Goal: Use online tool/utility: Utilize a website feature to perform a specific function

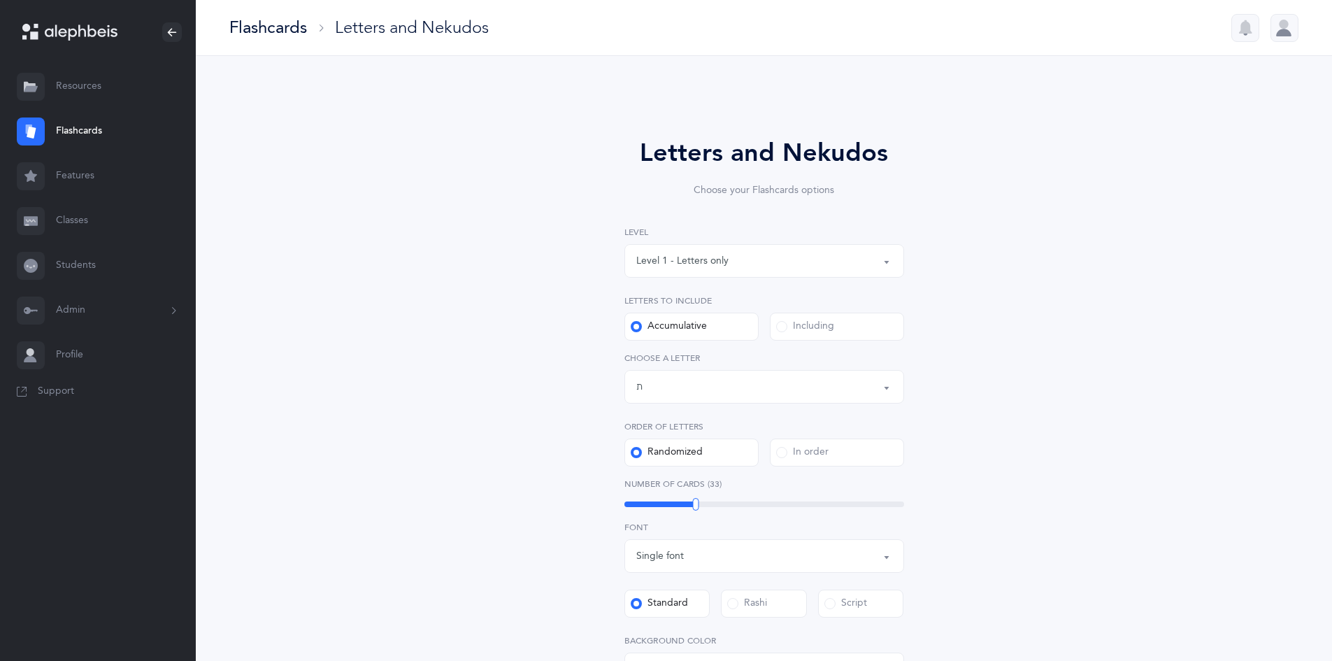
select select "27"
select select "single"
click at [824, 389] on div "Letters up until: ת" at bounding box center [764, 387] width 256 height 24
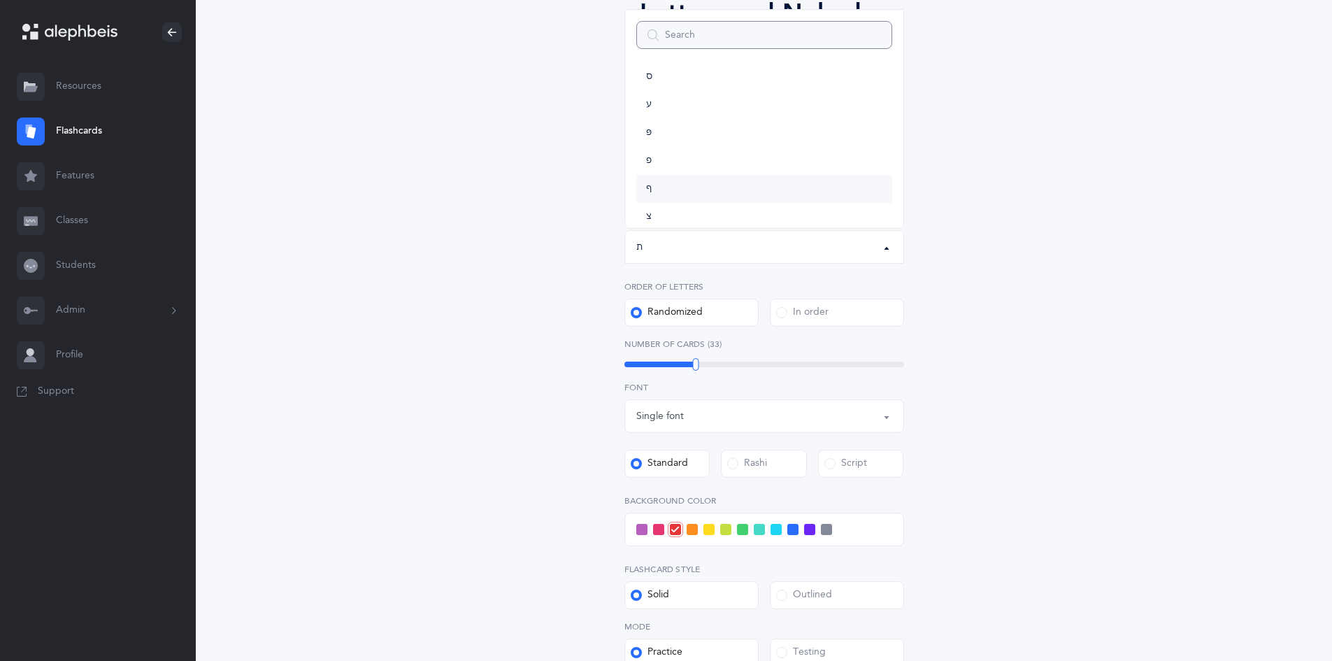
scroll to position [428, 0]
click at [694, 130] on link "ם" at bounding box center [764, 133] width 256 height 28
select select "14"
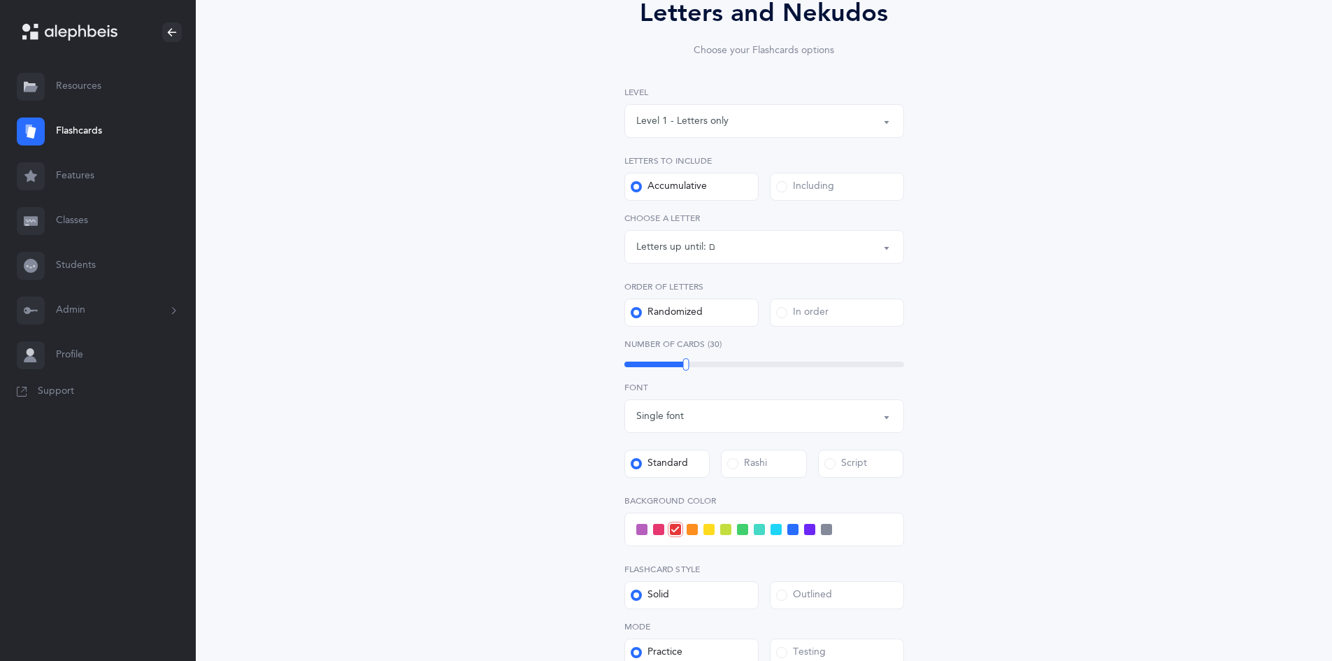
click at [1076, 227] on div "Letters and Nekudos Choose your Flashcards options Level 1 - Letters only Level…" at bounding box center [764, 372] width 638 height 834
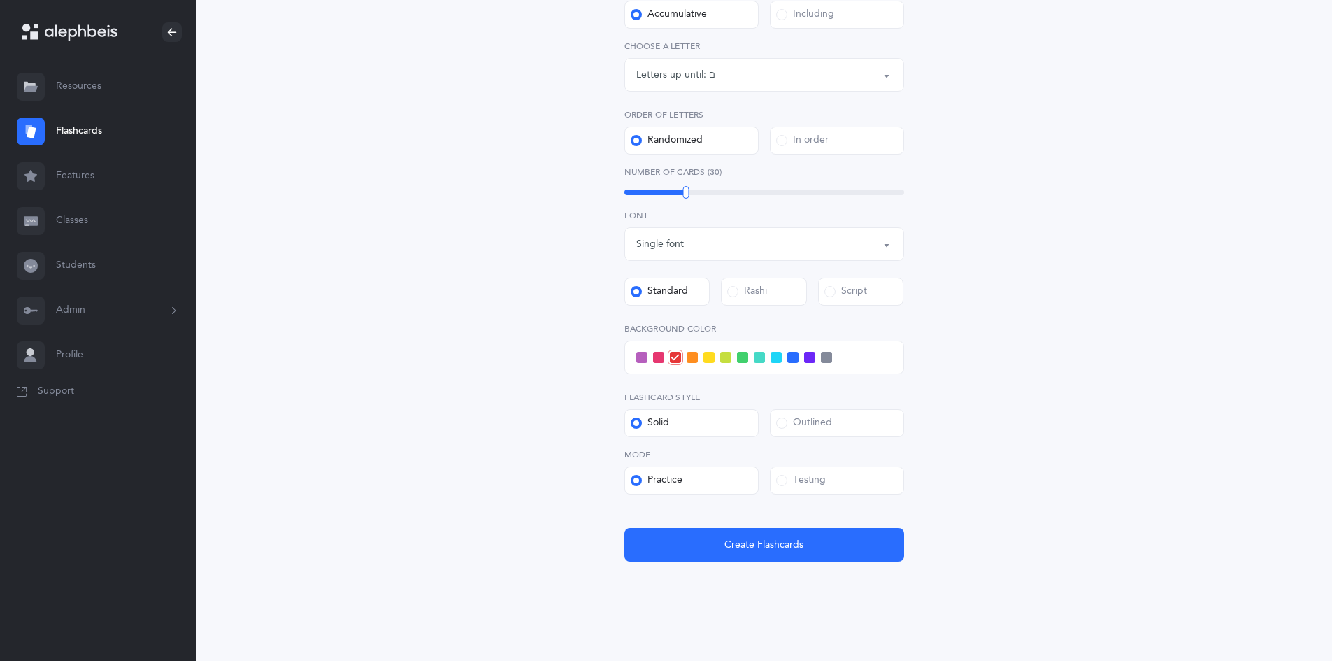
scroll to position [324, 0]
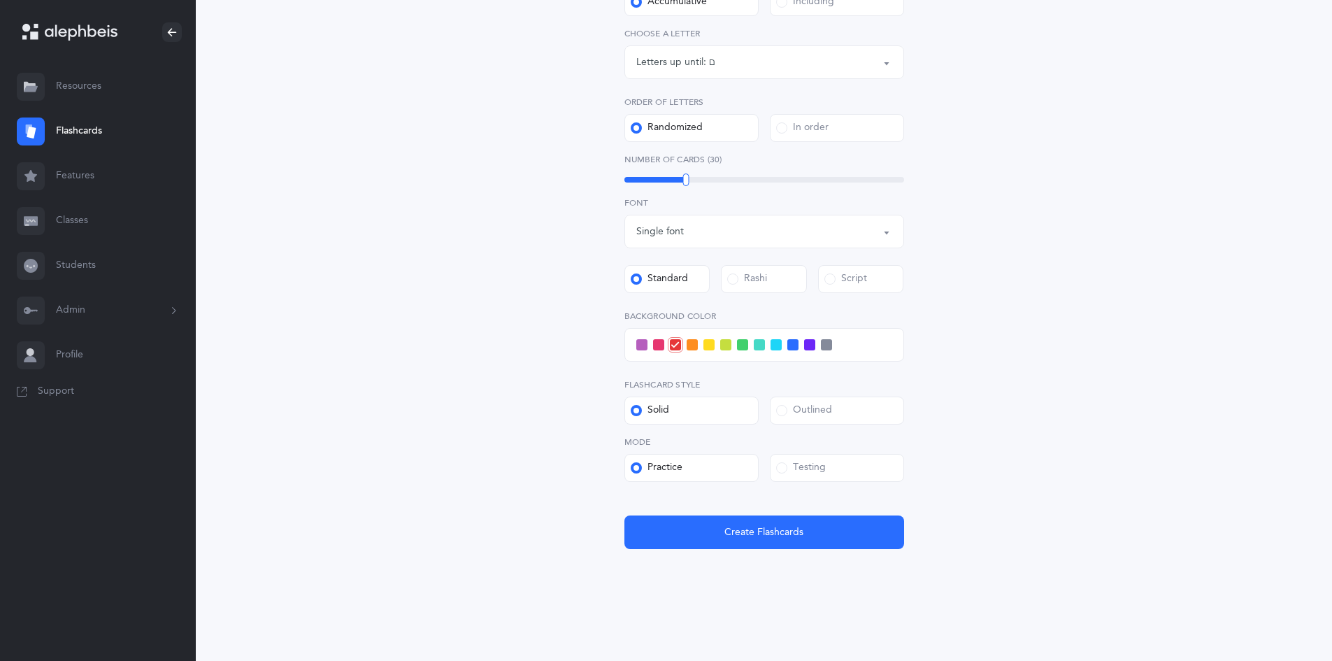
click at [743, 346] on span at bounding box center [742, 344] width 11 height 11
click at [0, 0] on input "checkbox" at bounding box center [0, 0] width 0 height 0
click at [755, 534] on span "Create Flashcards" at bounding box center [763, 532] width 79 height 15
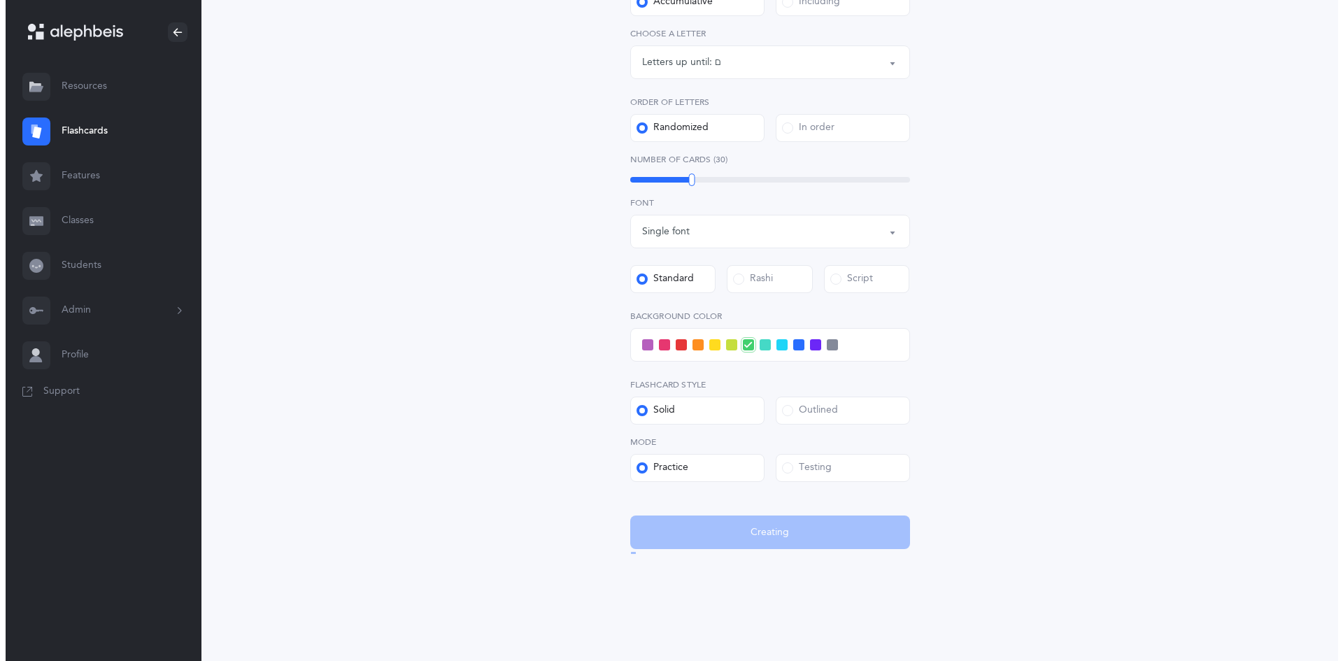
scroll to position [0, 0]
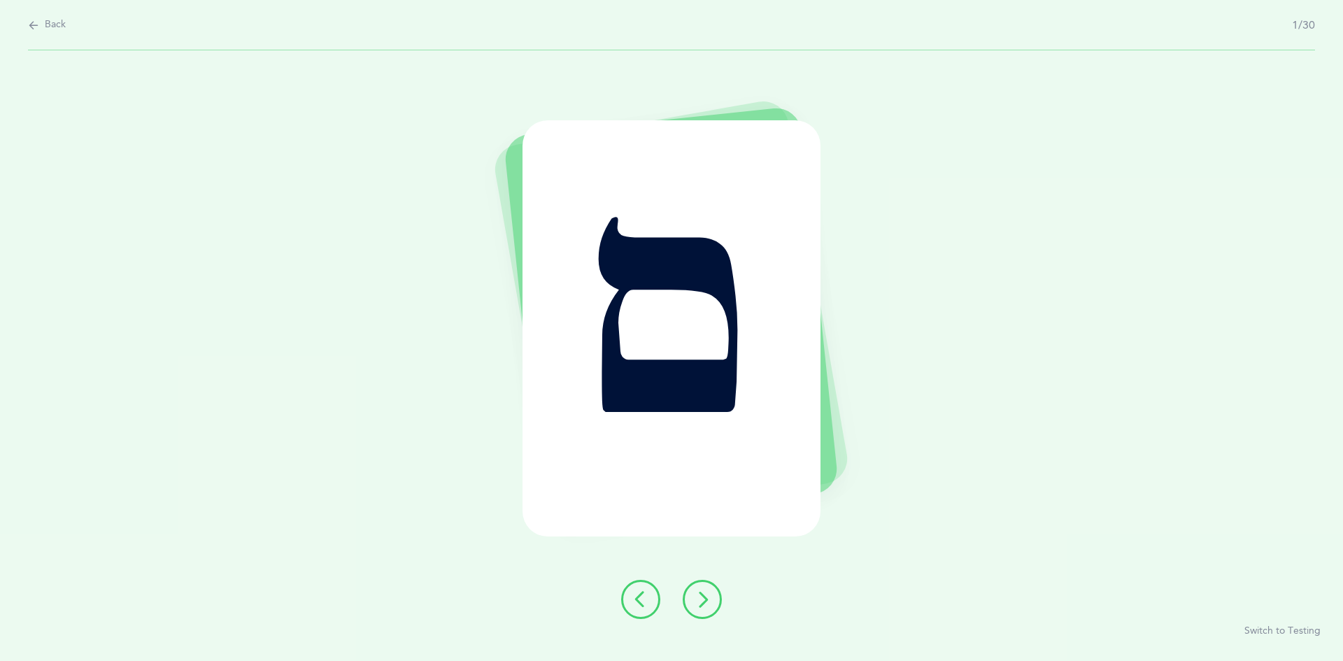
click at [701, 602] on icon at bounding box center [702, 599] width 17 height 17
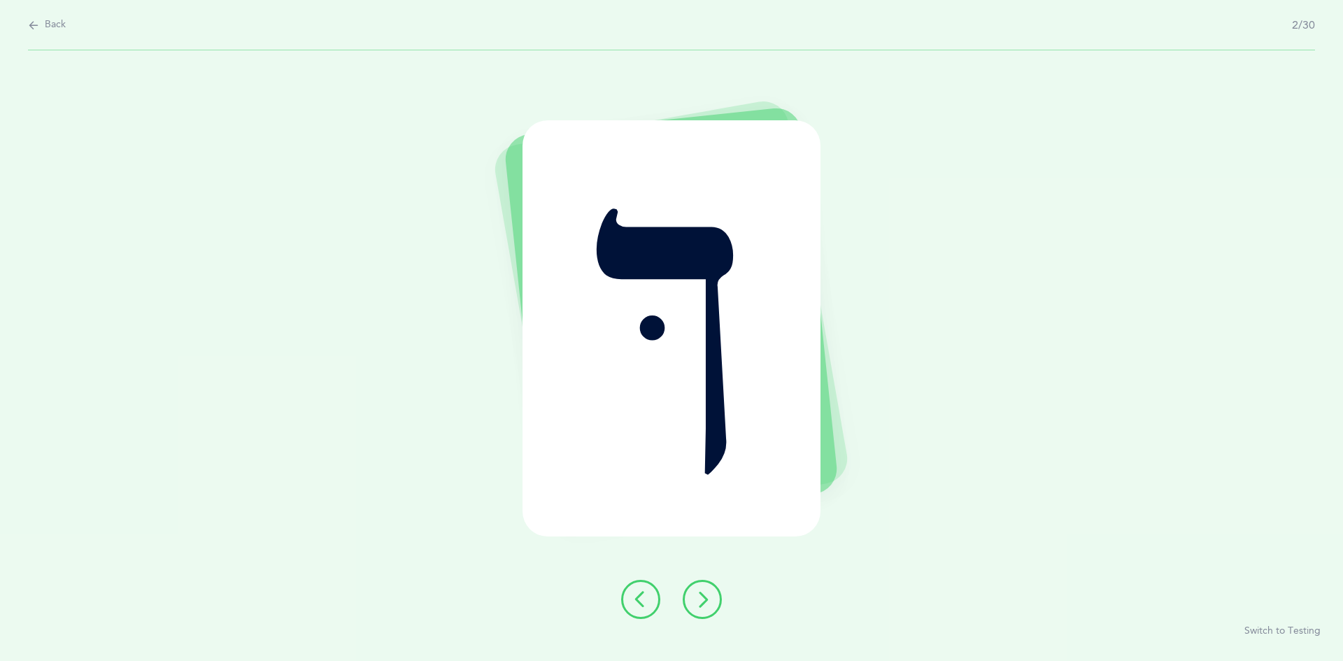
click at [688, 599] on button at bounding box center [701, 599] width 39 height 39
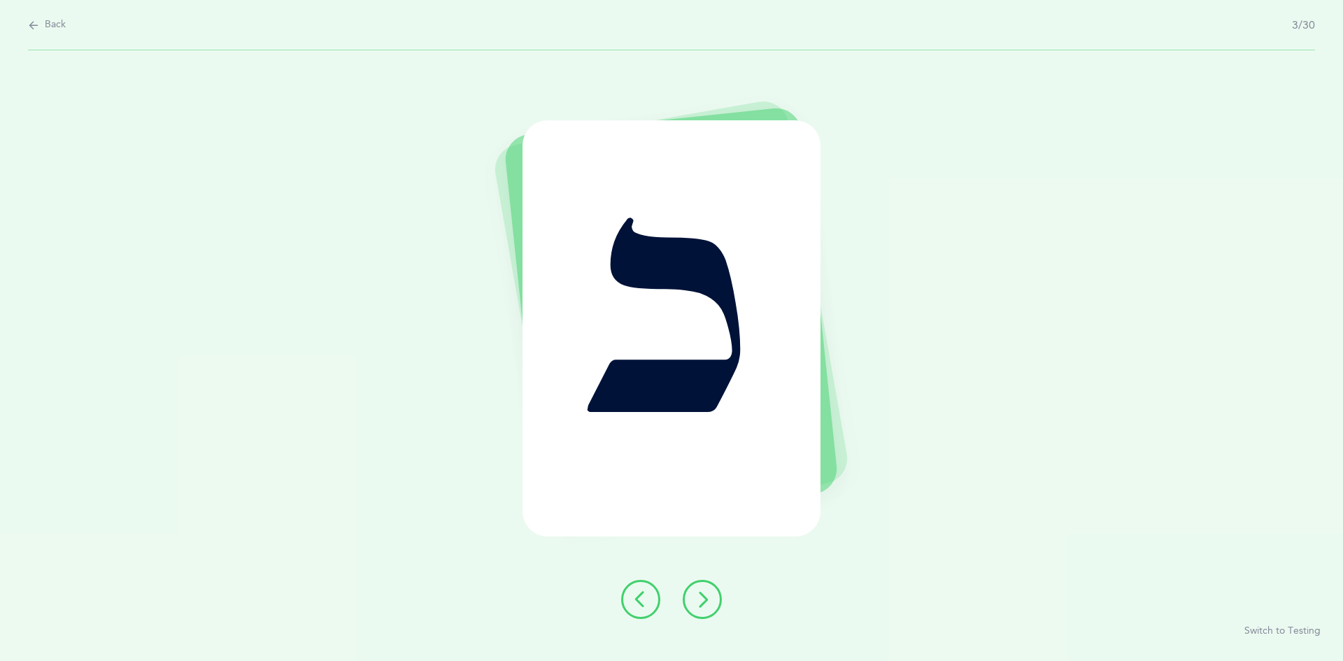
click at [708, 583] on button at bounding box center [701, 599] width 39 height 39
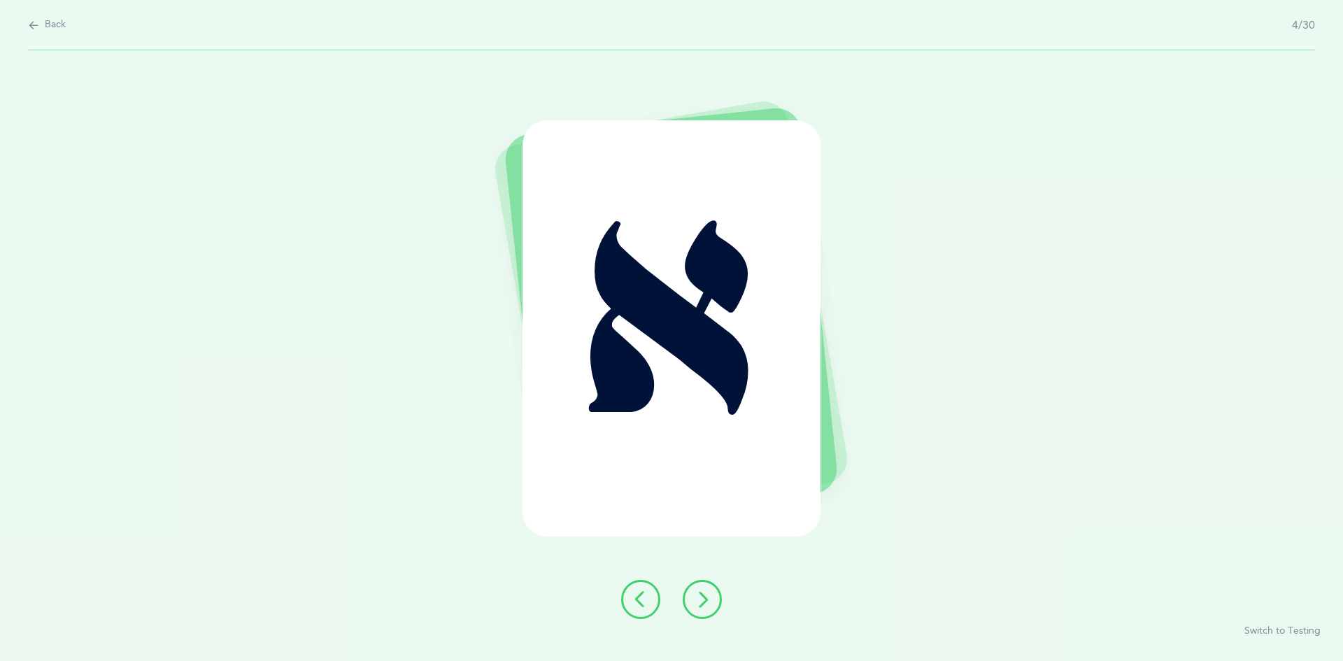
click at [699, 596] on icon at bounding box center [702, 599] width 17 height 17
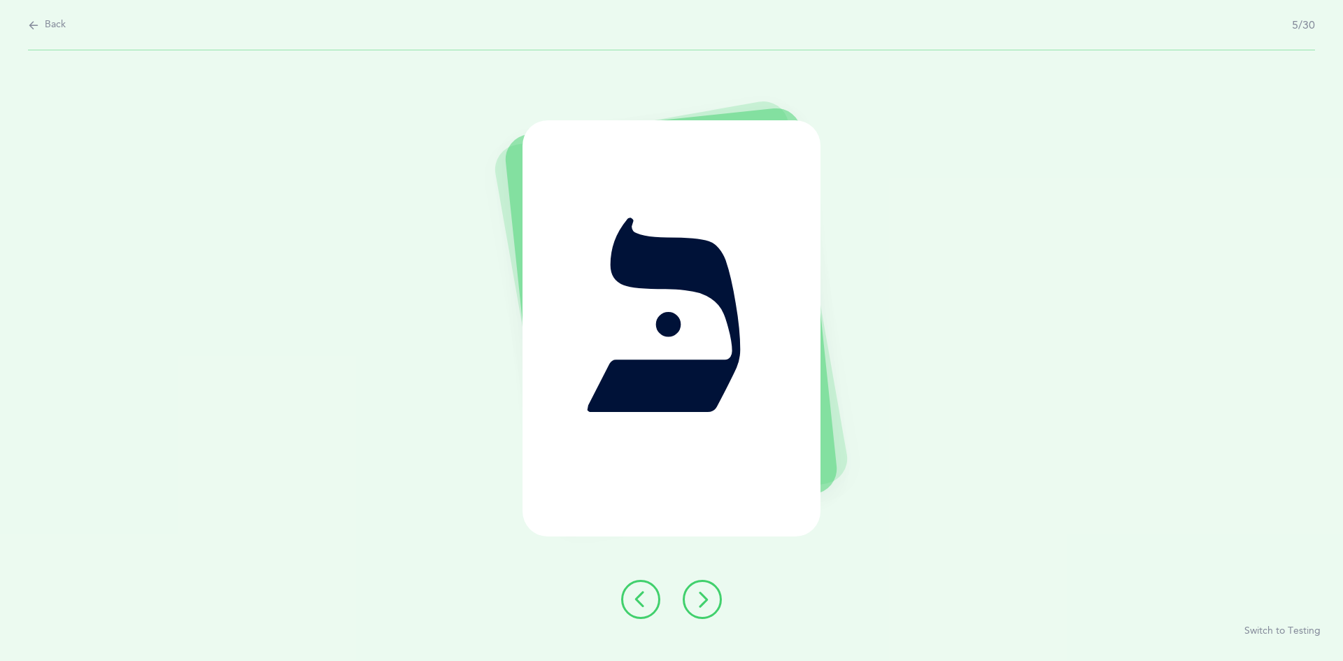
click at [704, 598] on icon at bounding box center [702, 599] width 17 height 17
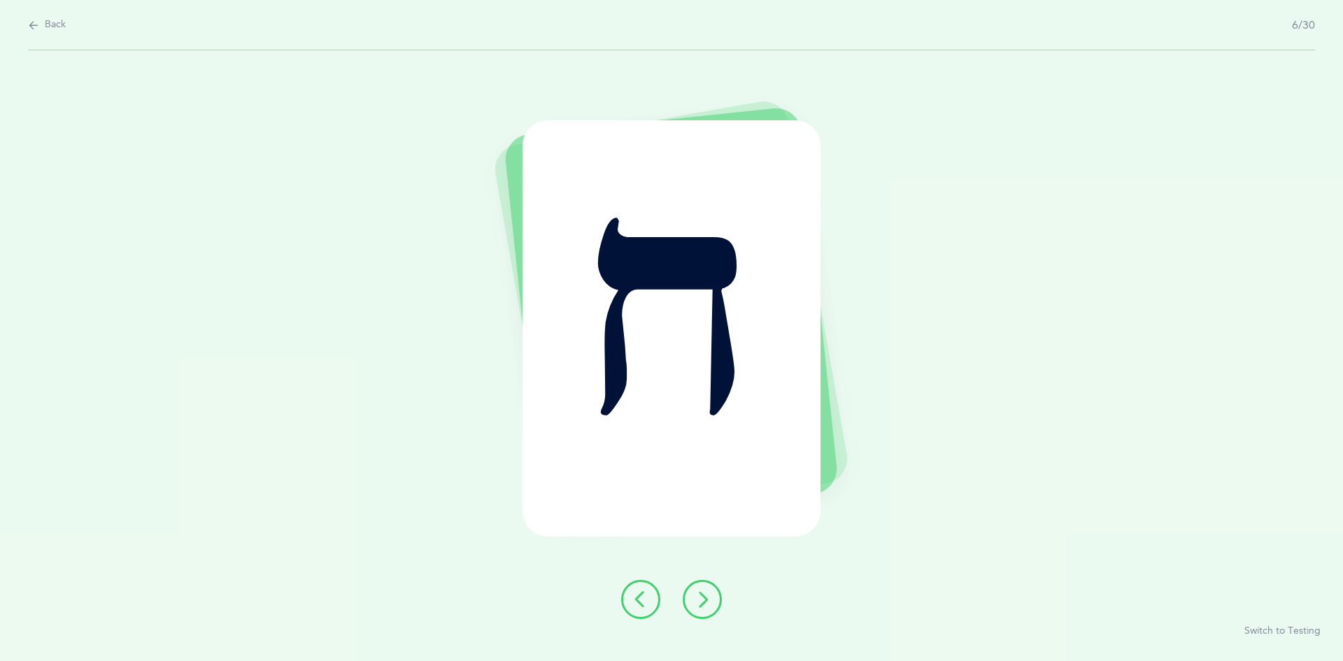
click at [694, 592] on icon at bounding box center [702, 599] width 17 height 17
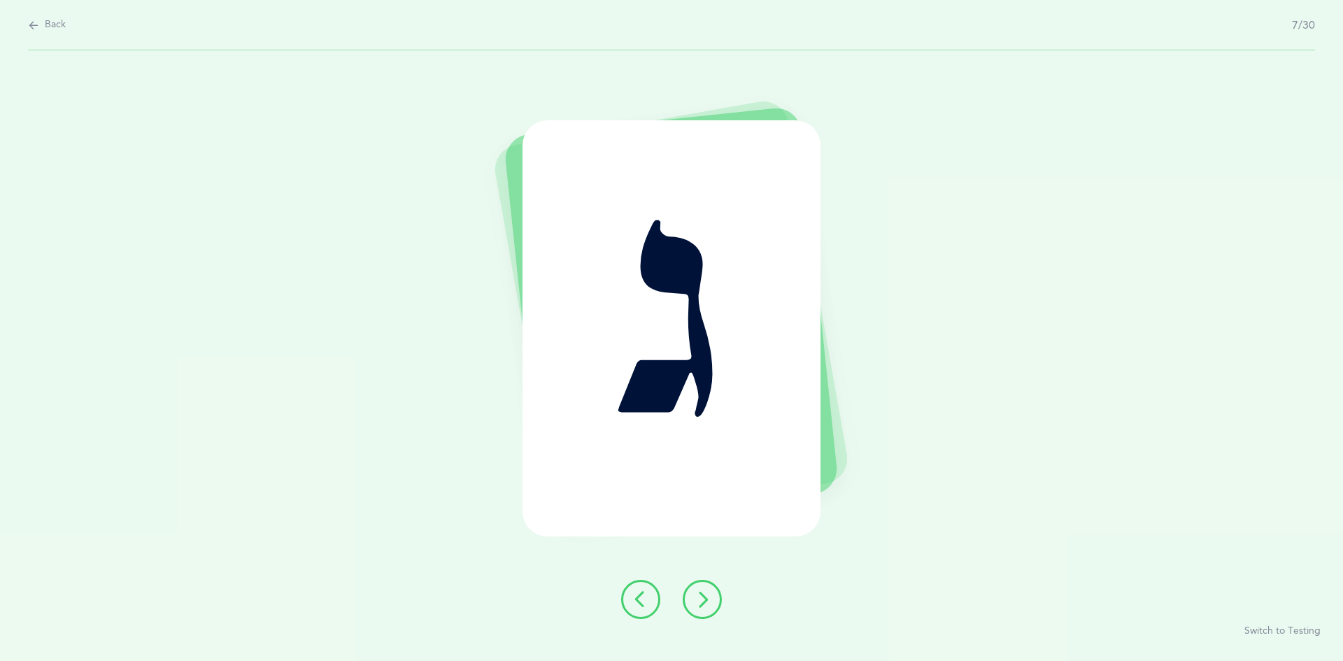
click at [701, 603] on icon at bounding box center [702, 599] width 17 height 17
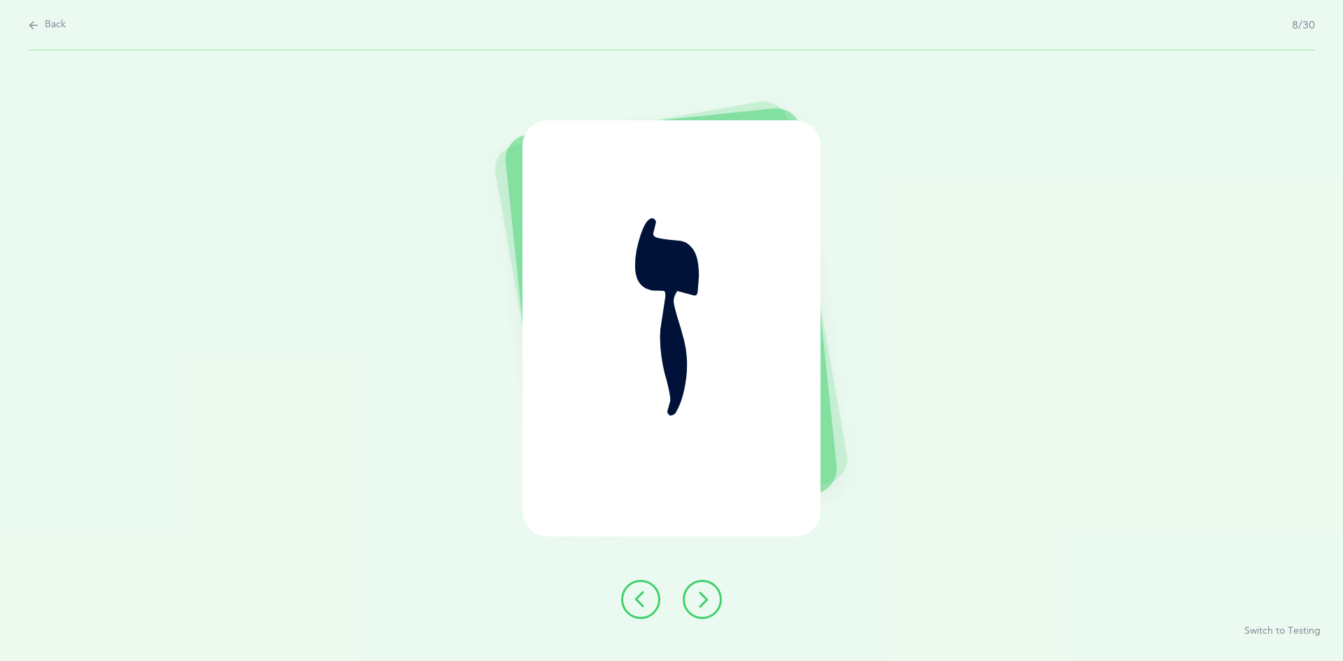
click at [696, 609] on button at bounding box center [701, 599] width 39 height 39
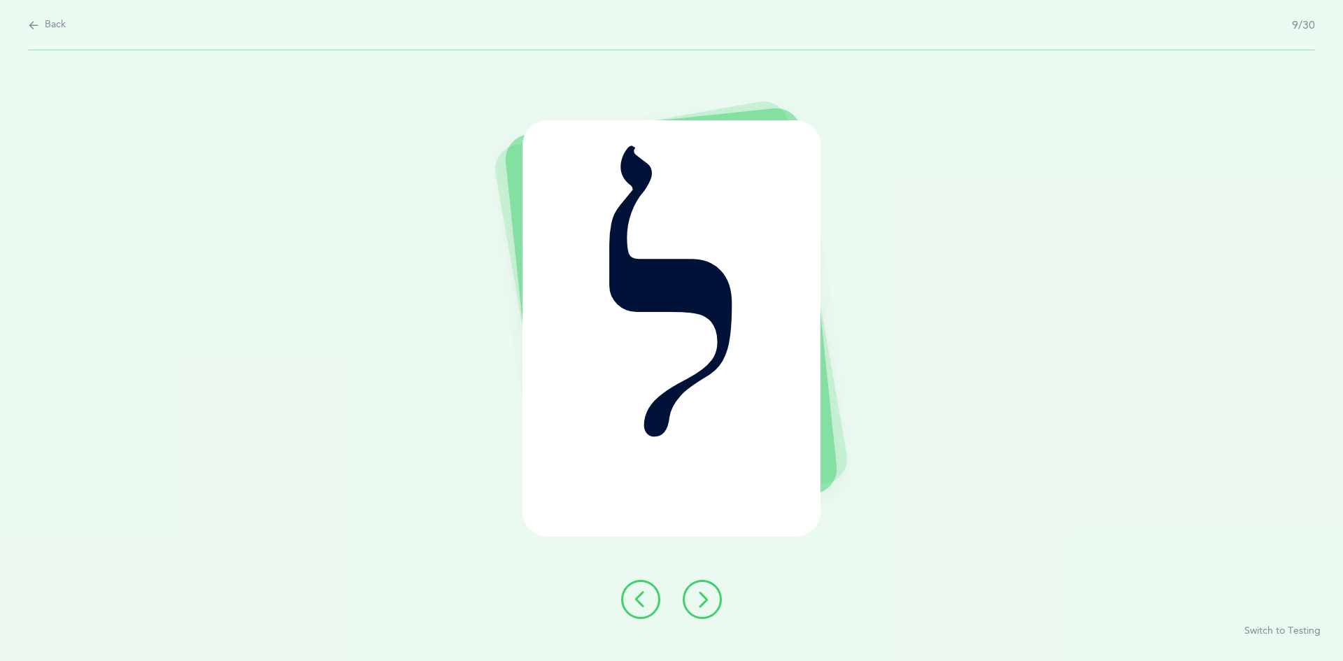
click at [699, 605] on icon at bounding box center [702, 599] width 17 height 17
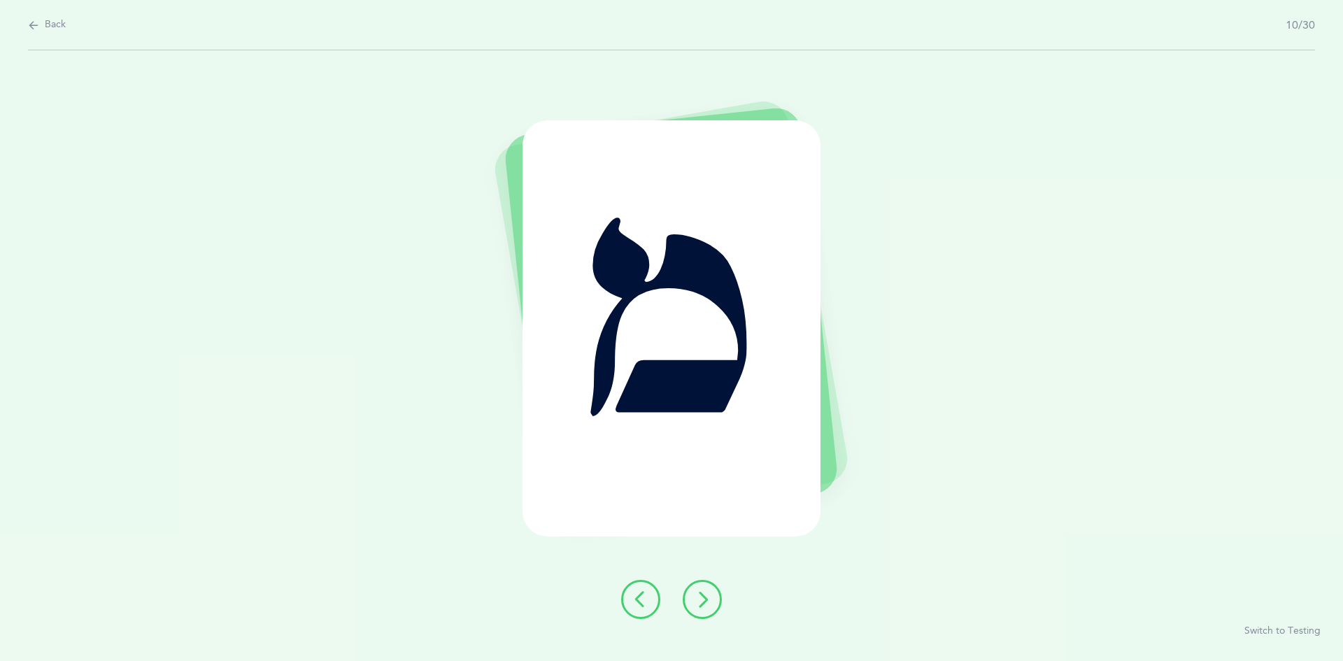
click at [699, 597] on icon at bounding box center [702, 599] width 17 height 17
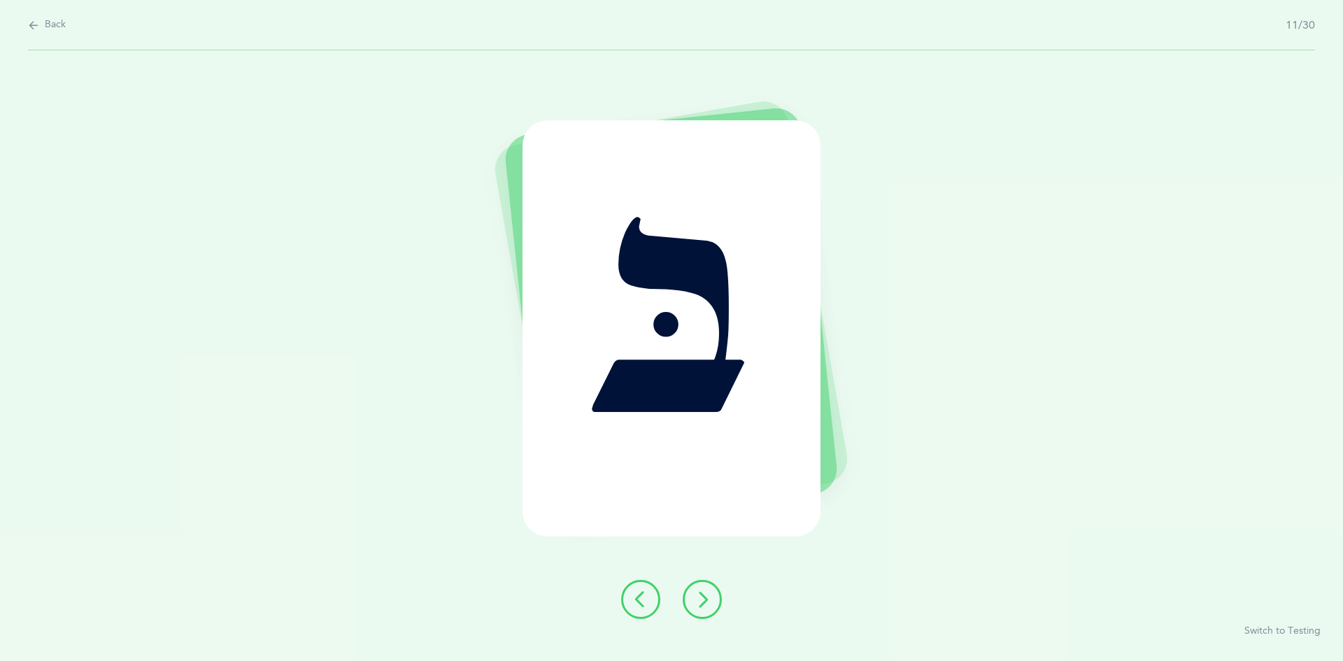
click at [704, 603] on icon at bounding box center [702, 599] width 17 height 17
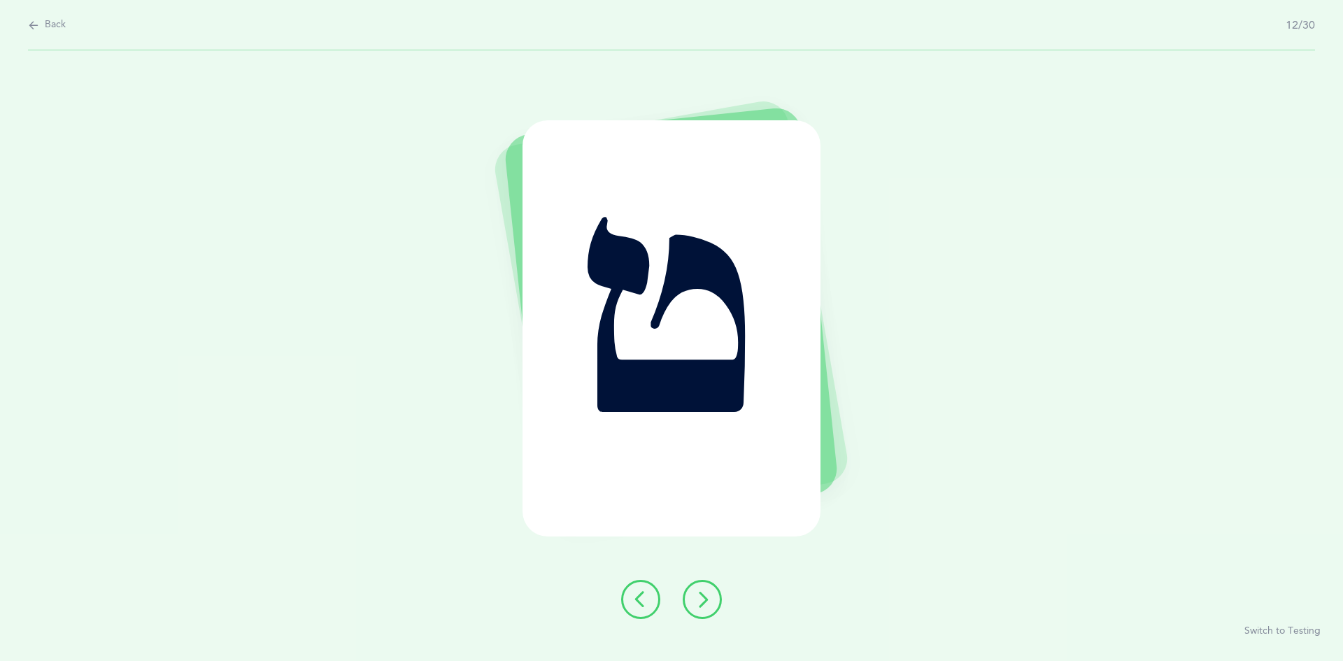
click at [698, 604] on icon at bounding box center [702, 599] width 17 height 17
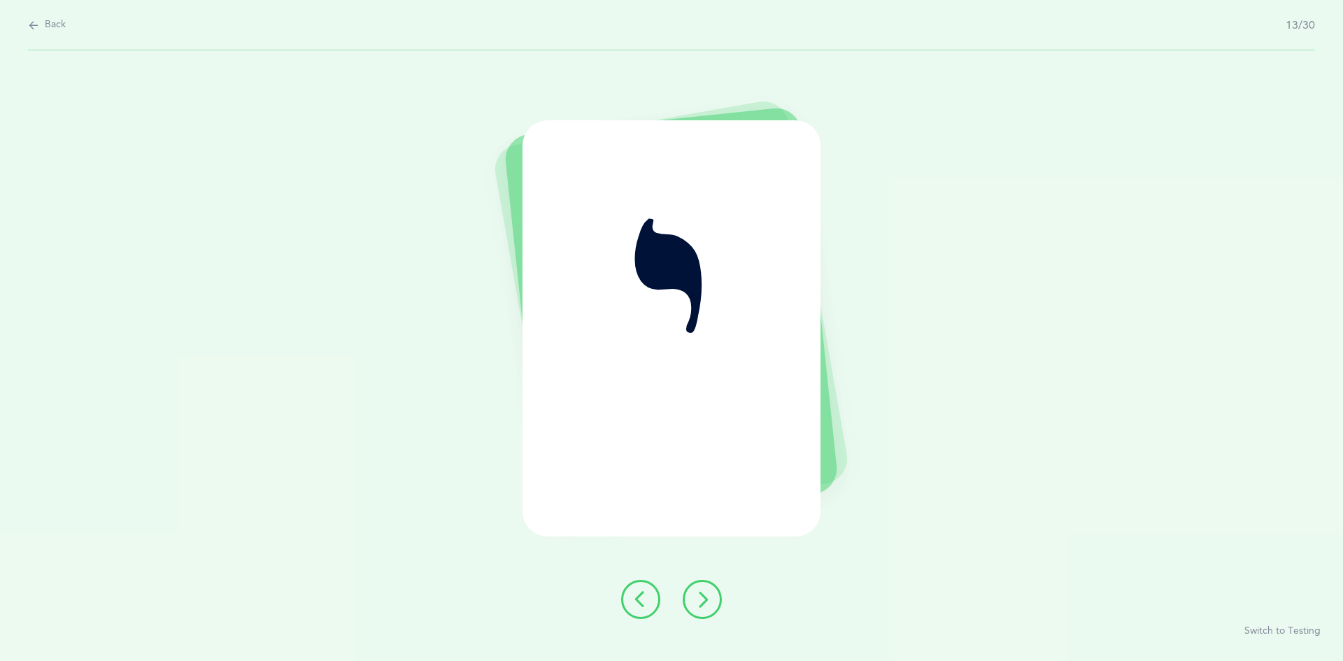
click at [699, 592] on icon at bounding box center [702, 599] width 17 height 17
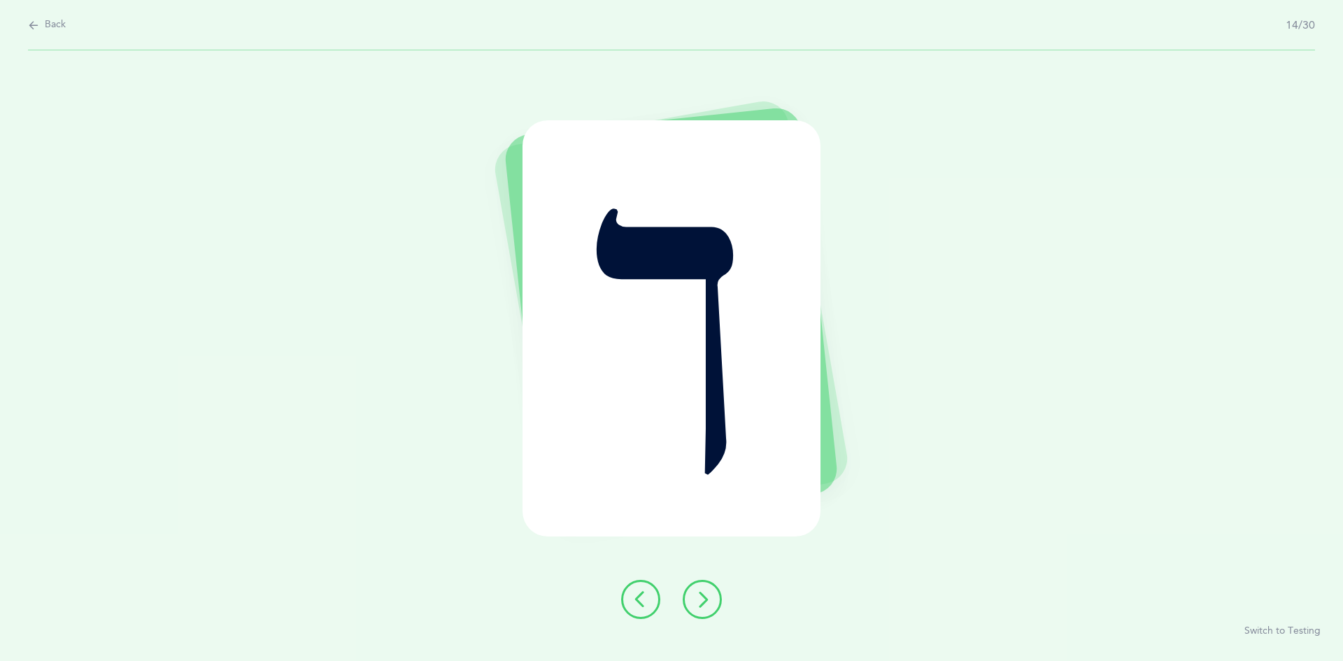
click at [700, 596] on icon at bounding box center [702, 599] width 17 height 17
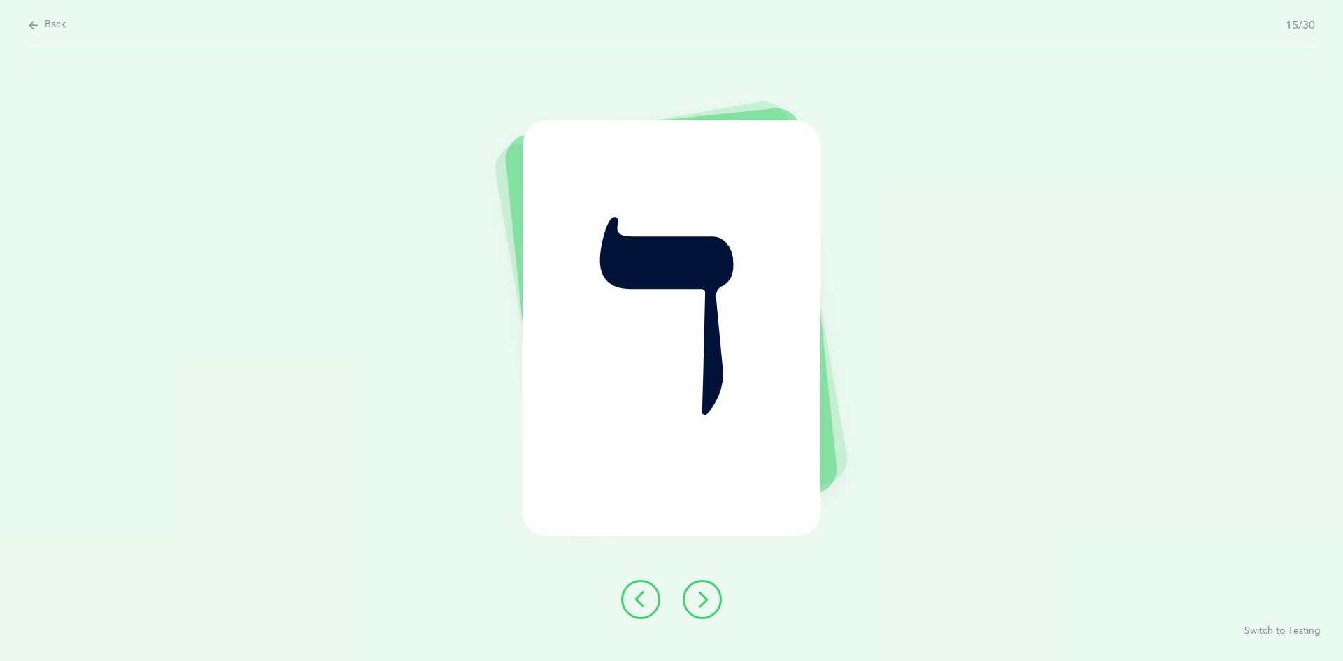
click at [699, 597] on icon at bounding box center [702, 599] width 17 height 17
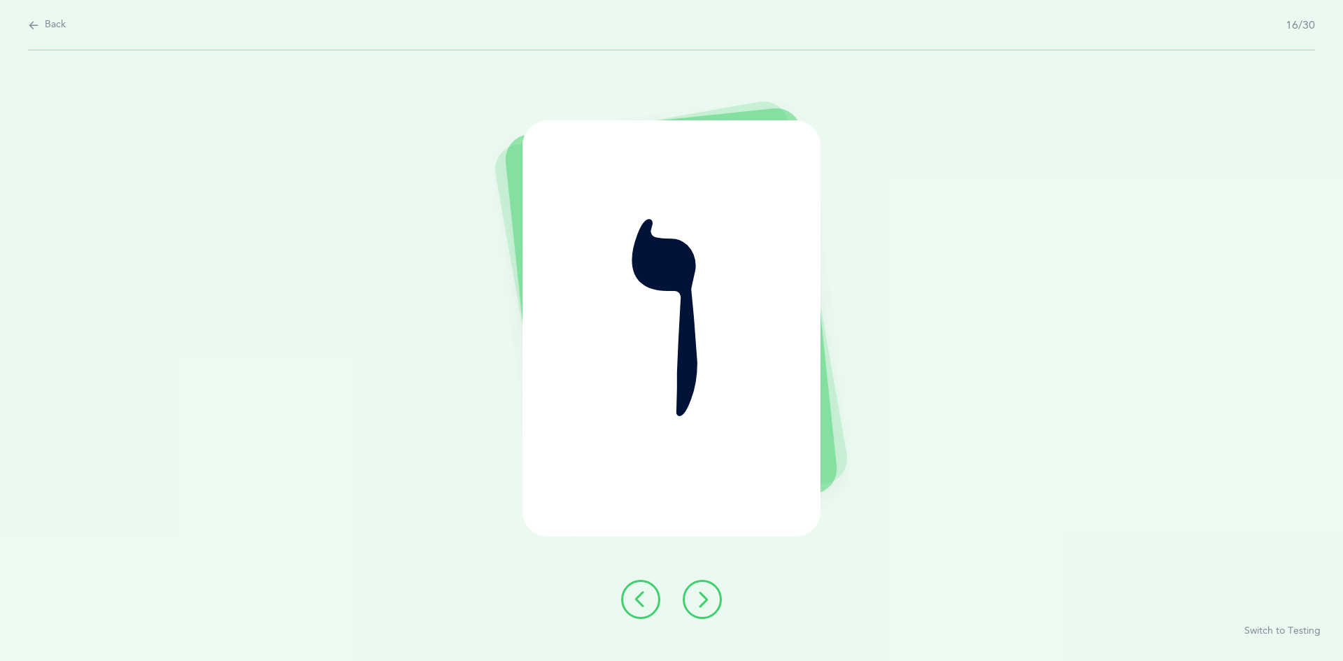
click at [640, 593] on icon at bounding box center [640, 599] width 17 height 17
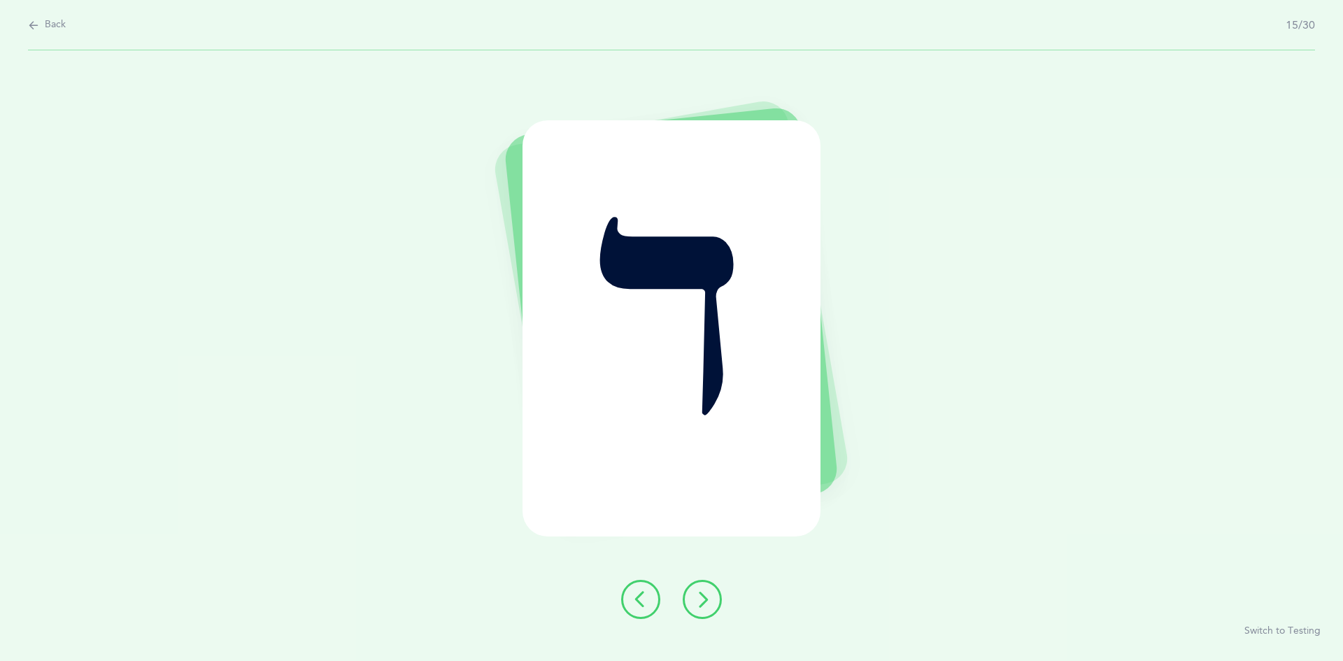
click at [643, 598] on icon at bounding box center [640, 599] width 17 height 17
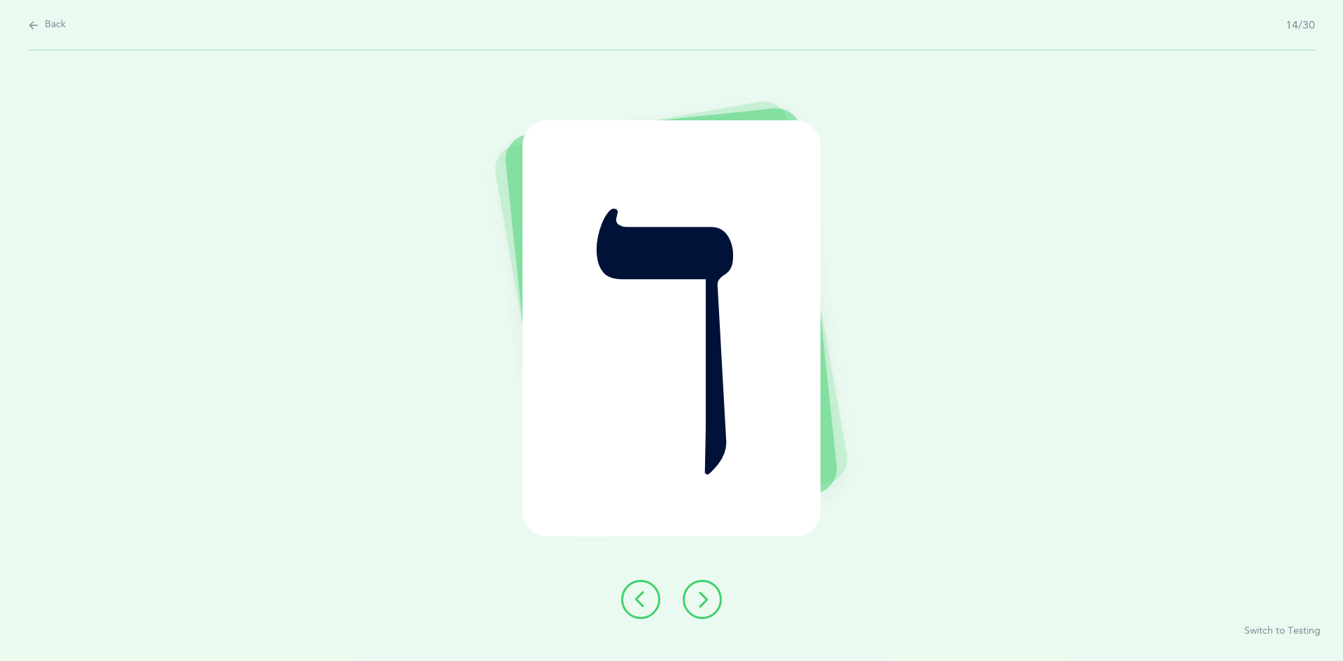
click at [635, 599] on icon at bounding box center [640, 599] width 17 height 17
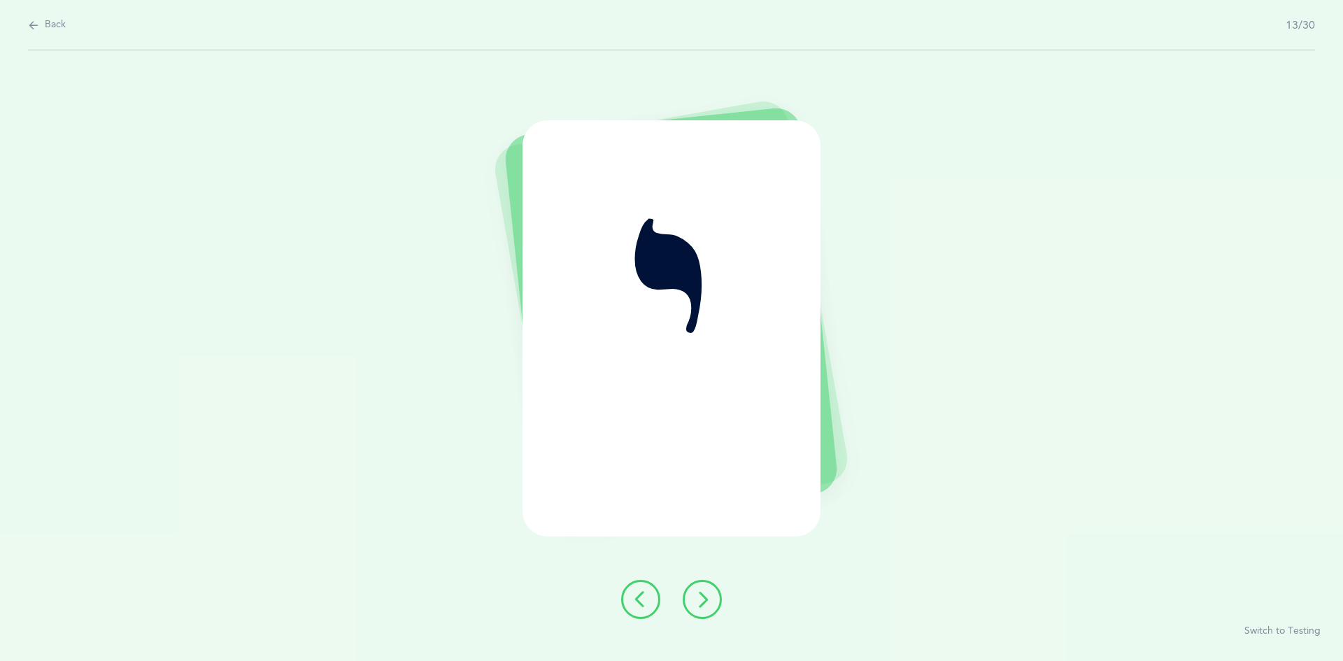
click at [699, 600] on icon at bounding box center [702, 599] width 17 height 17
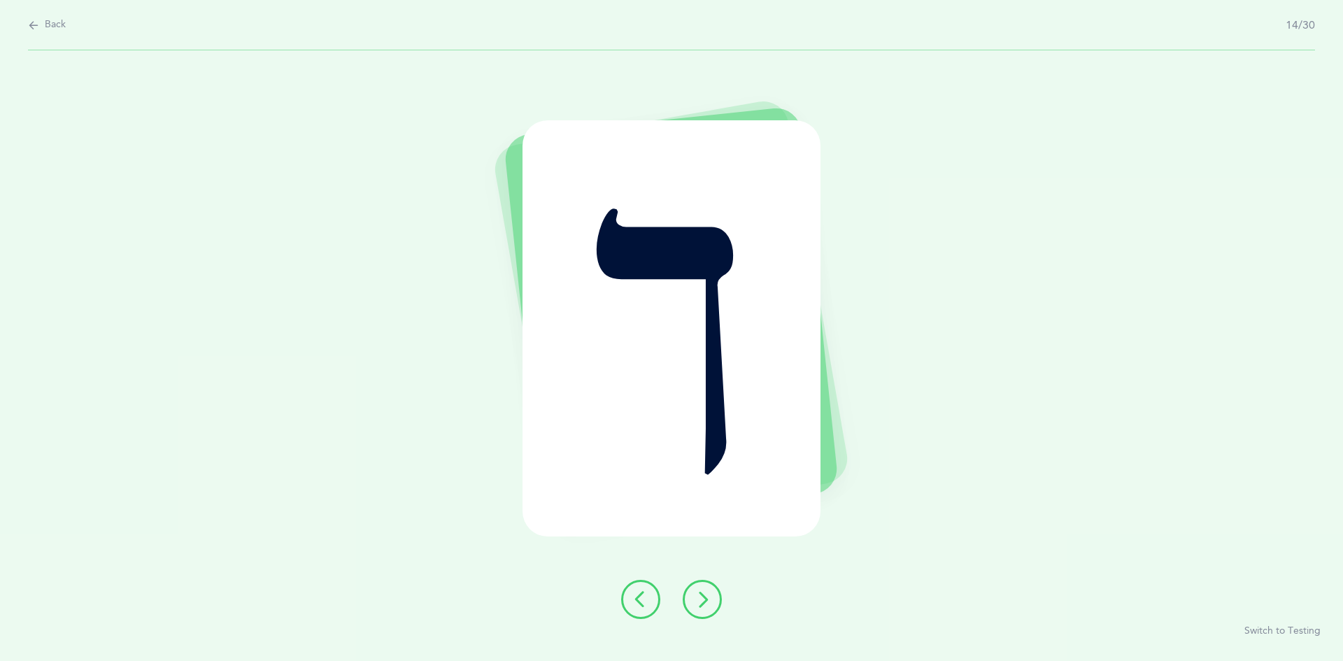
click at [708, 593] on icon at bounding box center [702, 599] width 17 height 17
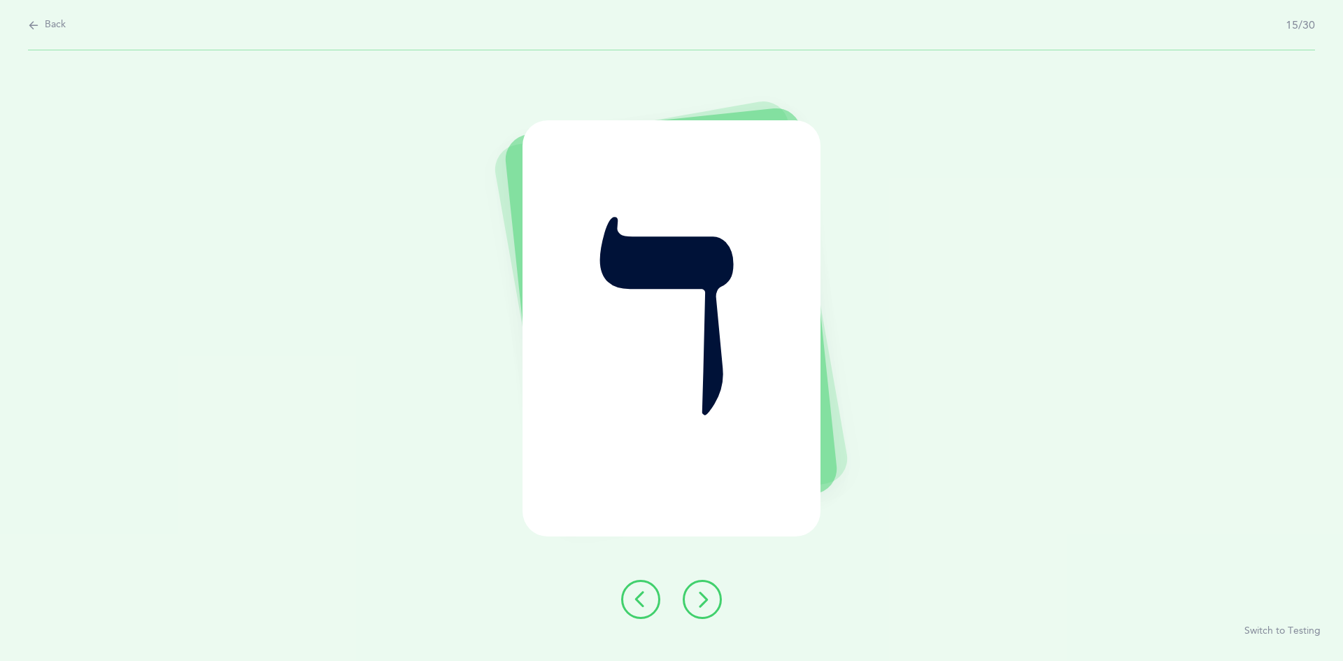
click at [713, 590] on button at bounding box center [701, 599] width 39 height 39
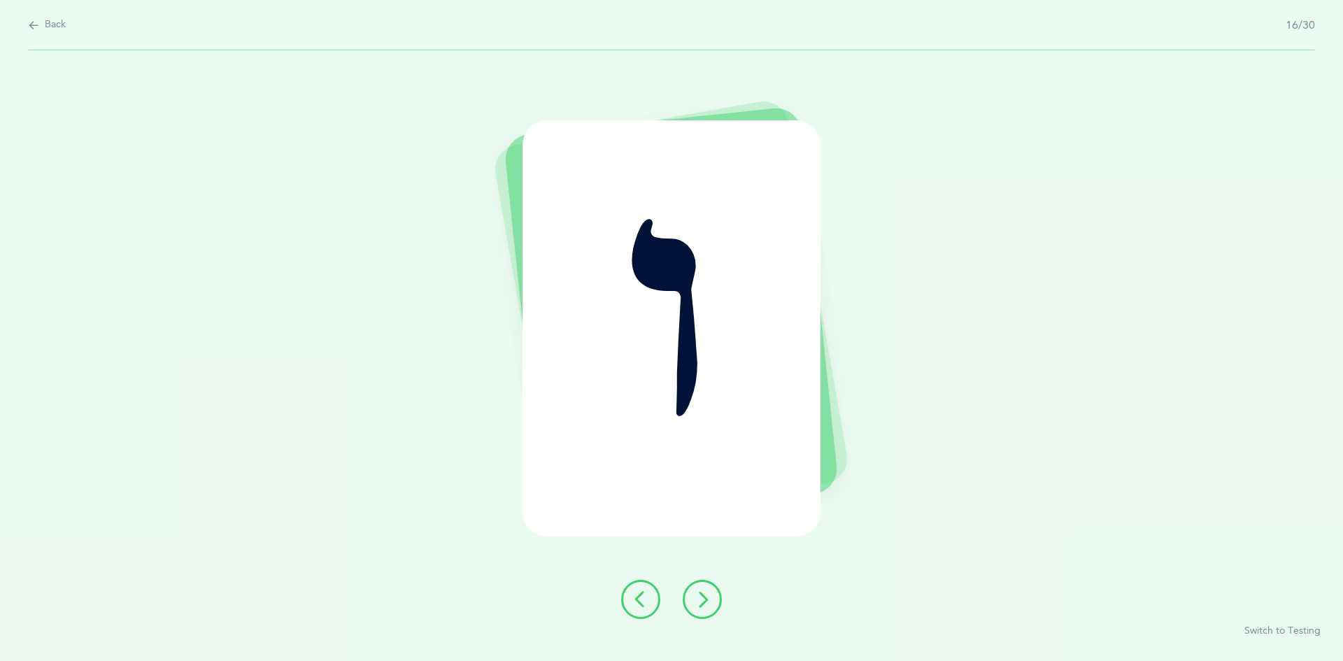
click at [697, 596] on icon at bounding box center [702, 599] width 17 height 17
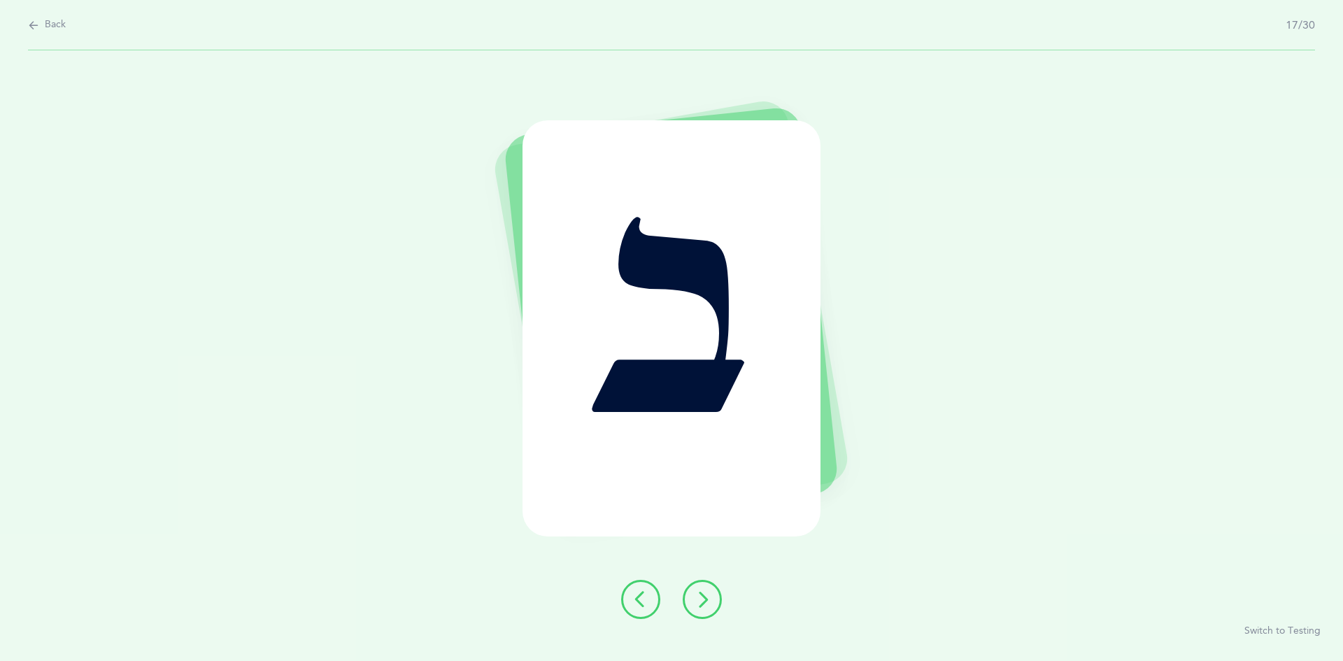
click at [706, 589] on button at bounding box center [701, 599] width 39 height 39
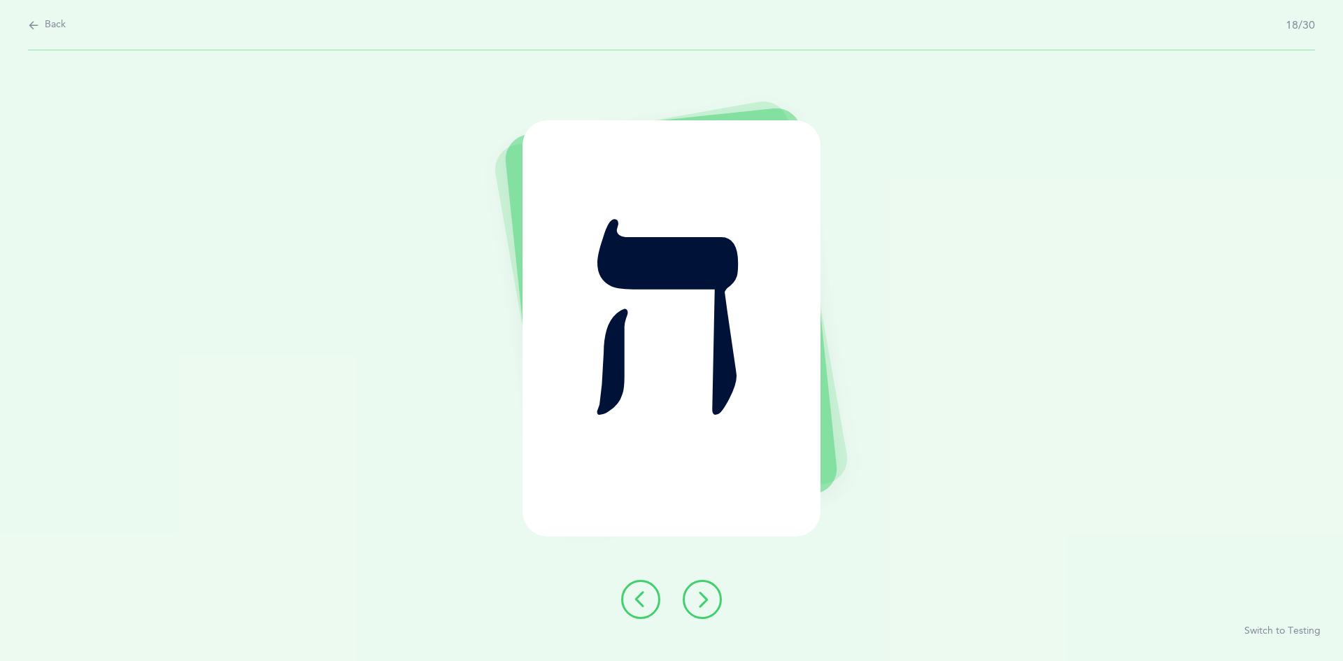
click at [710, 589] on button at bounding box center [701, 599] width 39 height 39
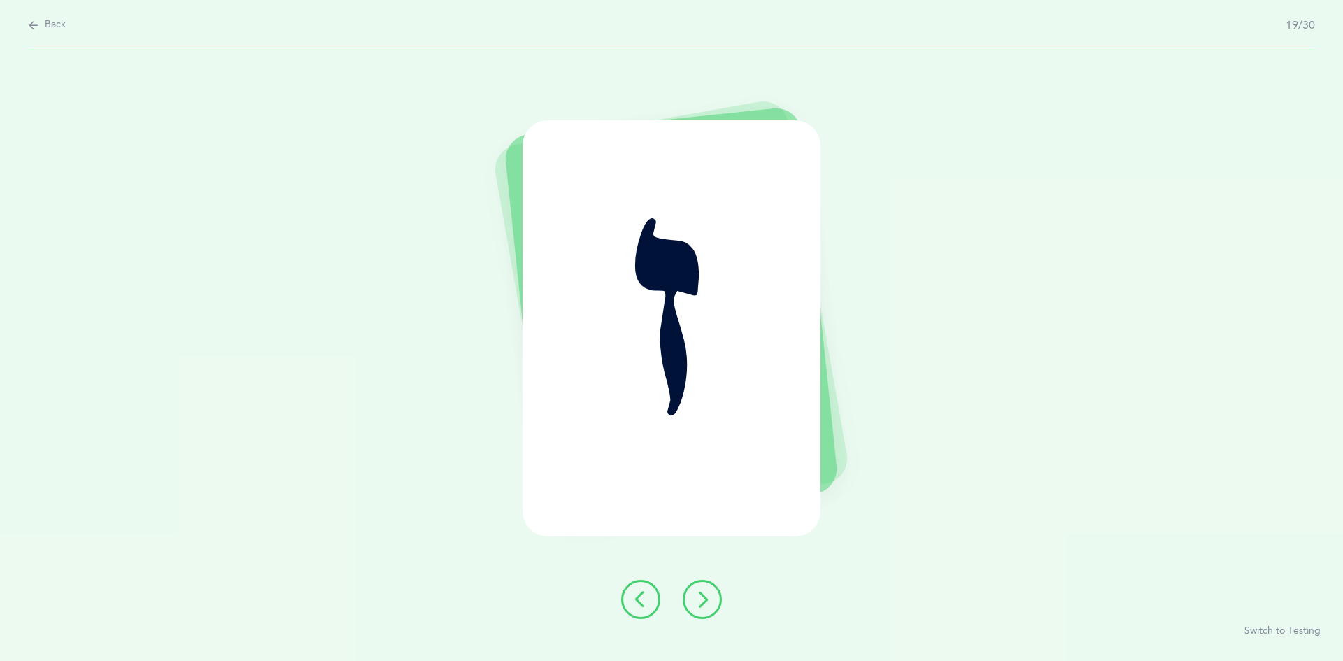
click at [701, 591] on icon at bounding box center [702, 599] width 17 height 17
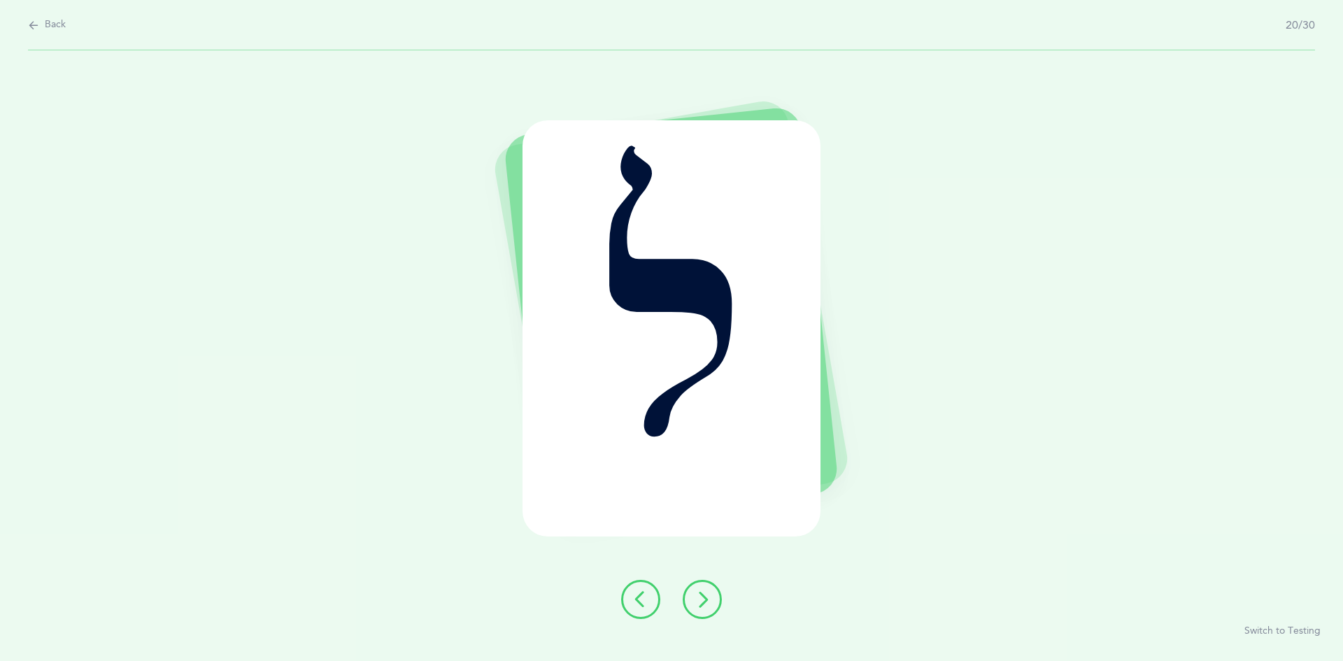
click at [699, 585] on button at bounding box center [701, 599] width 39 height 39
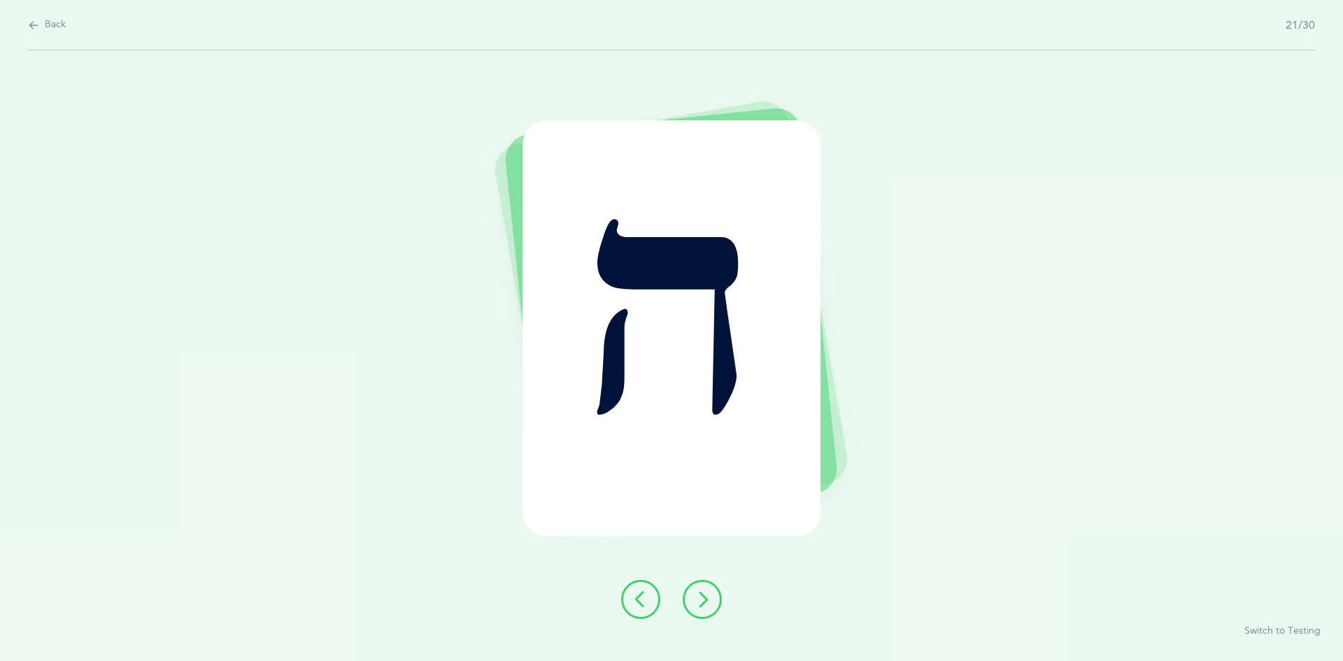
click at [706, 591] on icon at bounding box center [702, 599] width 17 height 17
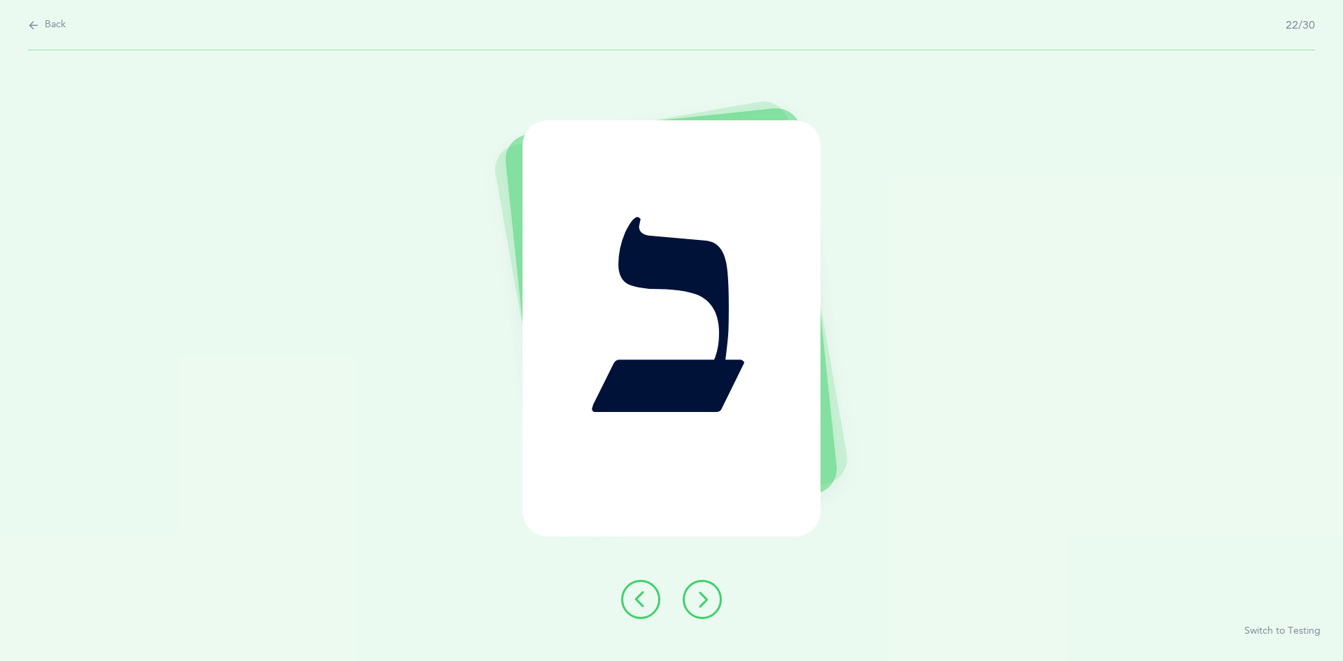
click at [702, 602] on icon at bounding box center [702, 599] width 17 height 17
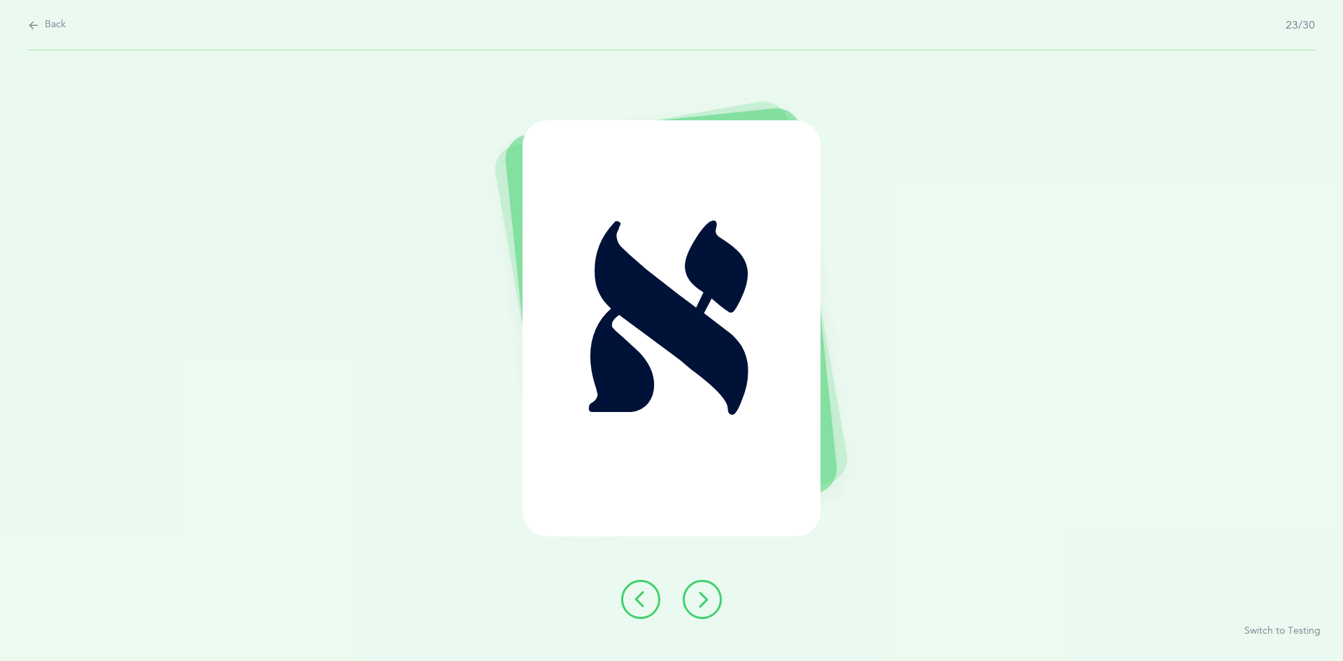
click at [700, 589] on button at bounding box center [701, 599] width 39 height 39
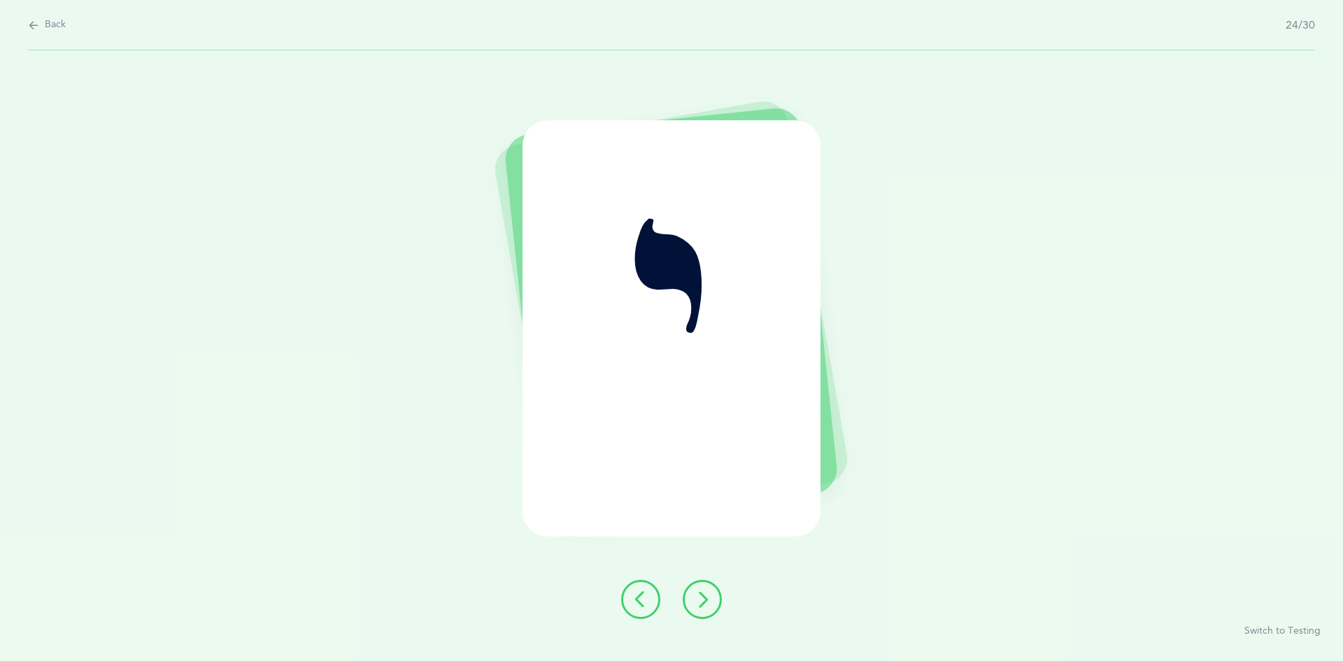
click at [699, 609] on button at bounding box center [701, 599] width 39 height 39
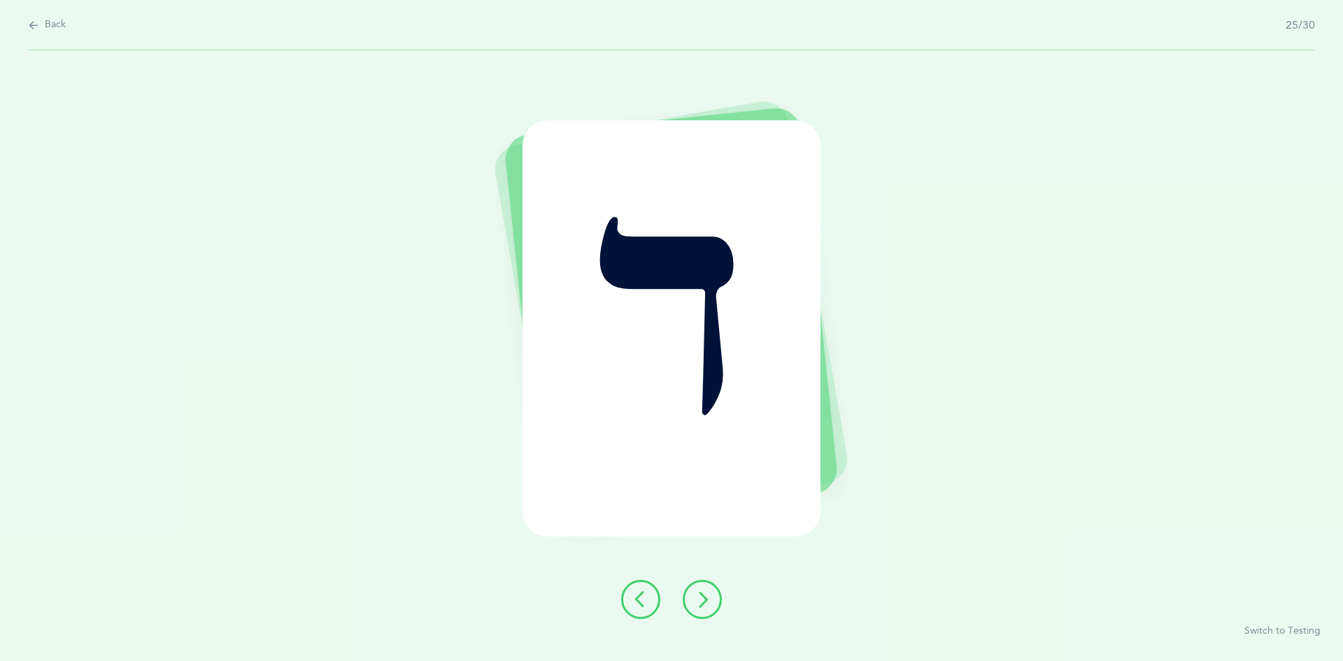
click at [687, 601] on button at bounding box center [701, 599] width 39 height 39
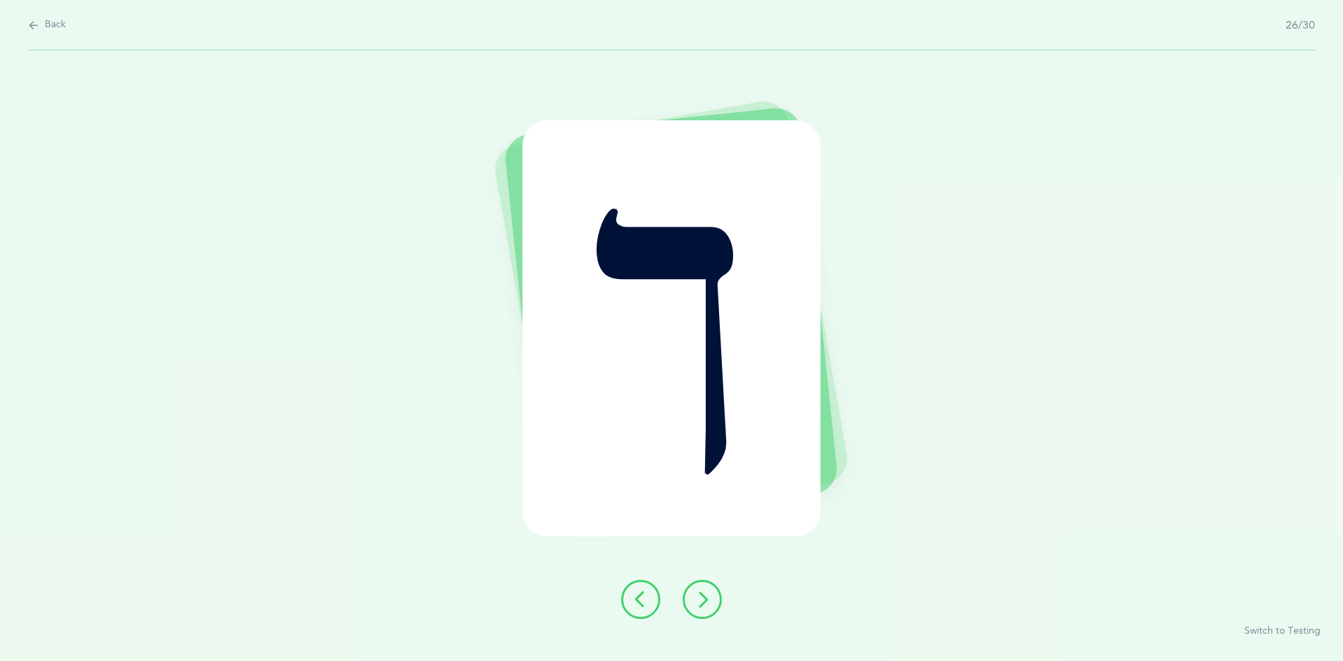
click at [696, 606] on icon at bounding box center [702, 599] width 17 height 17
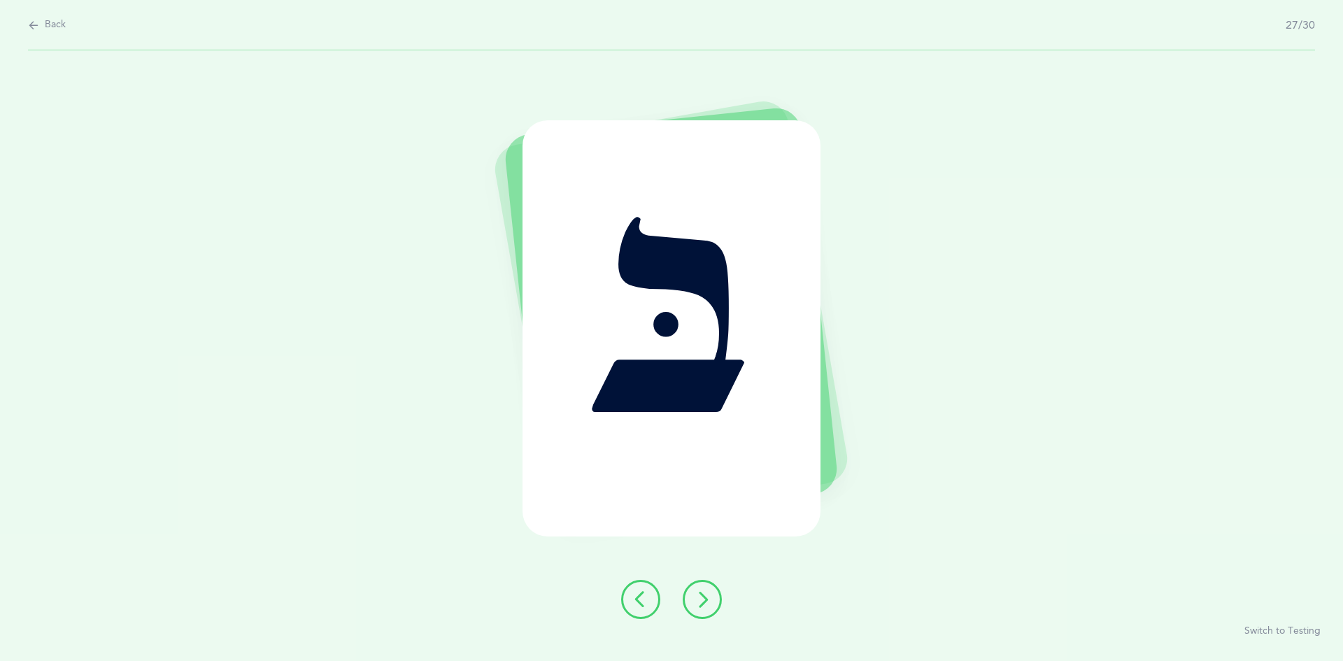
click at [710, 594] on icon at bounding box center [702, 599] width 17 height 17
click at [700, 599] on icon at bounding box center [702, 599] width 17 height 17
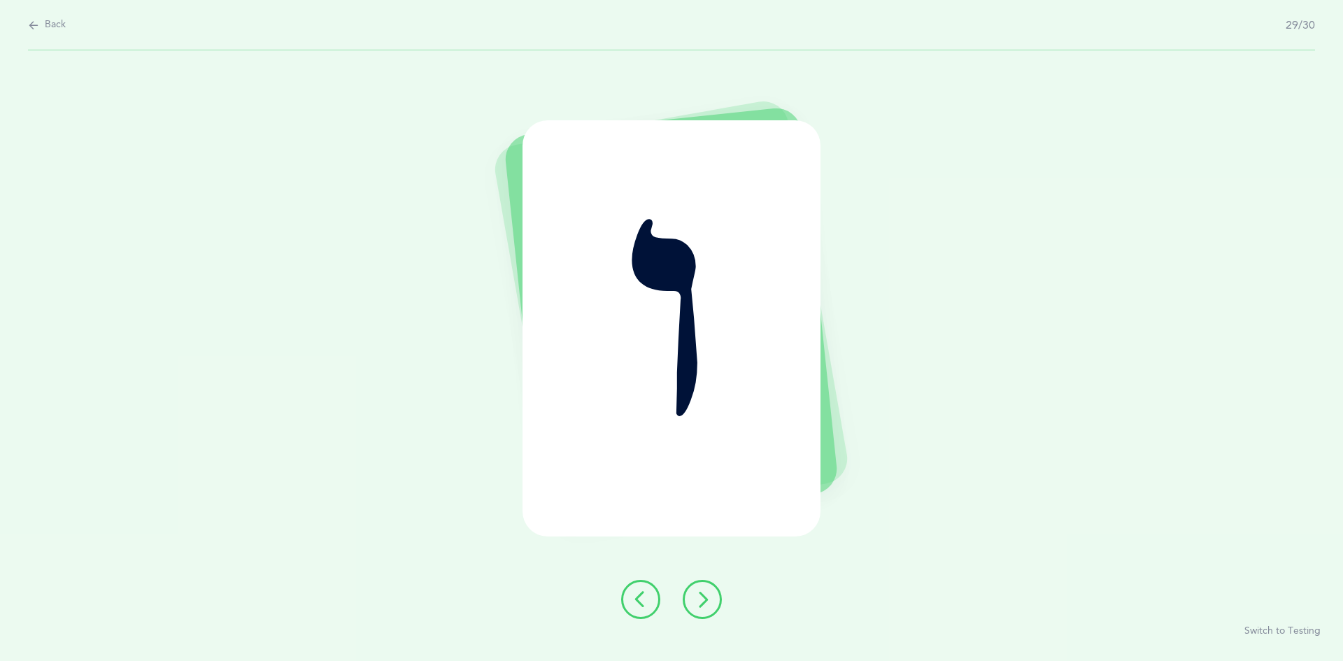
click at [700, 601] on icon at bounding box center [702, 599] width 17 height 17
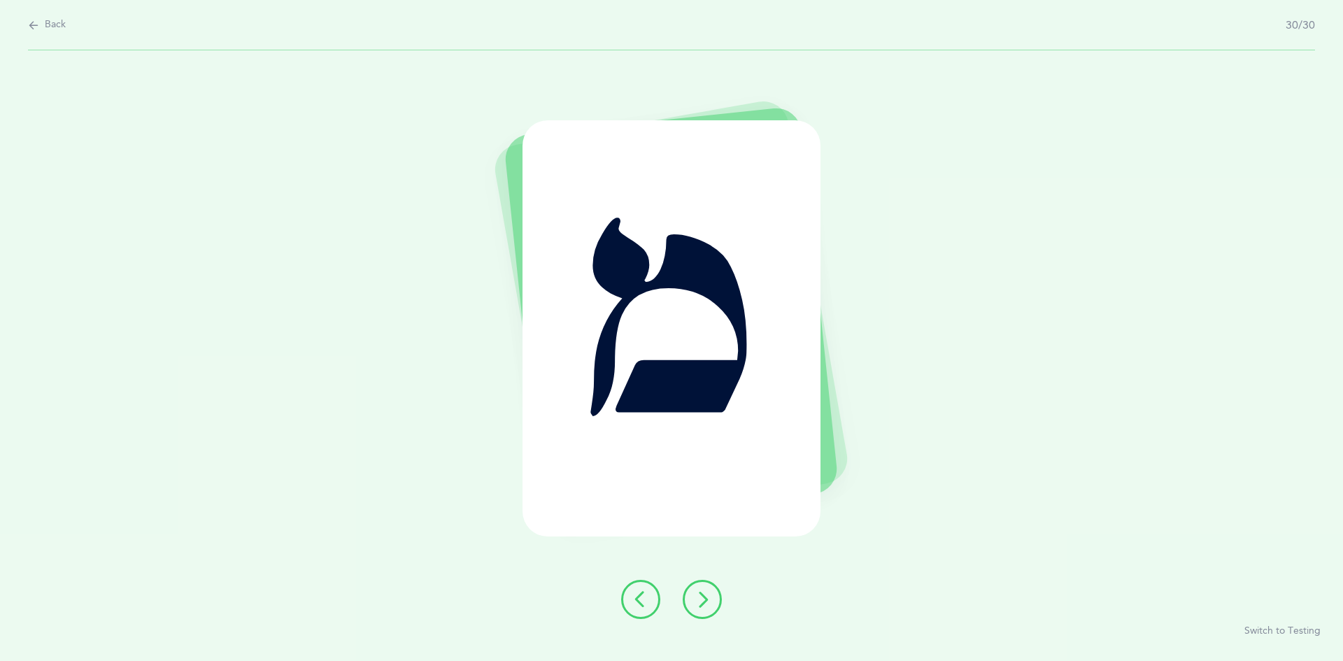
click at [699, 602] on icon at bounding box center [702, 599] width 17 height 17
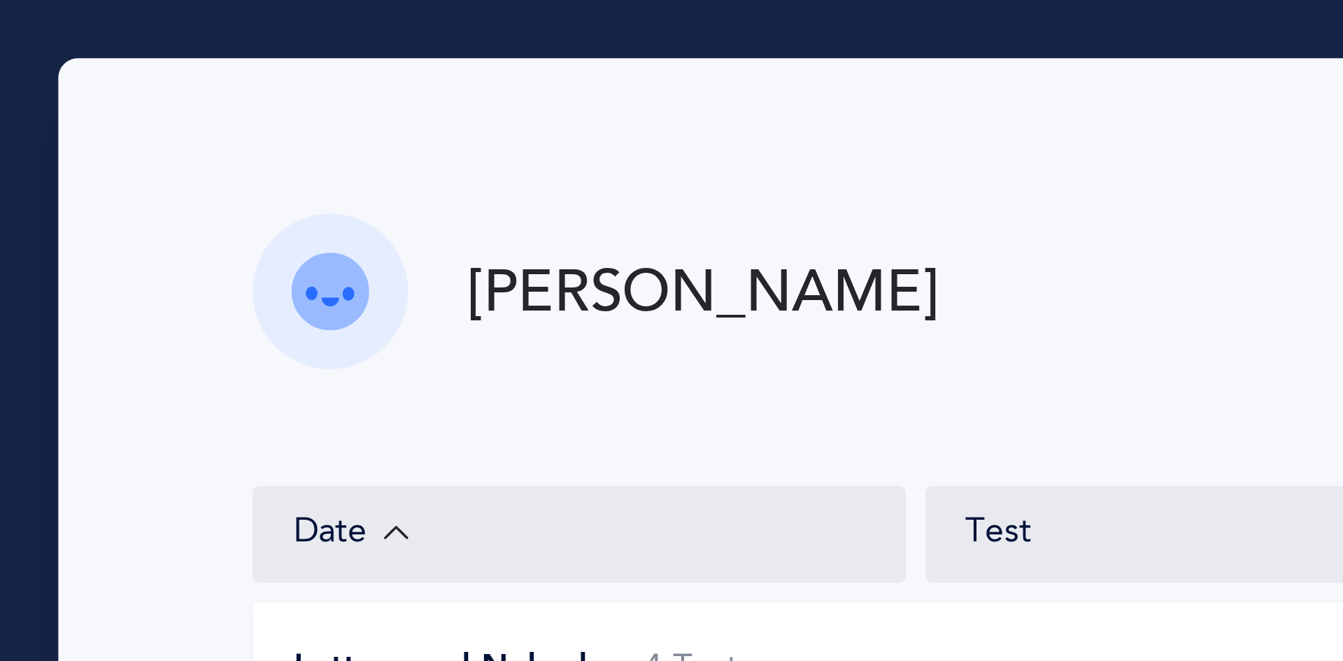
scroll to position [62, 0]
drag, startPoint x: 10, startPoint y: 15, endPoint x: 6, endPoint y: 0, distance: 15.3
click at [10, 14] on div at bounding box center [671, 330] width 1343 height 661
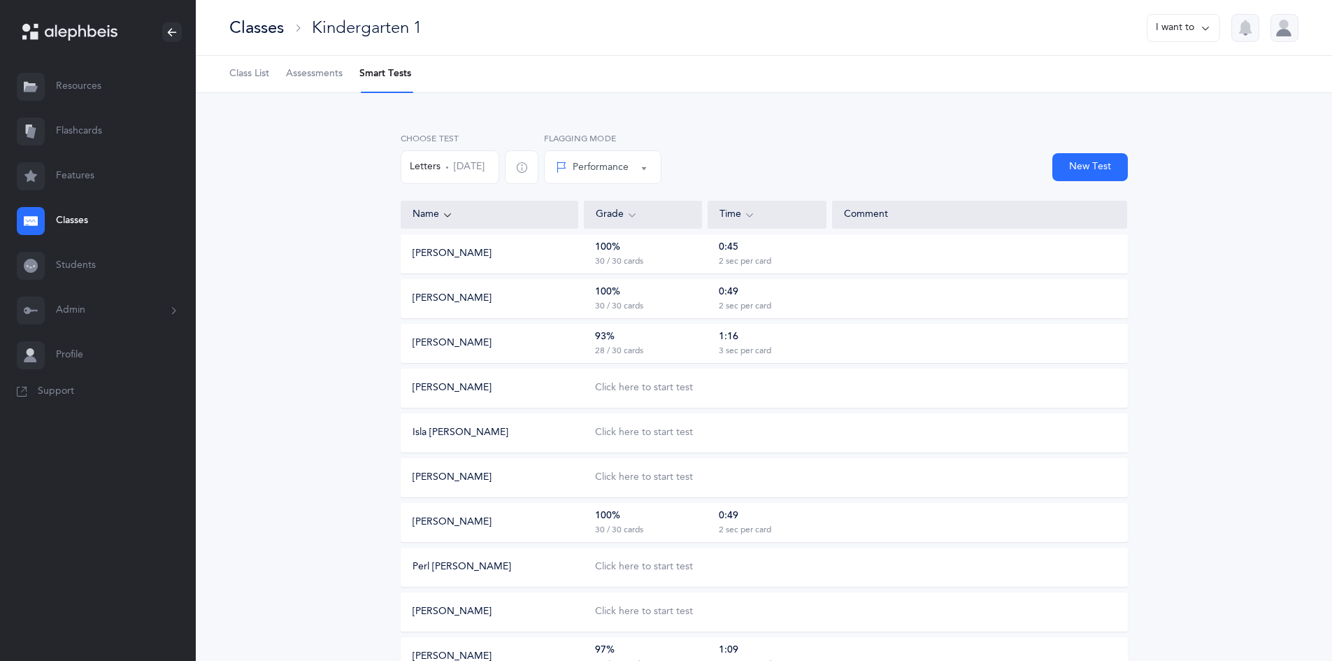
scroll to position [410, 0]
click at [69, 132] on link "Flashcards" at bounding box center [98, 131] width 196 height 45
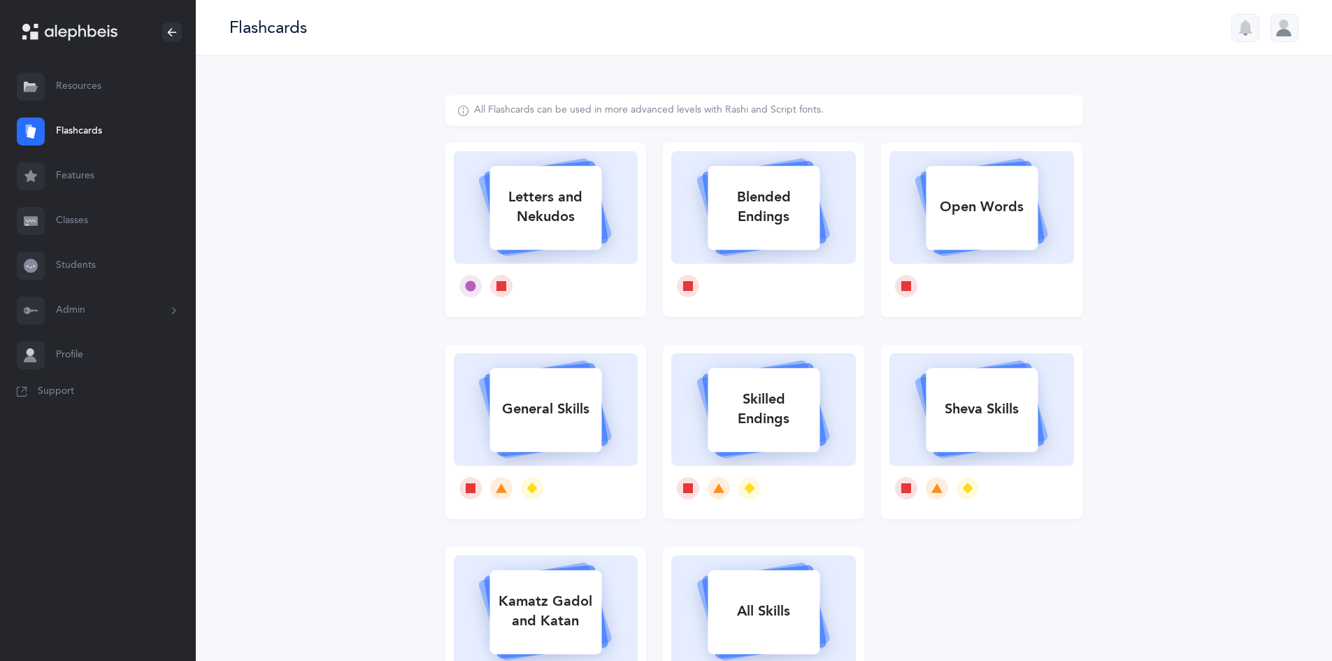
click at [524, 250] on icon at bounding box center [547, 207] width 124 height 93
select select
select select "single"
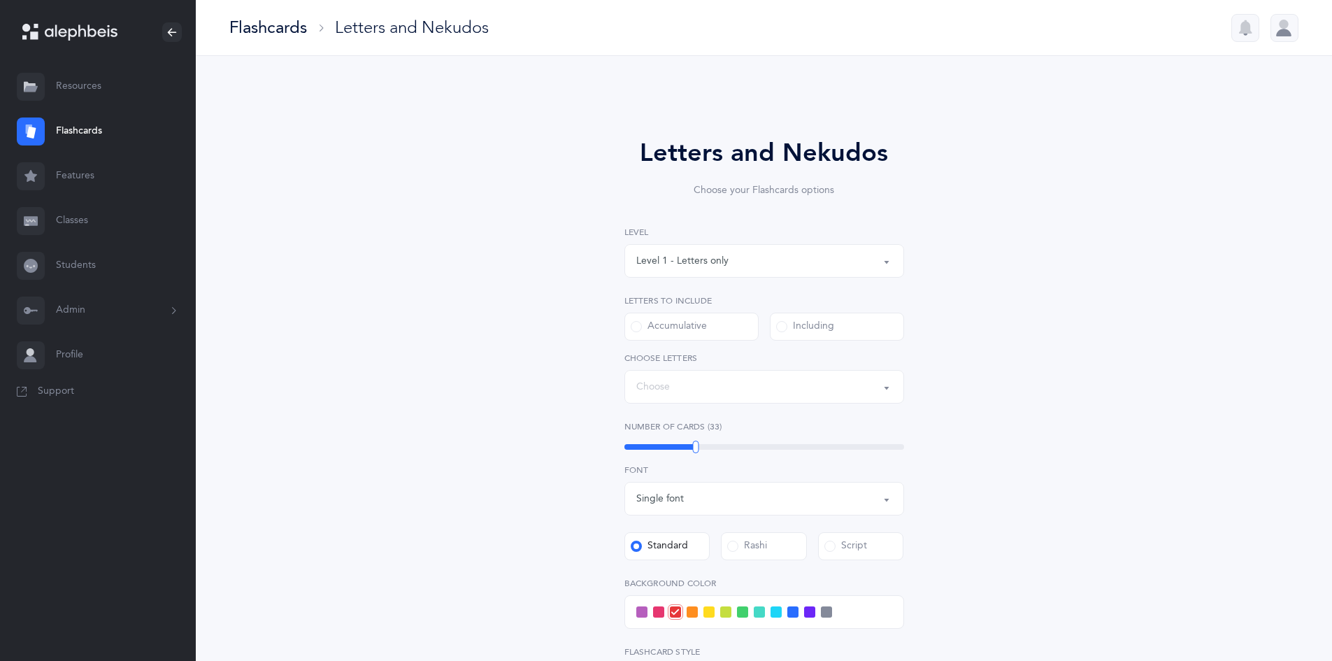
select select "27"
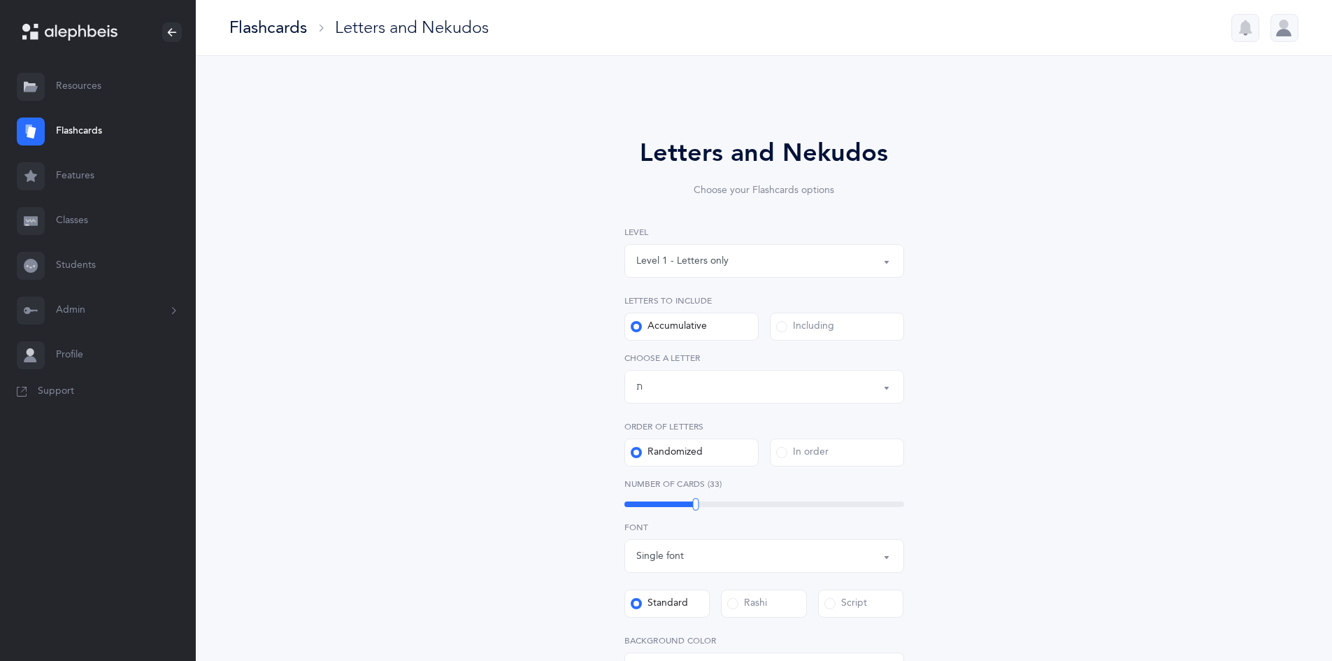
click at [819, 314] on label "Including" at bounding box center [837, 327] width 134 height 28
click at [0, 0] on input "Including" at bounding box center [0, 0] width 0 height 0
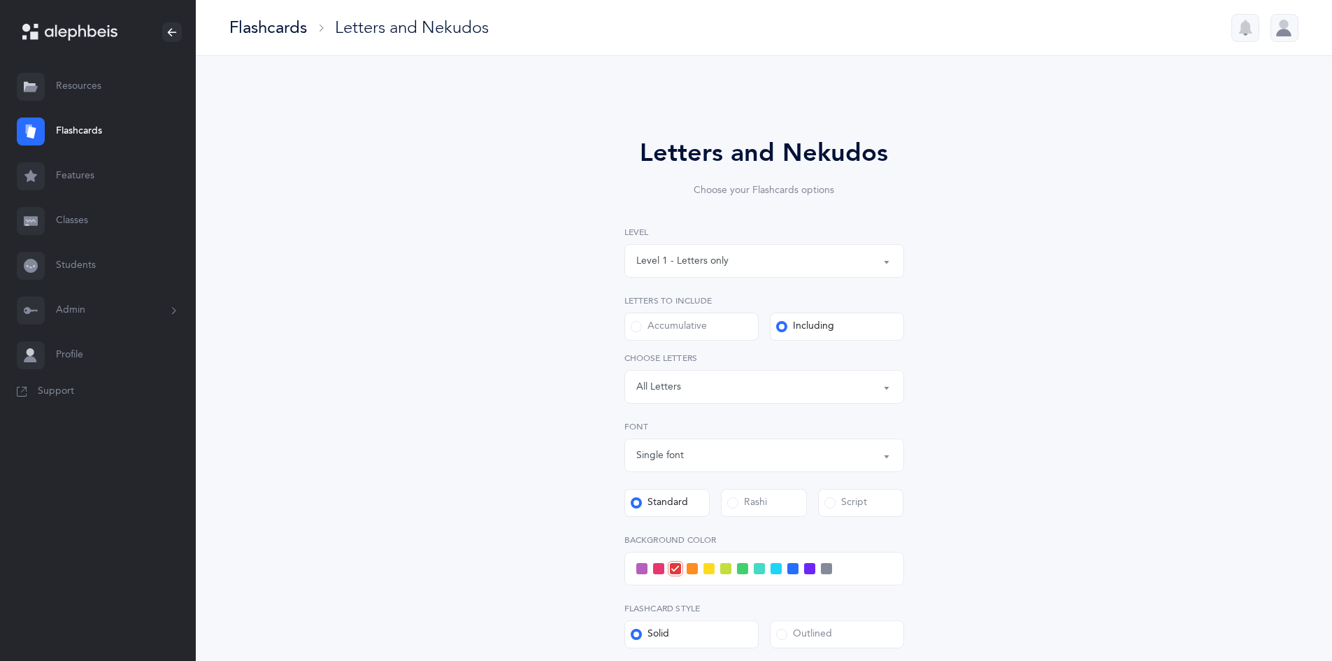
click at [802, 399] on button "Letters: All Letters" at bounding box center [764, 387] width 280 height 34
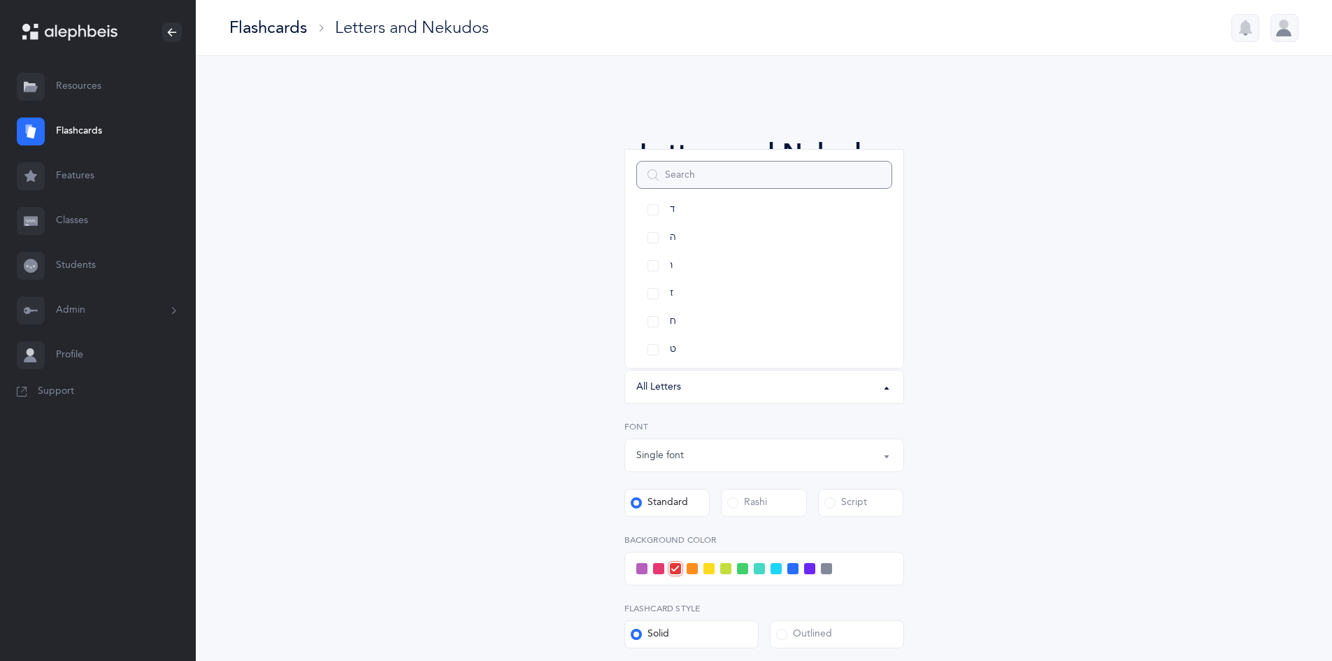
scroll to position [155, 0]
click at [652, 350] on link "ט" at bounding box center [764, 350] width 256 height 28
select select "9"
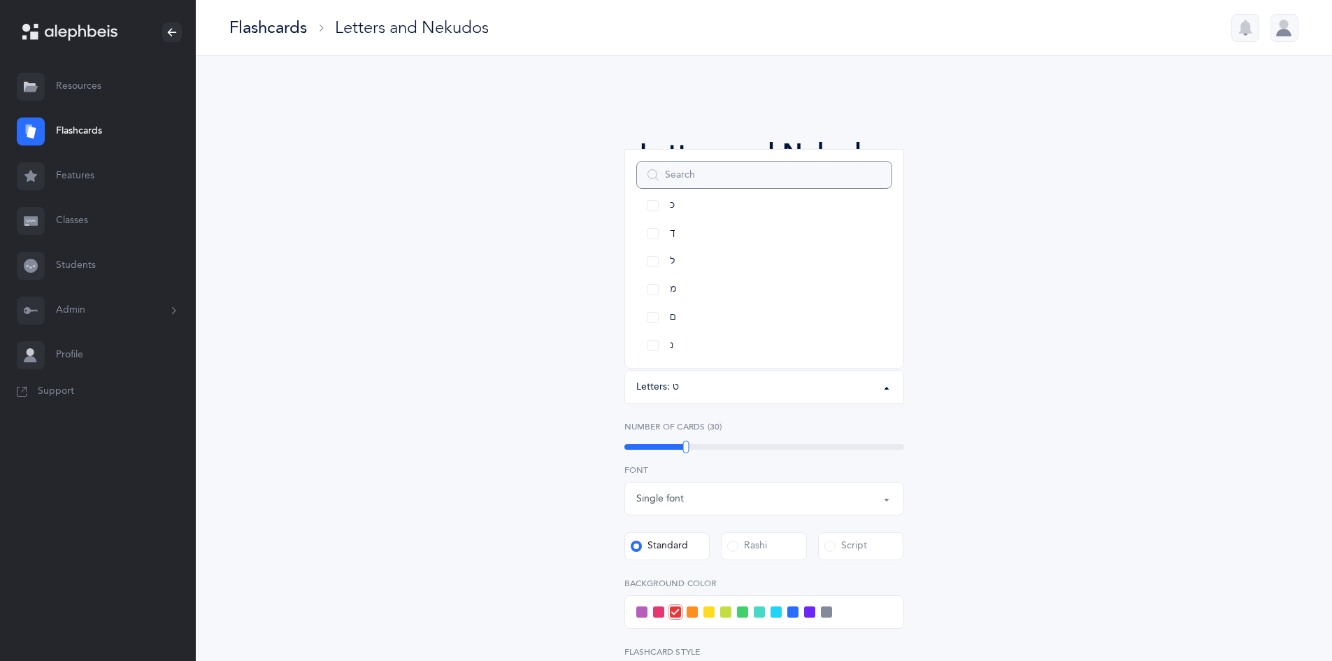
scroll to position [412, 0]
click at [650, 315] on link "ם" at bounding box center [764, 317] width 256 height 28
click at [647, 291] on link "מ" at bounding box center [764, 289] width 256 height 28
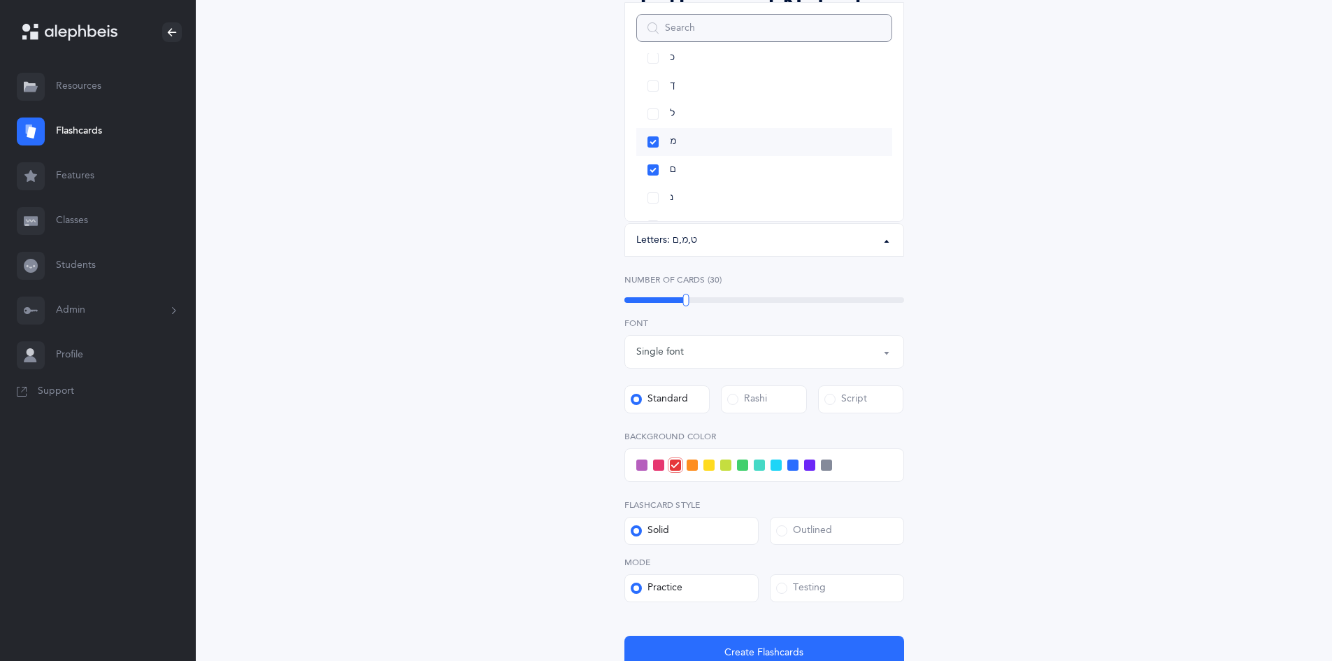
scroll to position [267, 0]
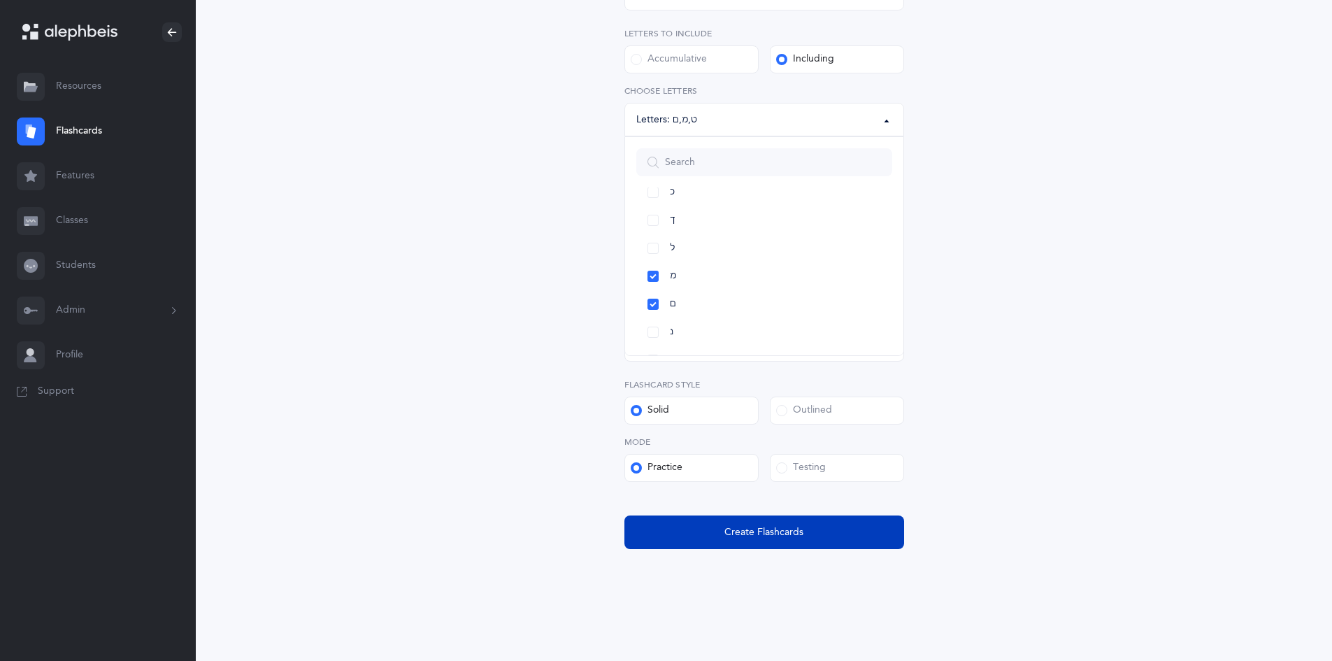
click at [722, 521] on button "Create Flashcards" at bounding box center [764, 532] width 280 height 34
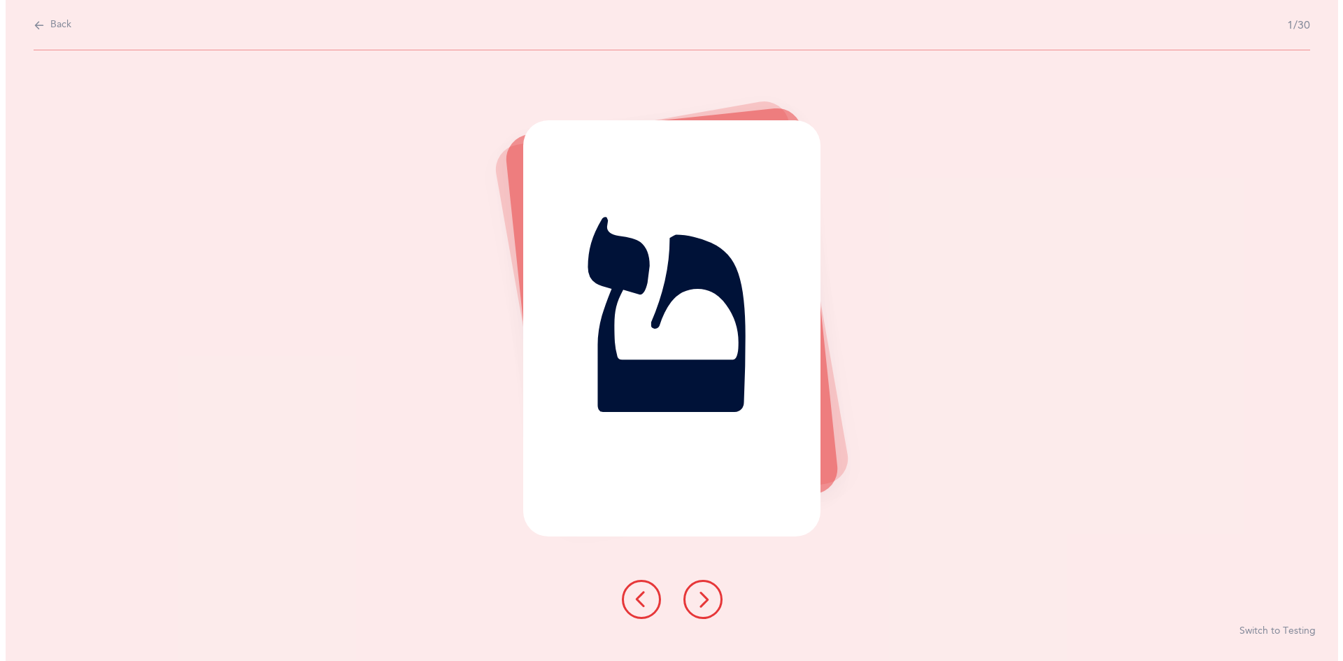
scroll to position [0, 0]
click at [703, 589] on button at bounding box center [701, 599] width 39 height 39
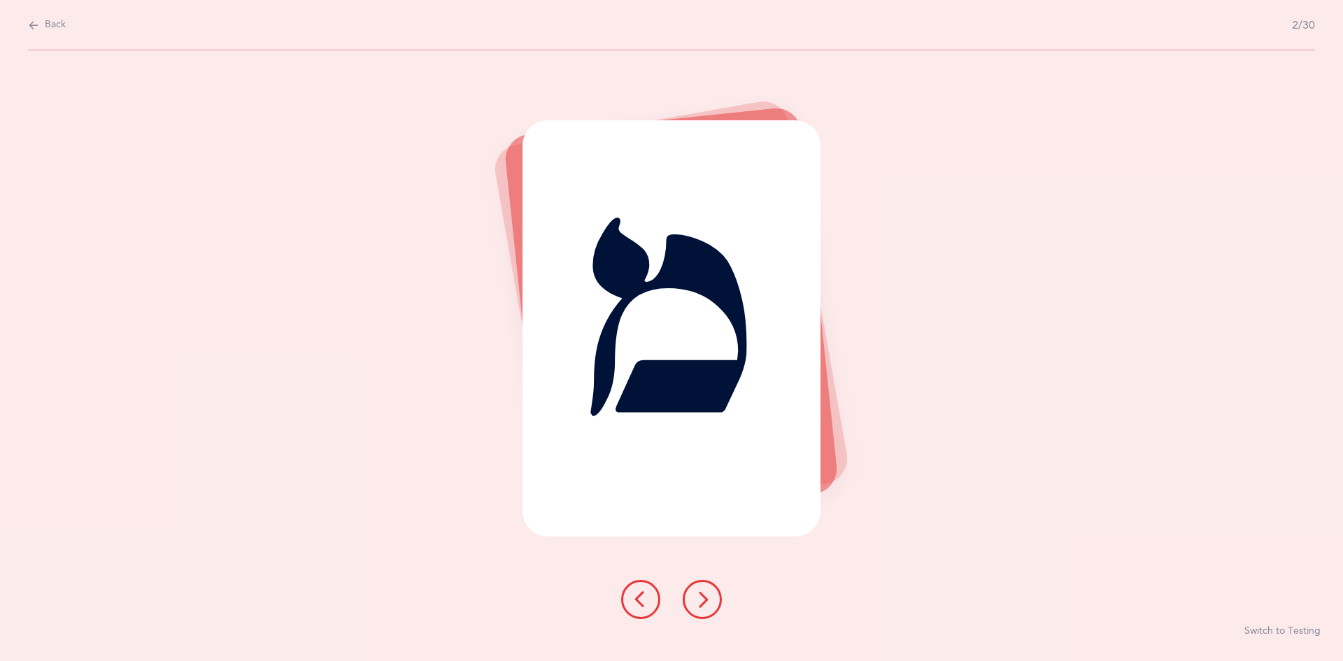
click at [694, 589] on button at bounding box center [701, 599] width 39 height 39
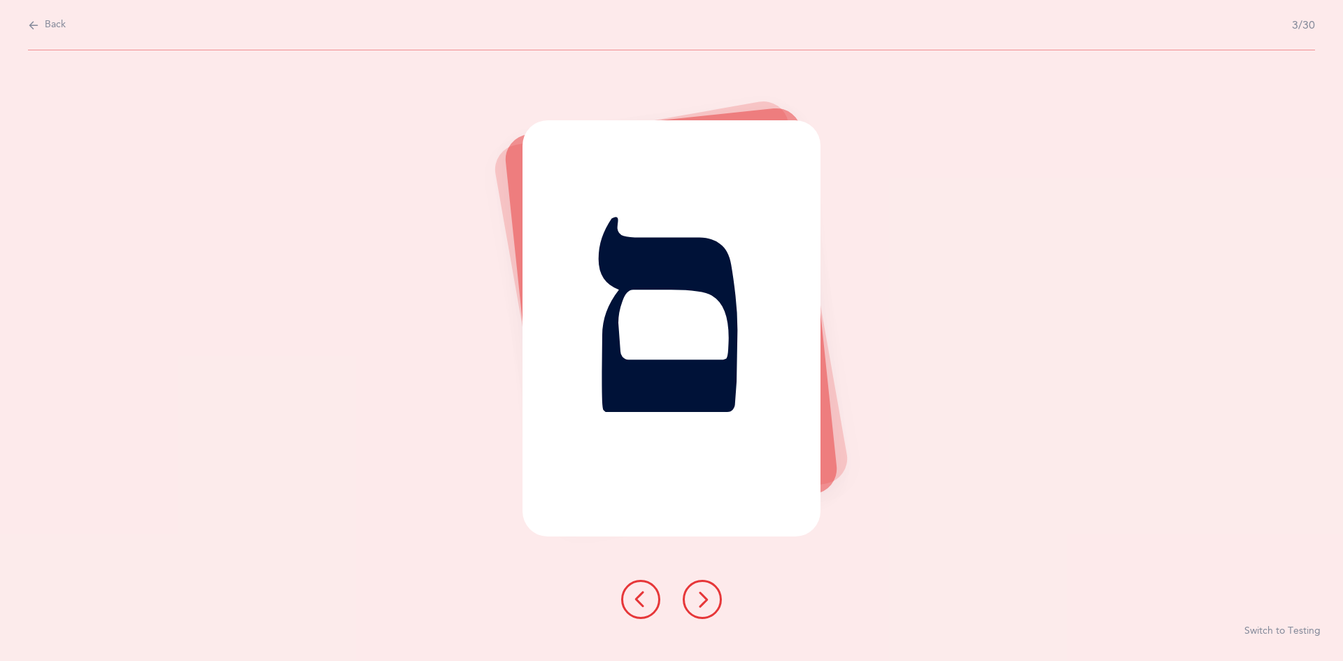
click at [700, 603] on icon at bounding box center [702, 599] width 17 height 17
click at [710, 598] on icon at bounding box center [702, 599] width 17 height 17
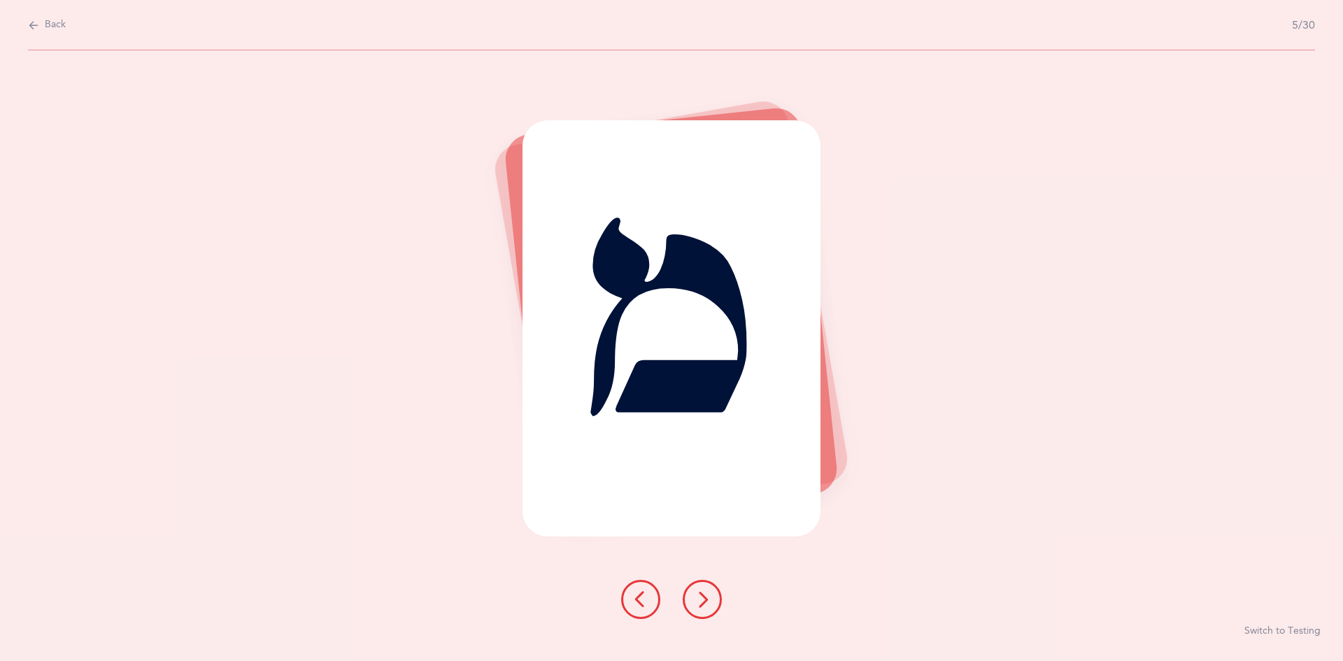
click at [696, 595] on icon at bounding box center [702, 599] width 17 height 17
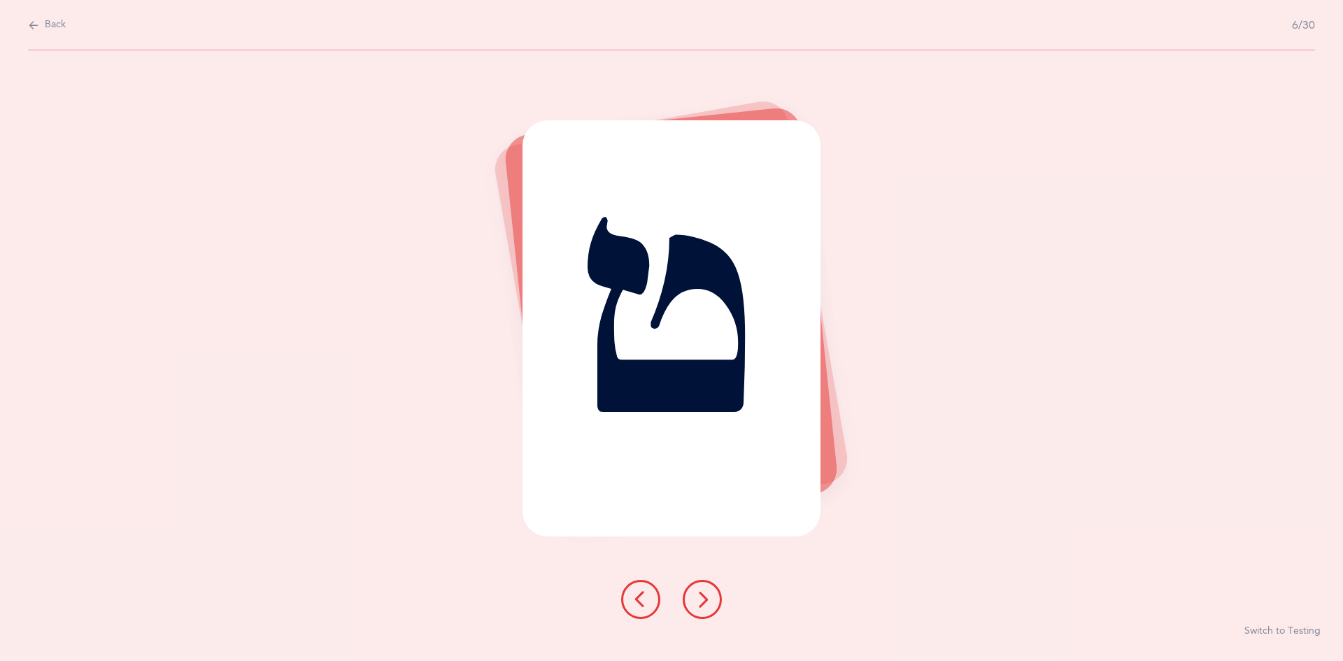
click at [692, 603] on button at bounding box center [701, 599] width 39 height 39
click at [701, 595] on icon at bounding box center [702, 599] width 17 height 17
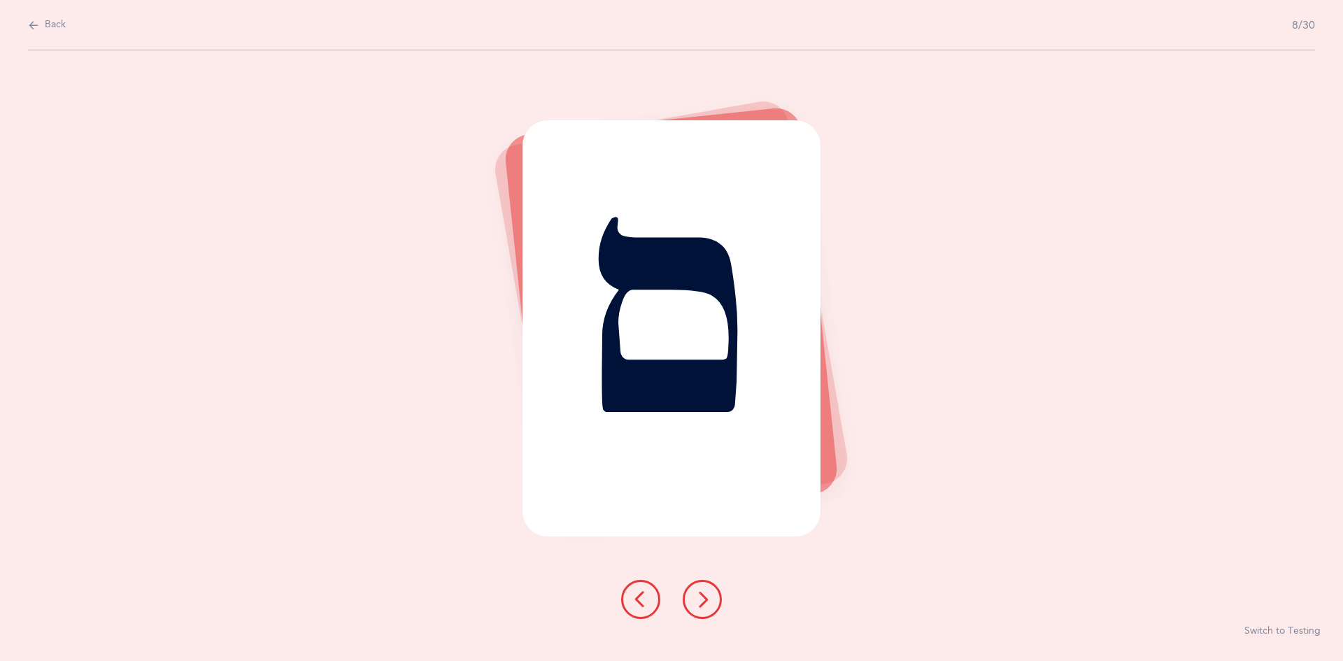
click at [701, 593] on icon at bounding box center [702, 599] width 17 height 17
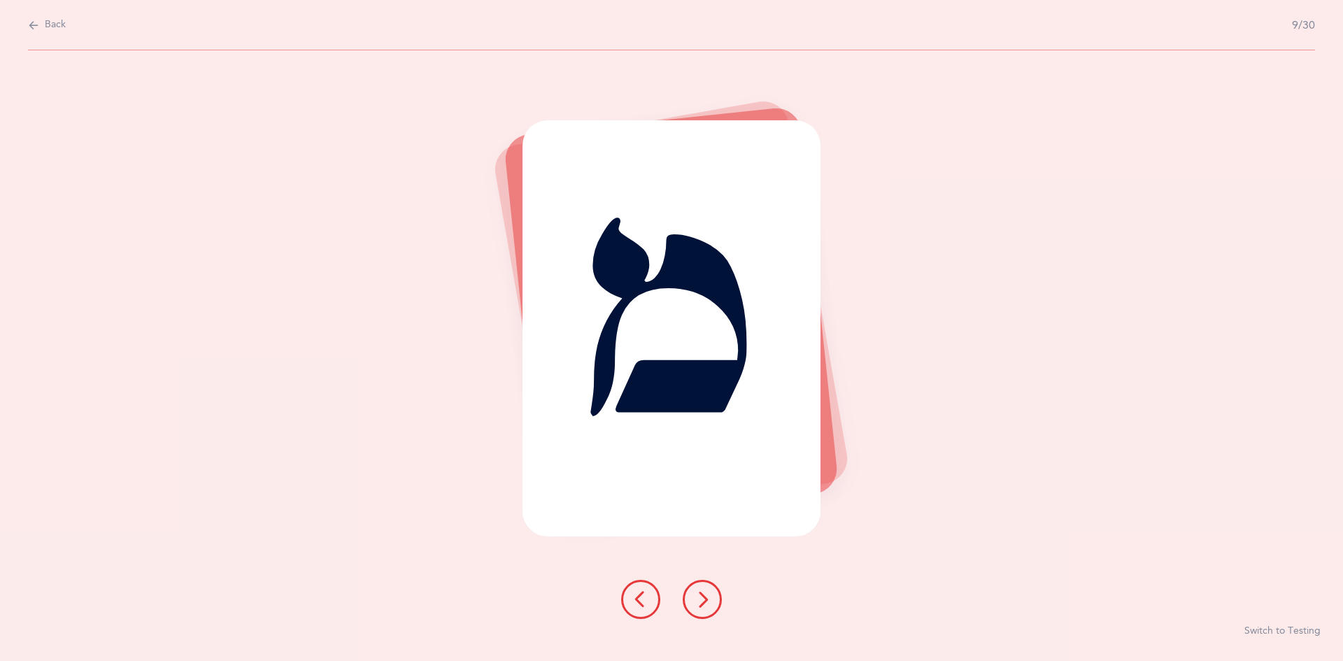
click at [698, 594] on icon at bounding box center [702, 599] width 17 height 17
click at [703, 593] on icon at bounding box center [702, 599] width 17 height 17
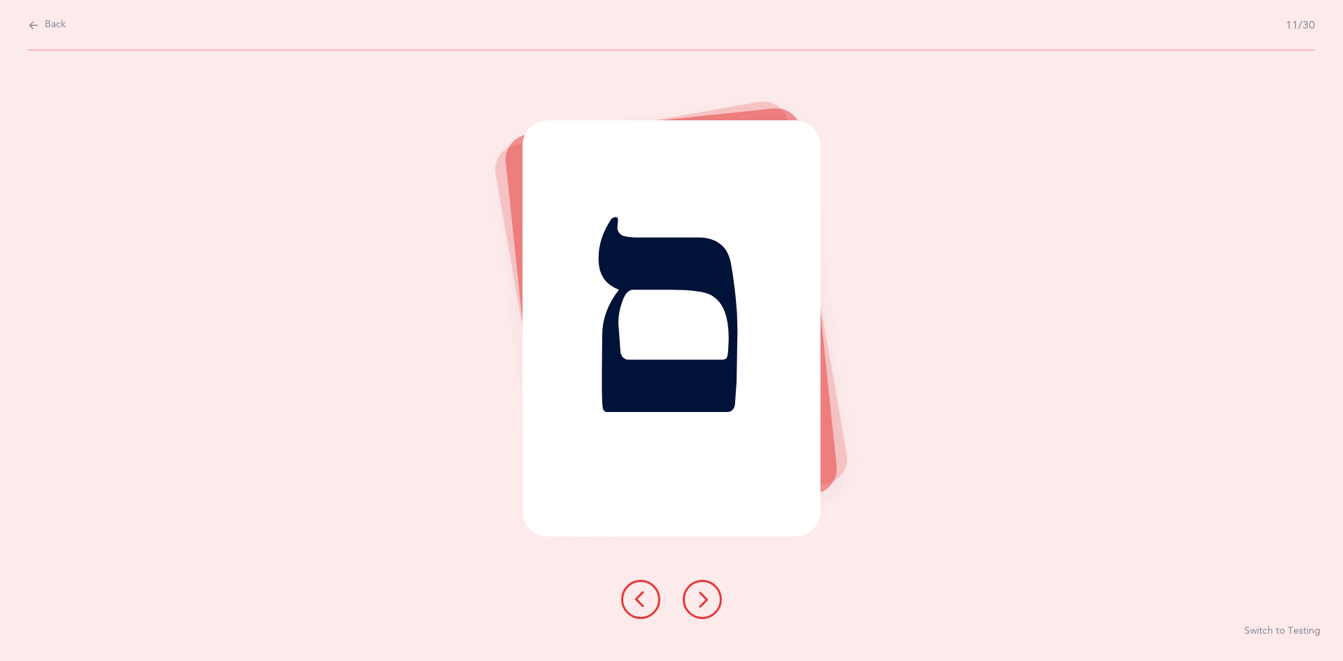
click at [700, 599] on icon at bounding box center [702, 599] width 17 height 17
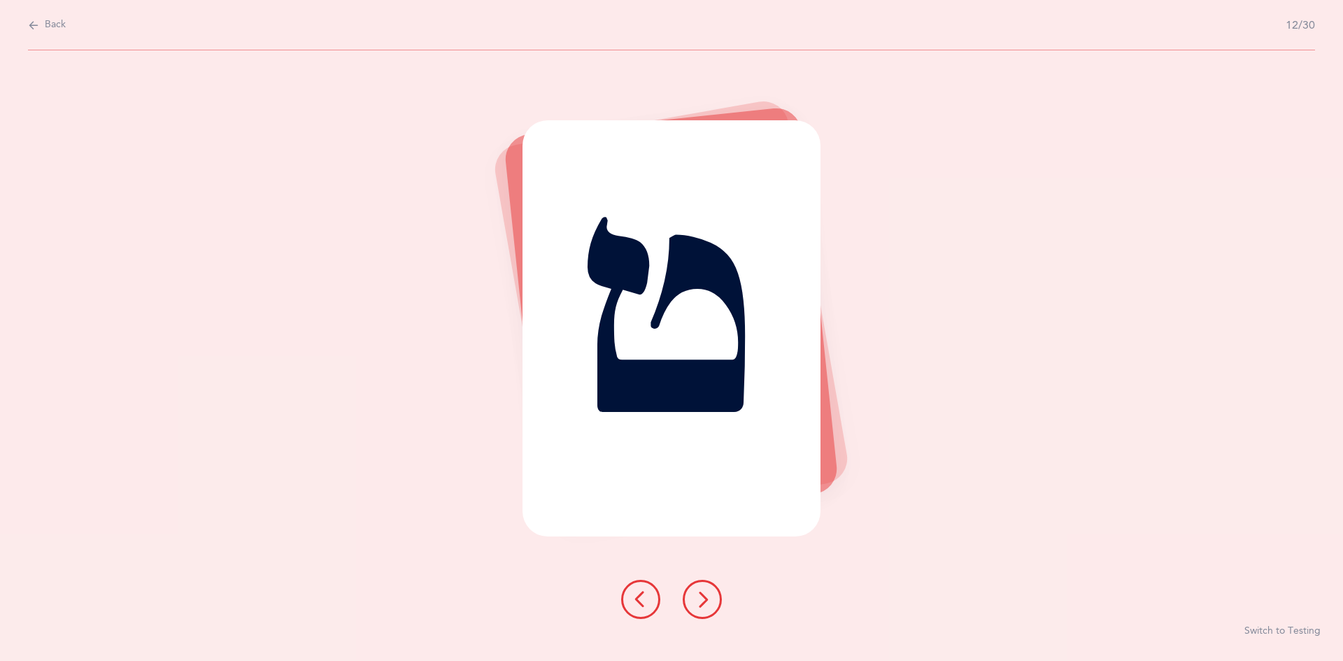
click at [687, 587] on button at bounding box center [701, 599] width 39 height 39
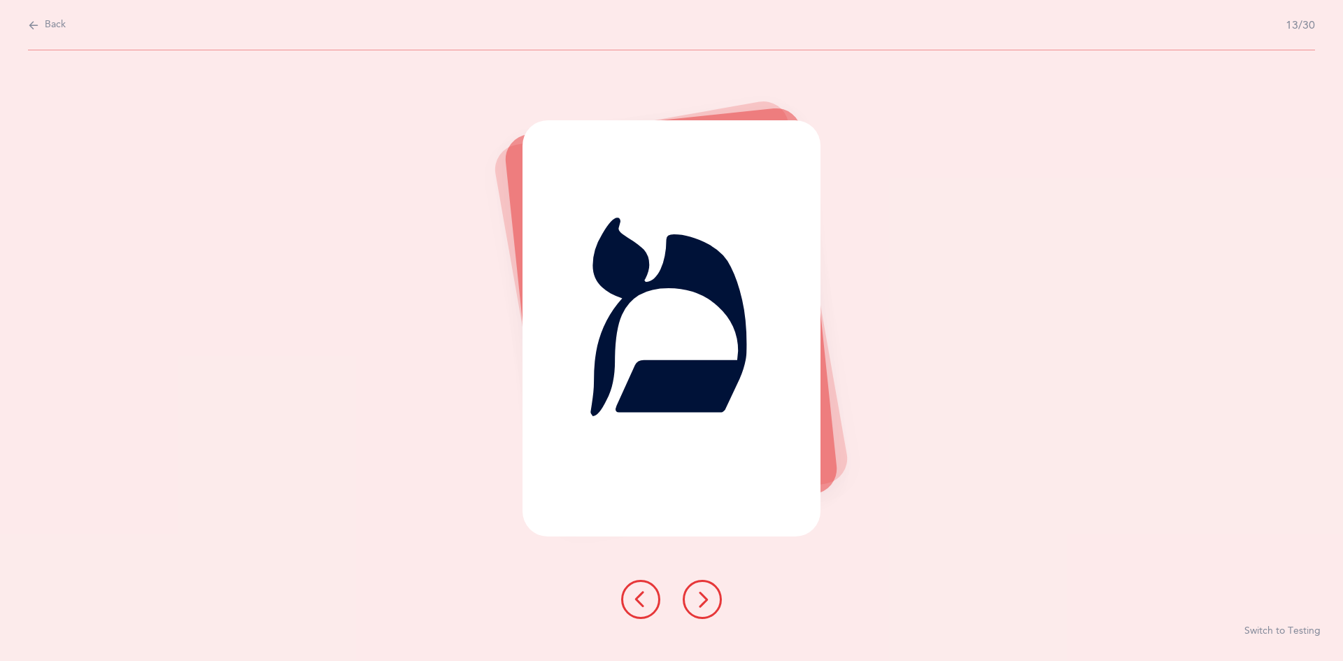
click at [695, 591] on icon at bounding box center [702, 599] width 17 height 17
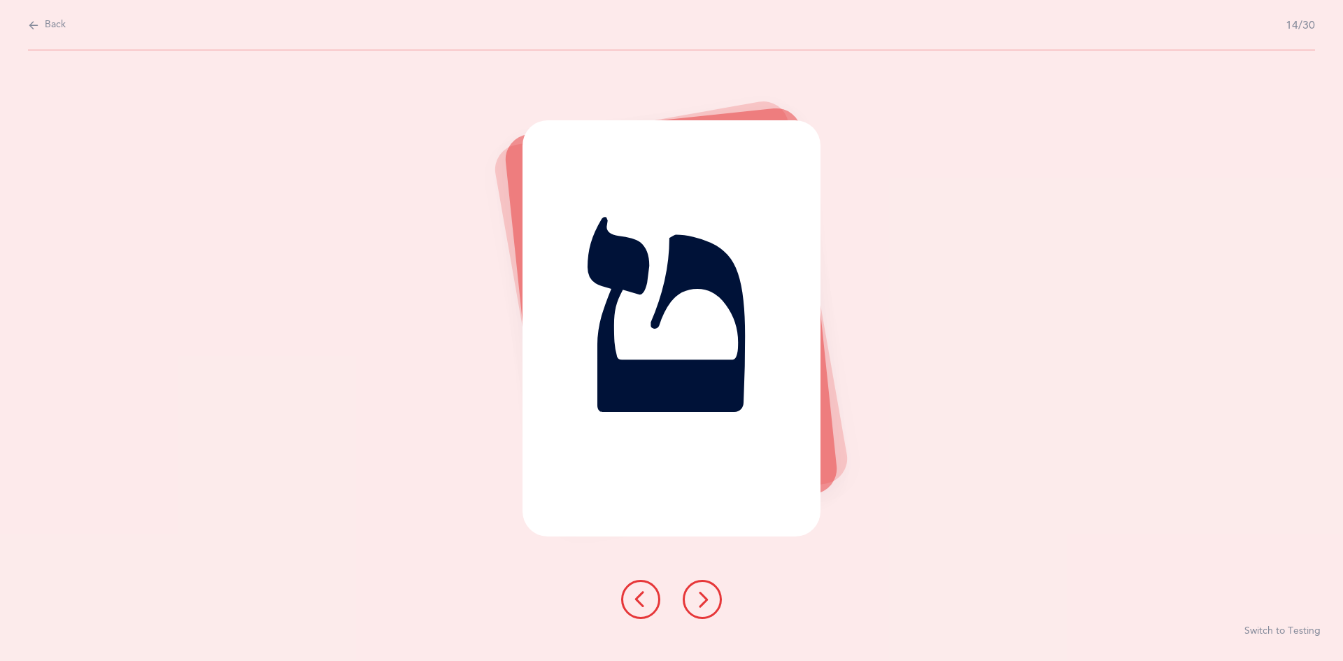
click at [689, 598] on button at bounding box center [701, 599] width 39 height 39
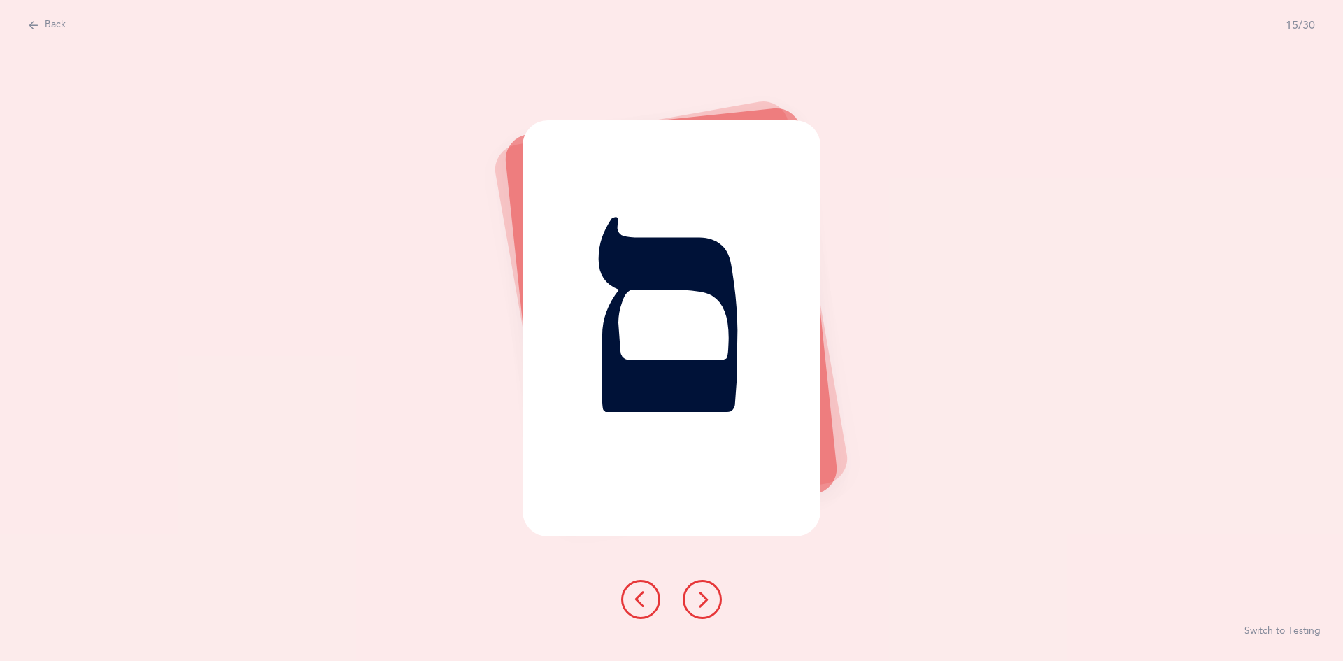
click at [699, 599] on icon at bounding box center [702, 599] width 17 height 17
click at [700, 599] on icon at bounding box center [702, 599] width 17 height 17
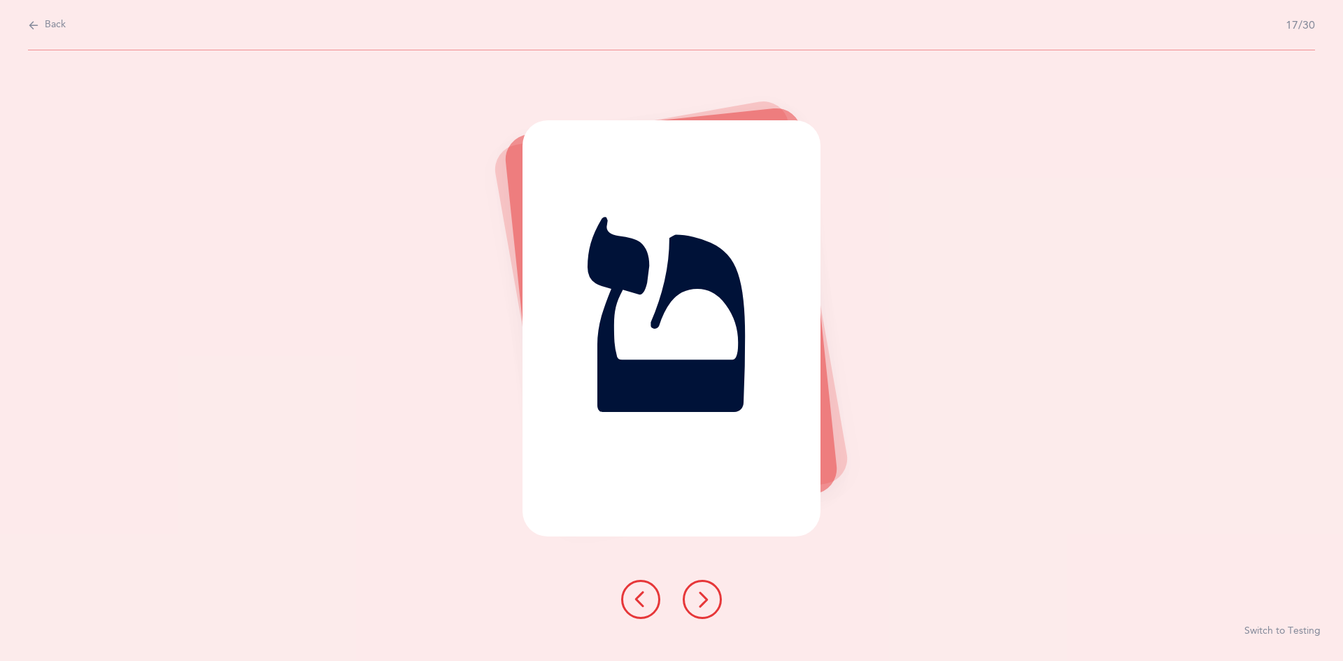
click at [697, 595] on icon at bounding box center [702, 599] width 17 height 17
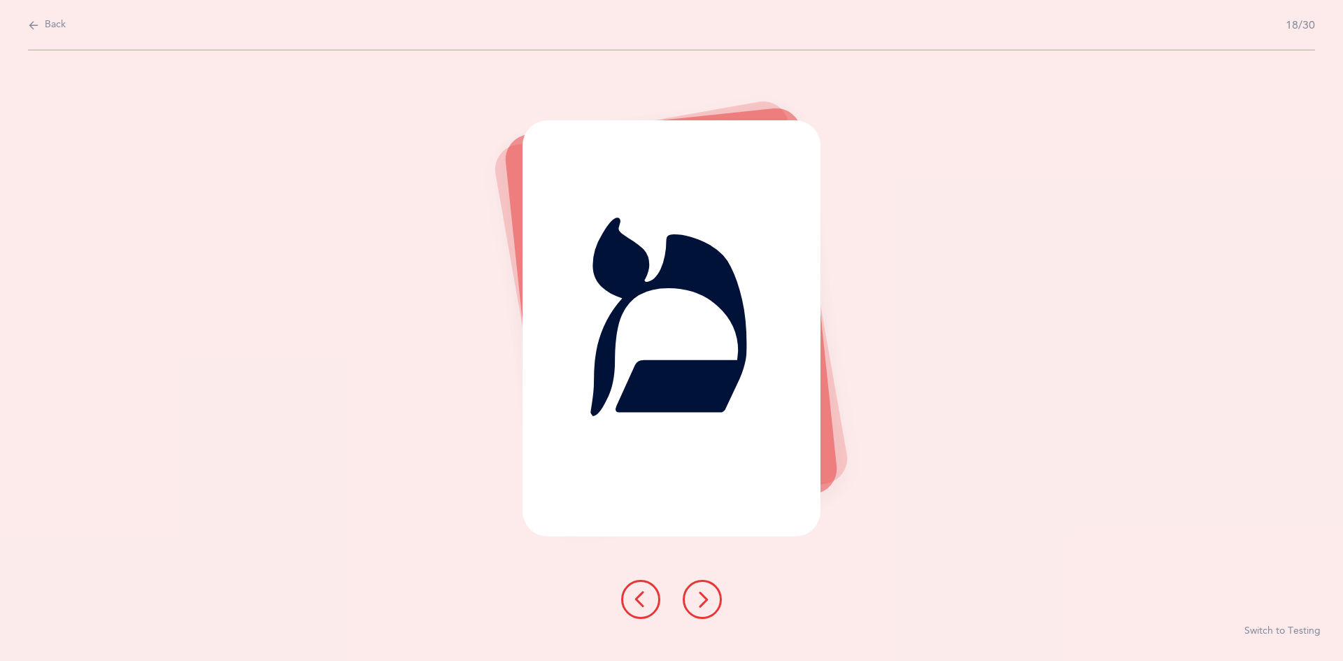
click at [699, 593] on icon at bounding box center [702, 599] width 17 height 17
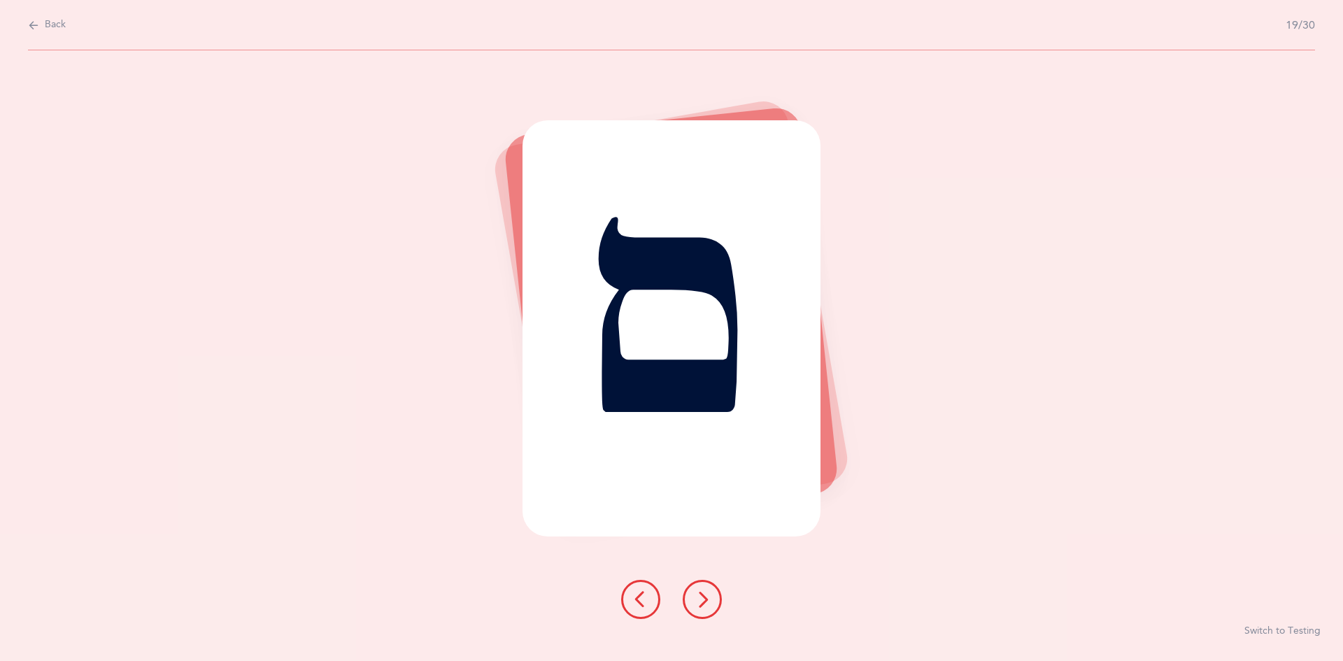
click at [697, 596] on icon at bounding box center [702, 599] width 17 height 17
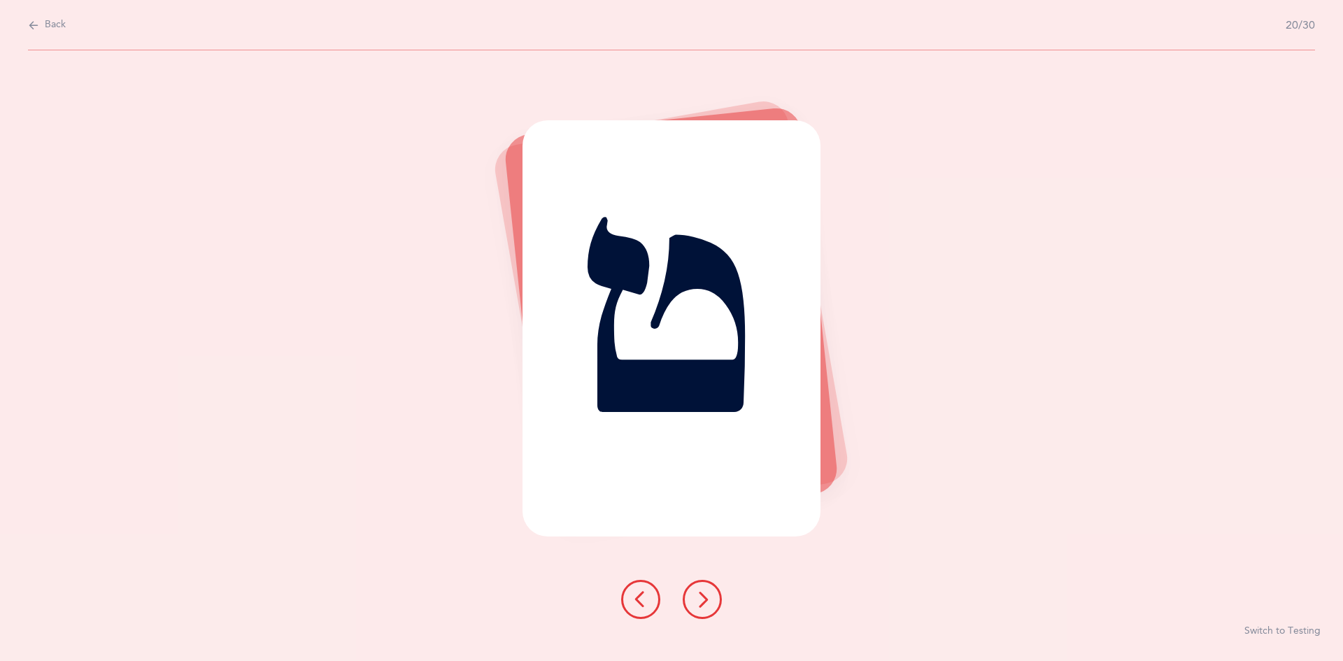
click at [700, 593] on icon at bounding box center [702, 599] width 17 height 17
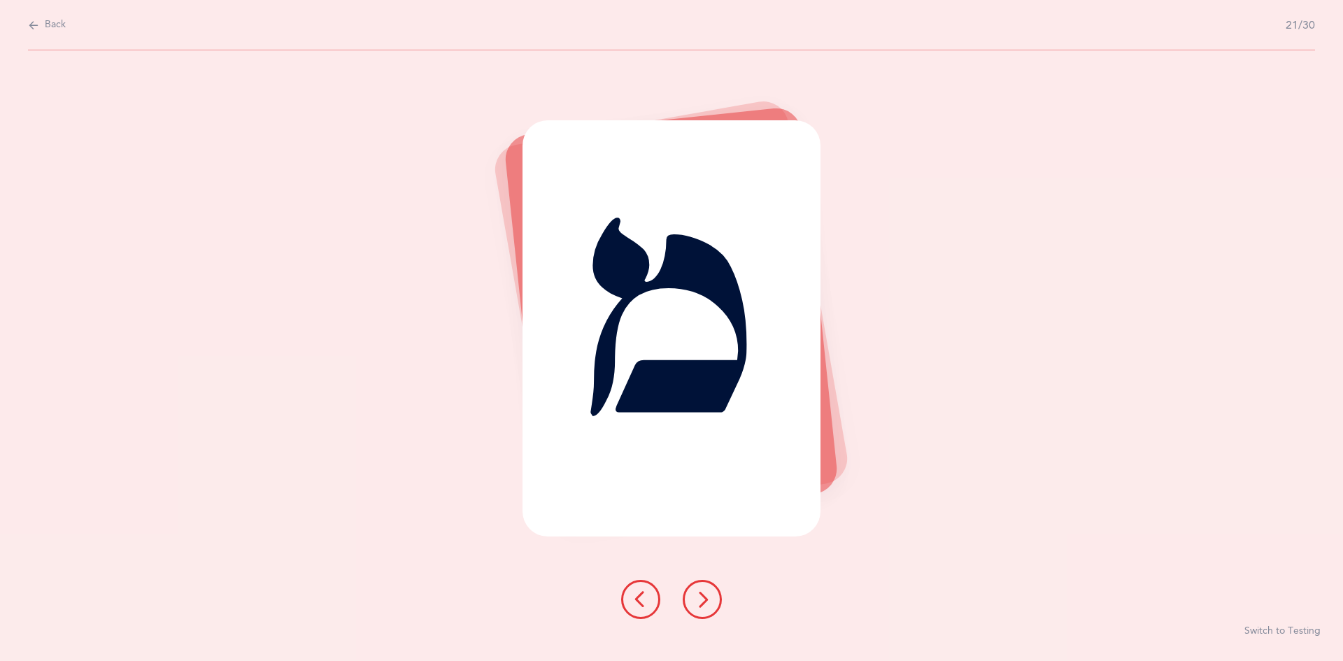
click at [696, 594] on icon at bounding box center [702, 599] width 17 height 17
click at [411, 523] on div "מ Switch to Testing" at bounding box center [671, 355] width 1343 height 610
click at [711, 607] on button at bounding box center [701, 599] width 39 height 39
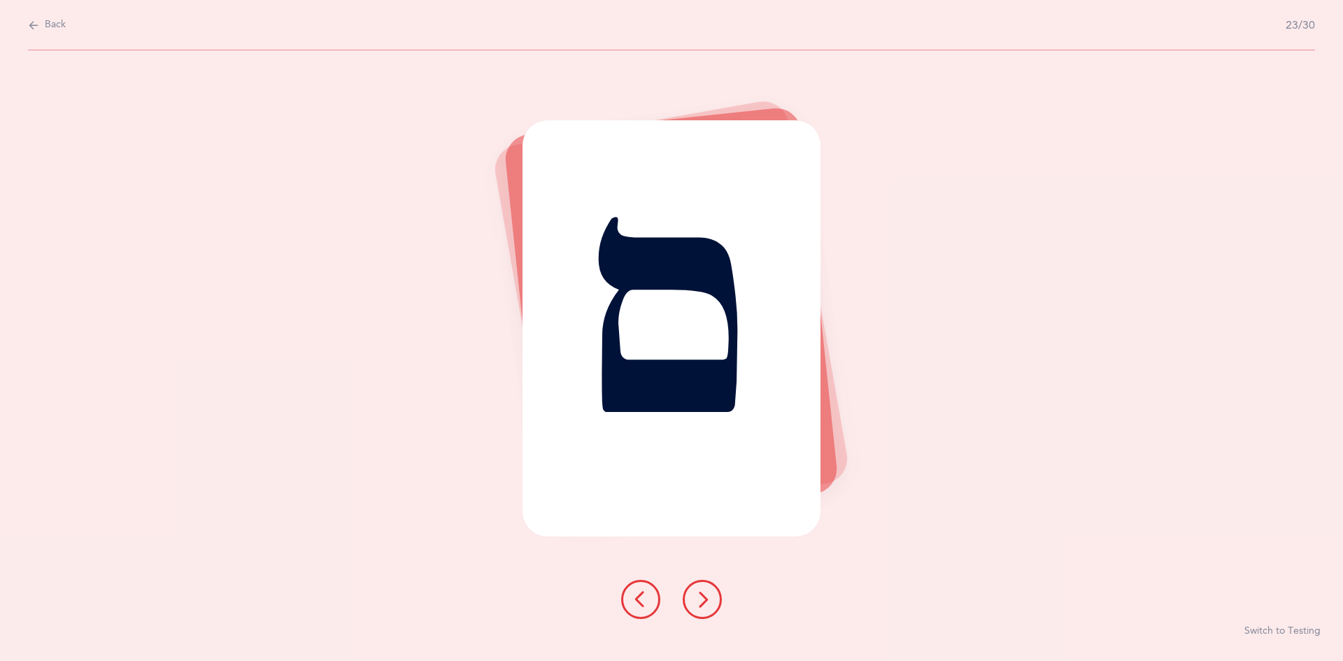
click at [708, 606] on icon at bounding box center [702, 599] width 17 height 17
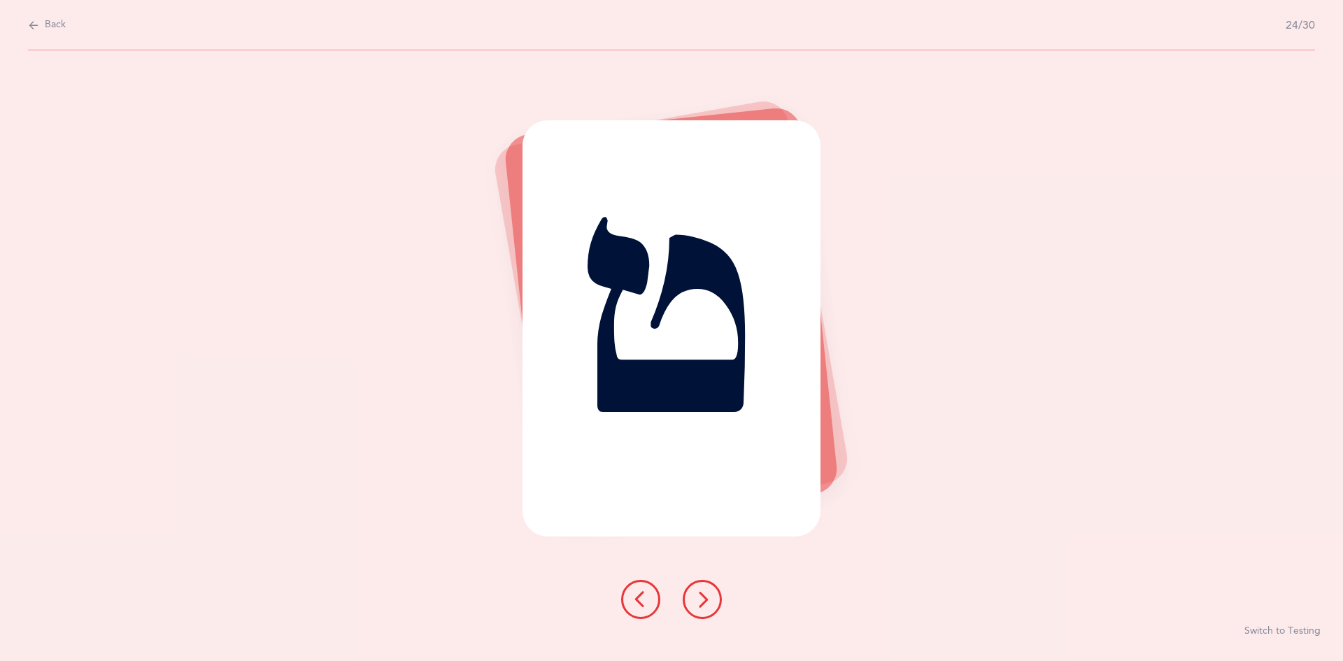
click at [701, 603] on icon at bounding box center [702, 599] width 17 height 17
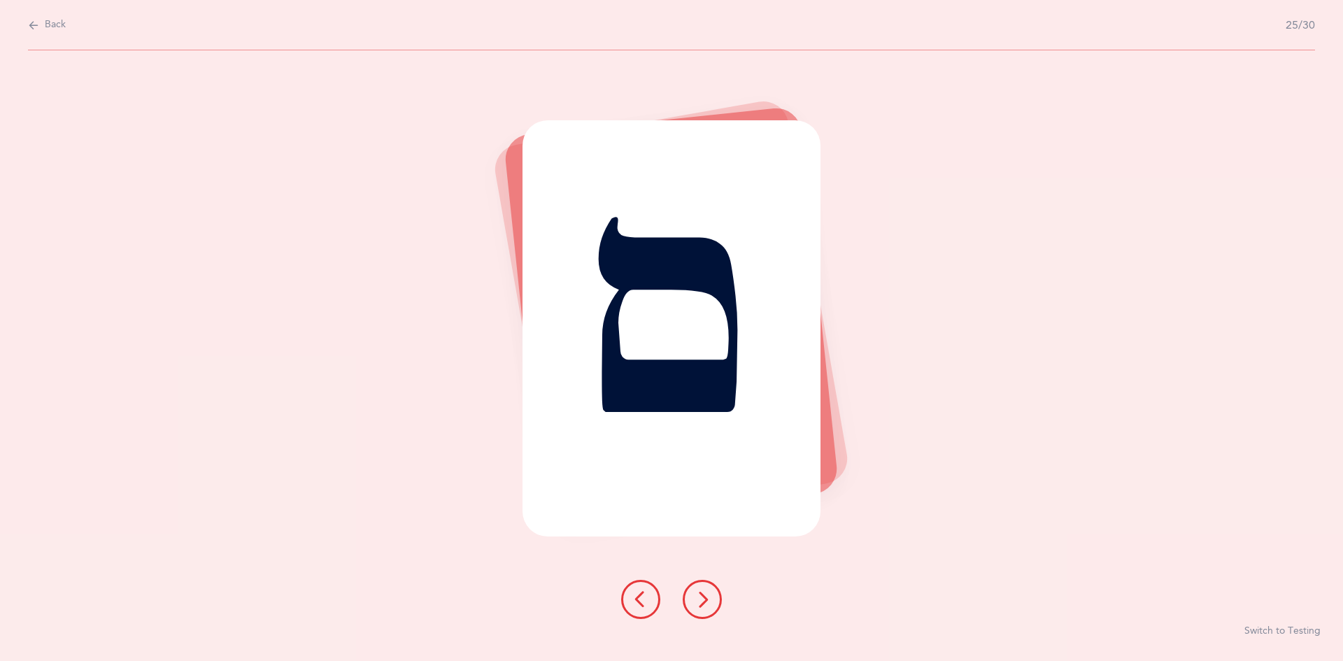
click at [706, 603] on icon at bounding box center [702, 599] width 17 height 17
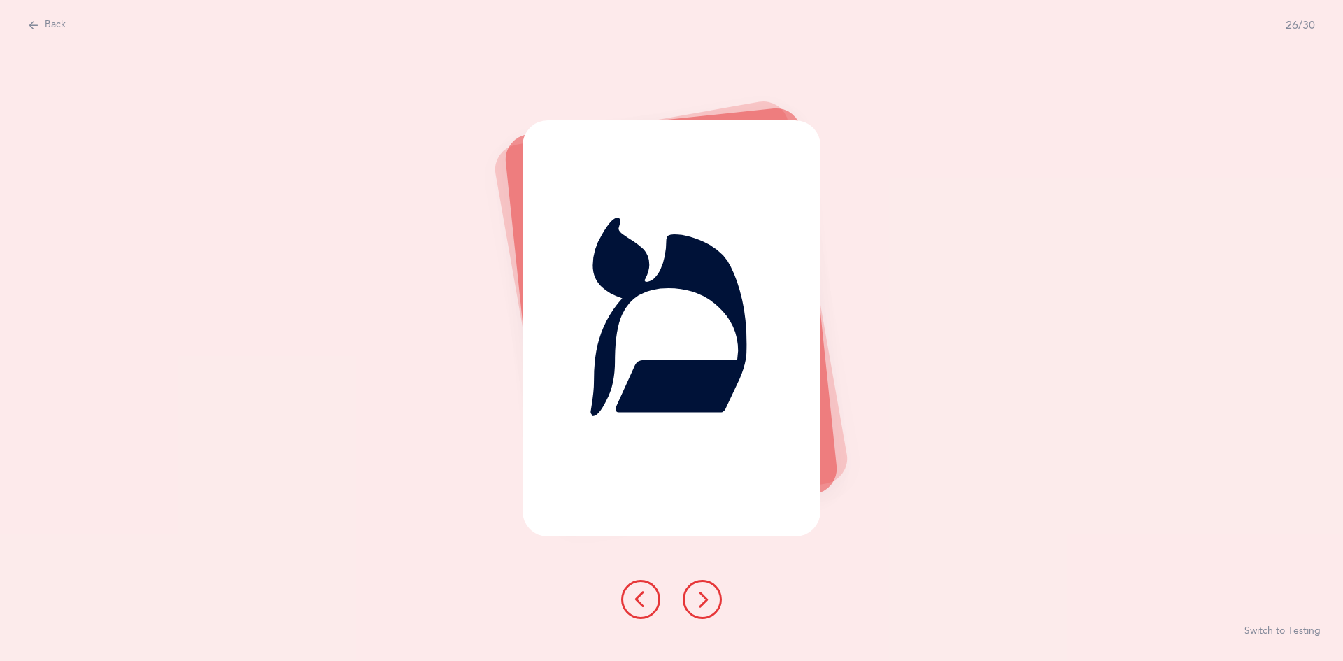
click at [694, 605] on icon at bounding box center [702, 599] width 17 height 17
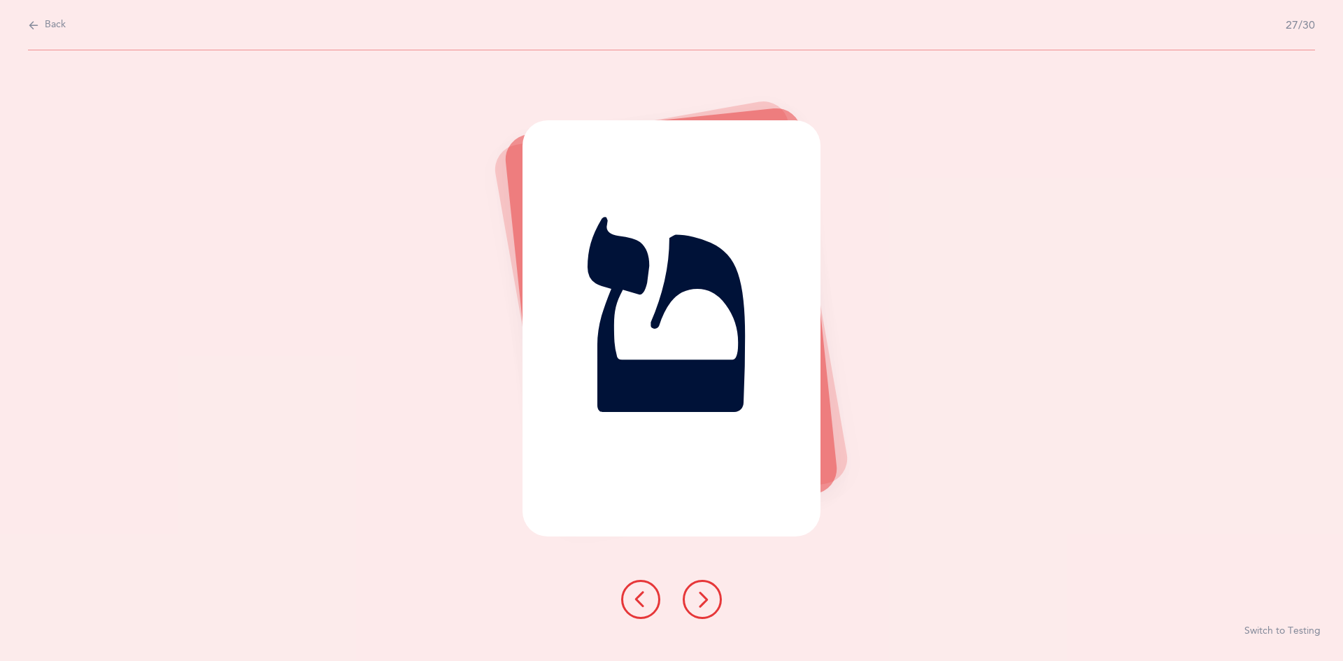
click at [704, 605] on icon at bounding box center [702, 599] width 17 height 17
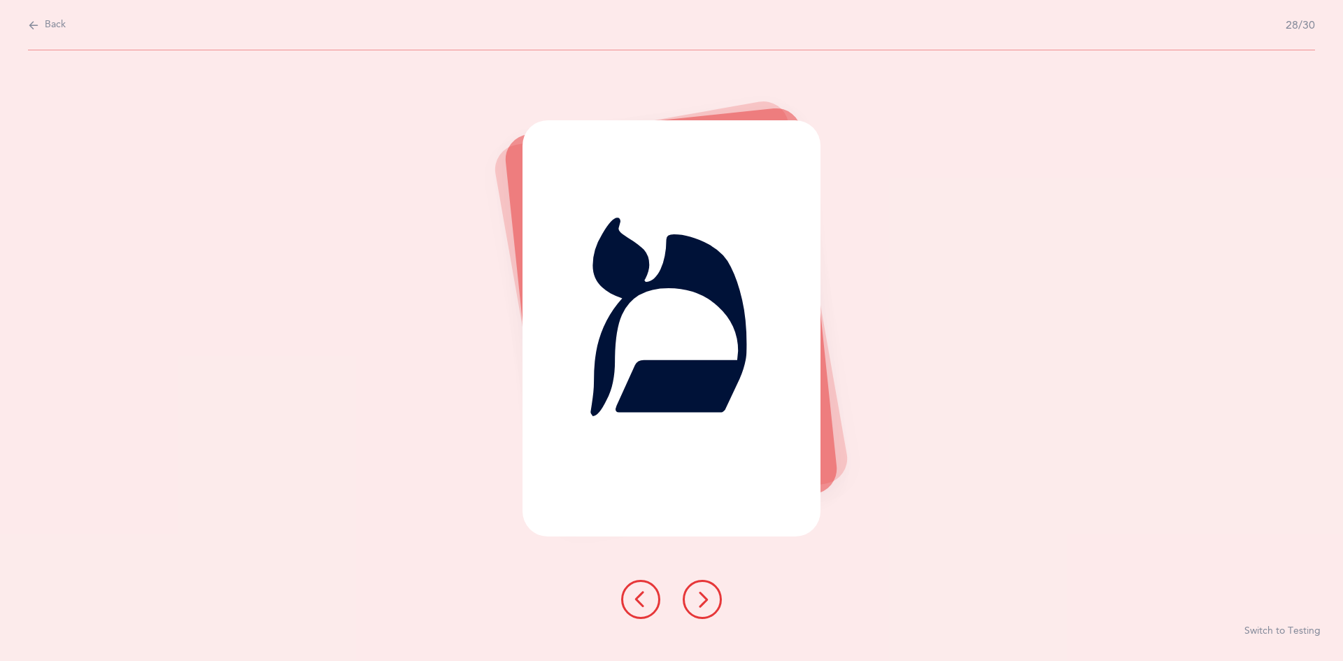
click at [700, 599] on icon at bounding box center [702, 599] width 17 height 17
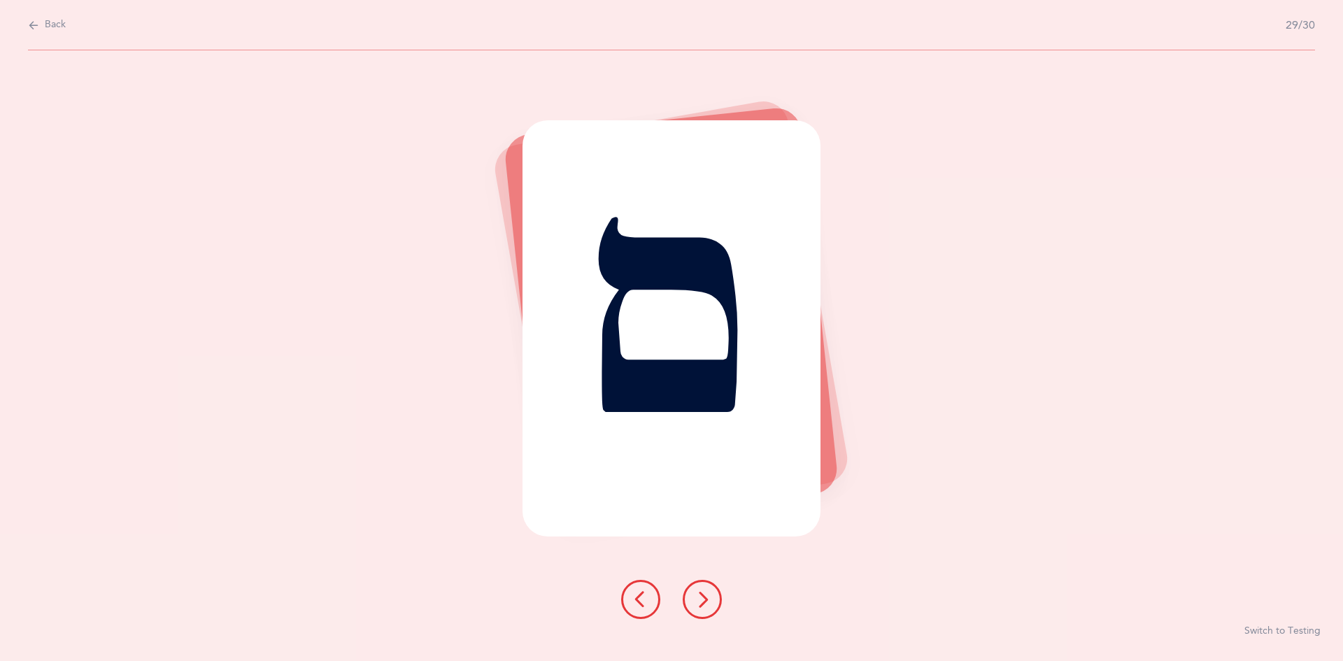
click at [699, 602] on icon at bounding box center [702, 599] width 17 height 17
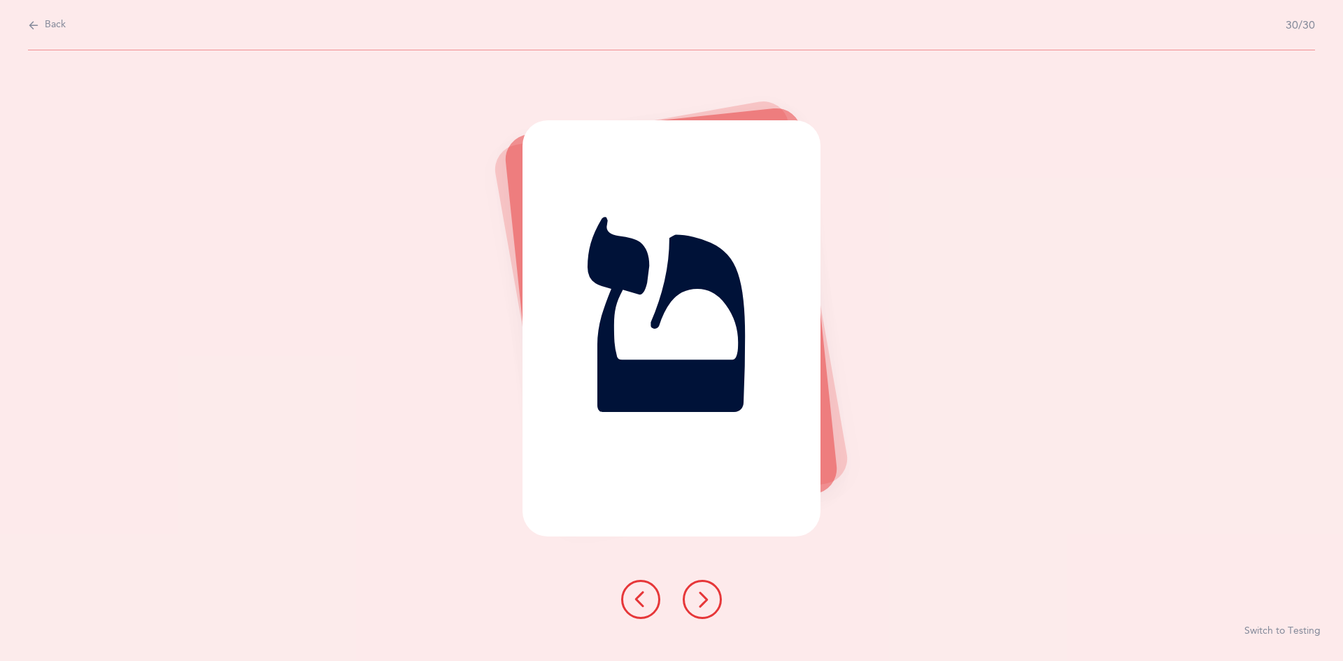
click at [698, 604] on icon at bounding box center [702, 599] width 17 height 17
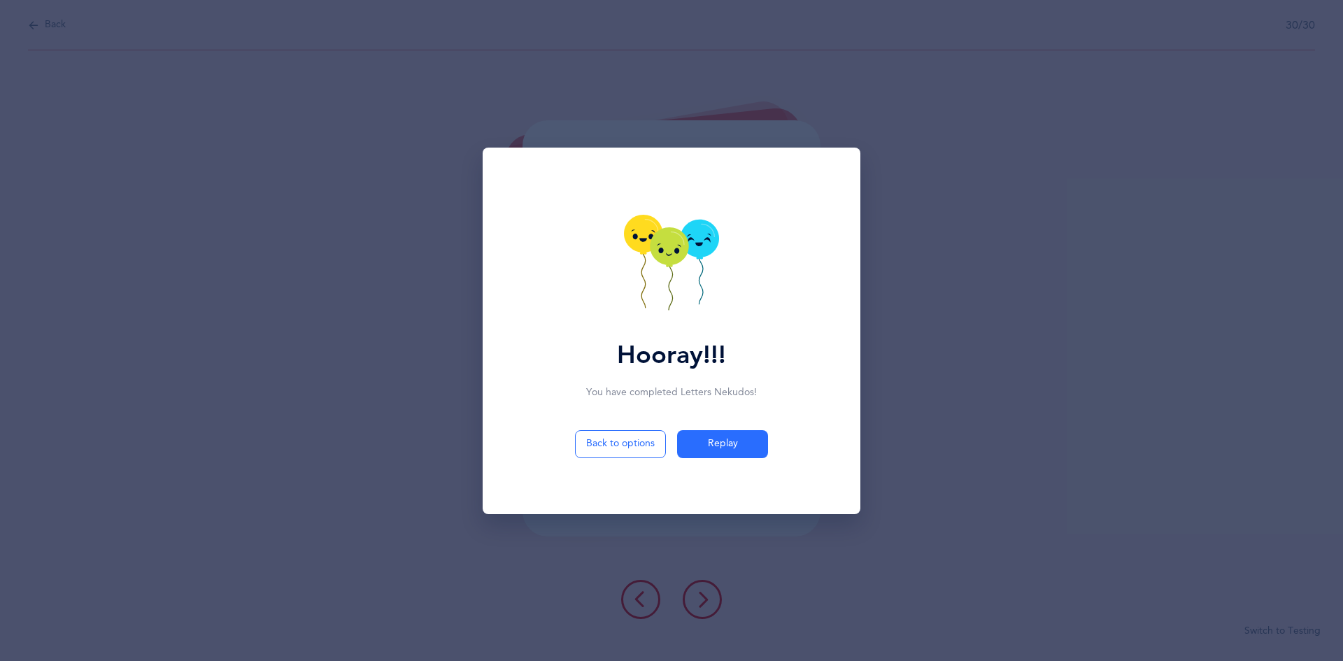
click at [497, 589] on div "Hooray!!! You have completed Letters Nekudos ! Back to options Replay" at bounding box center [671, 330] width 1343 height 661
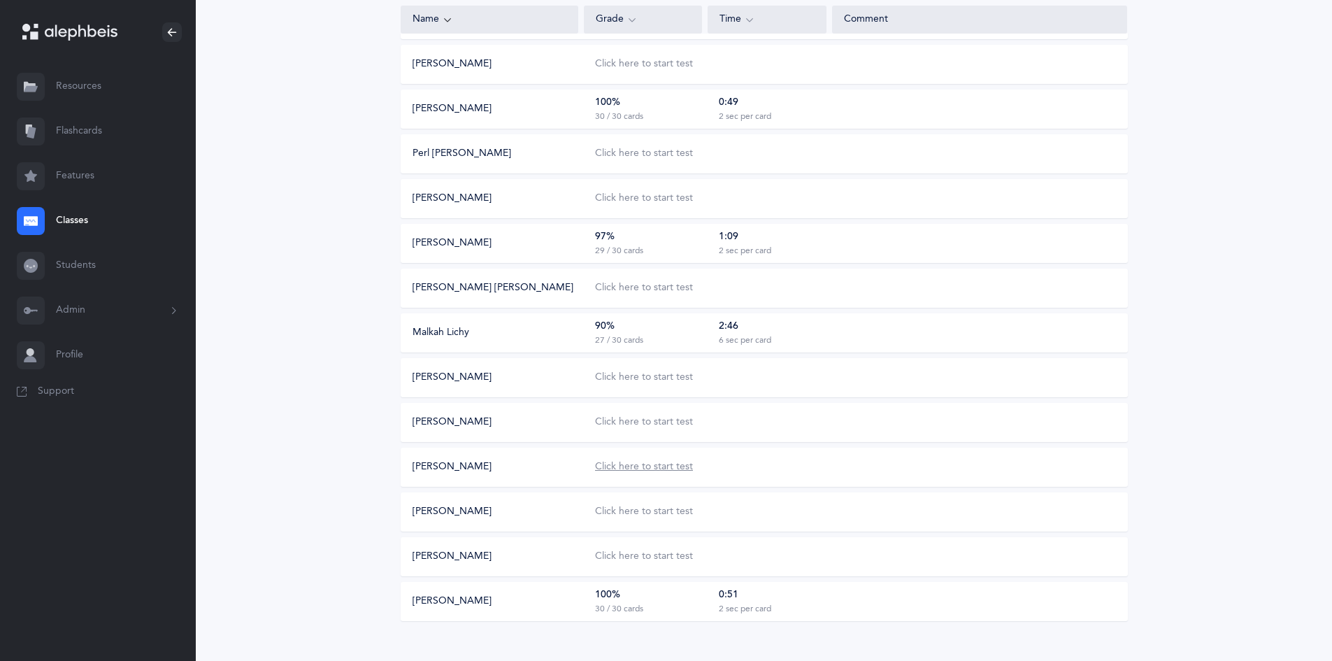
scroll to position [435, 0]
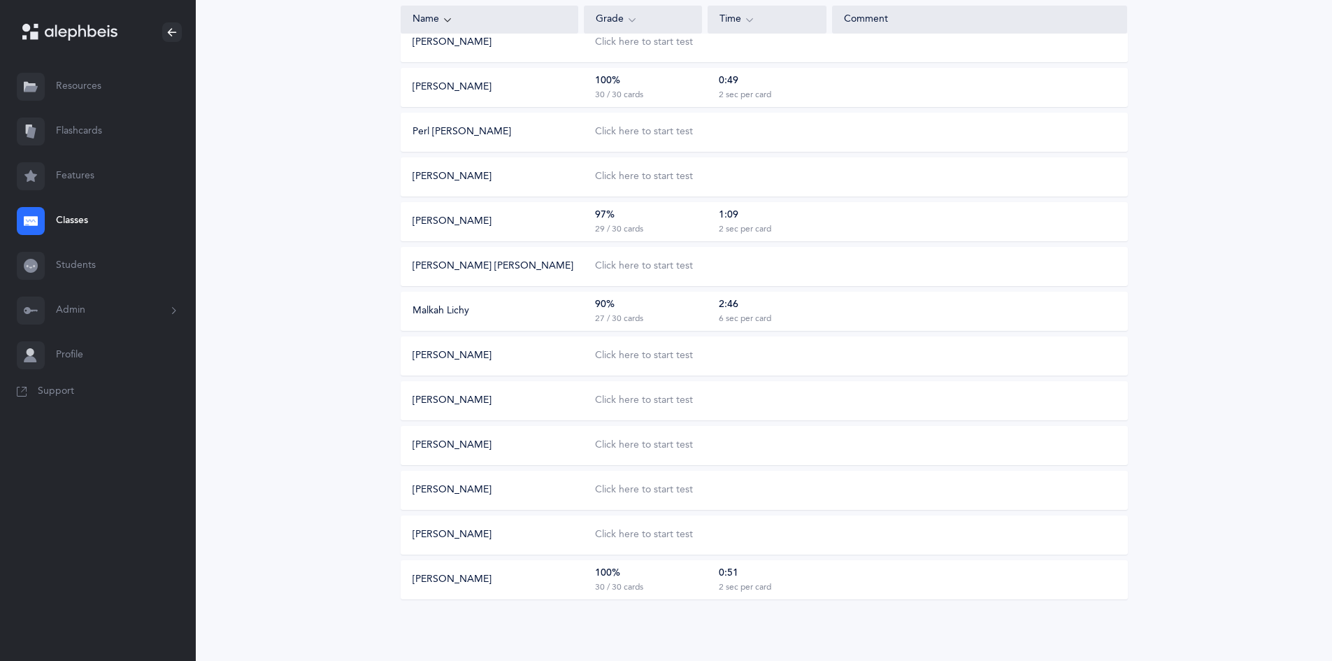
click at [572, 450] on div "[PERSON_NAME]" at bounding box center [490, 445] width 178 height 14
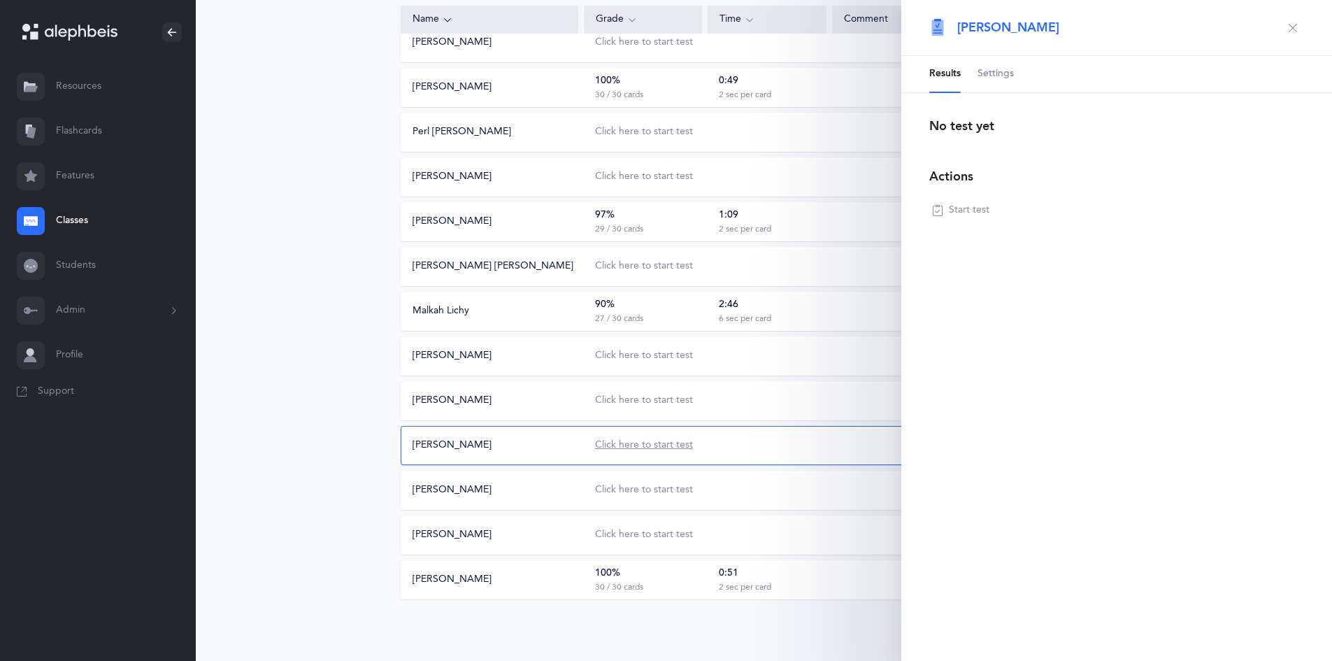
click at [640, 445] on div "Click here to start test" at bounding box center [644, 445] width 98 height 14
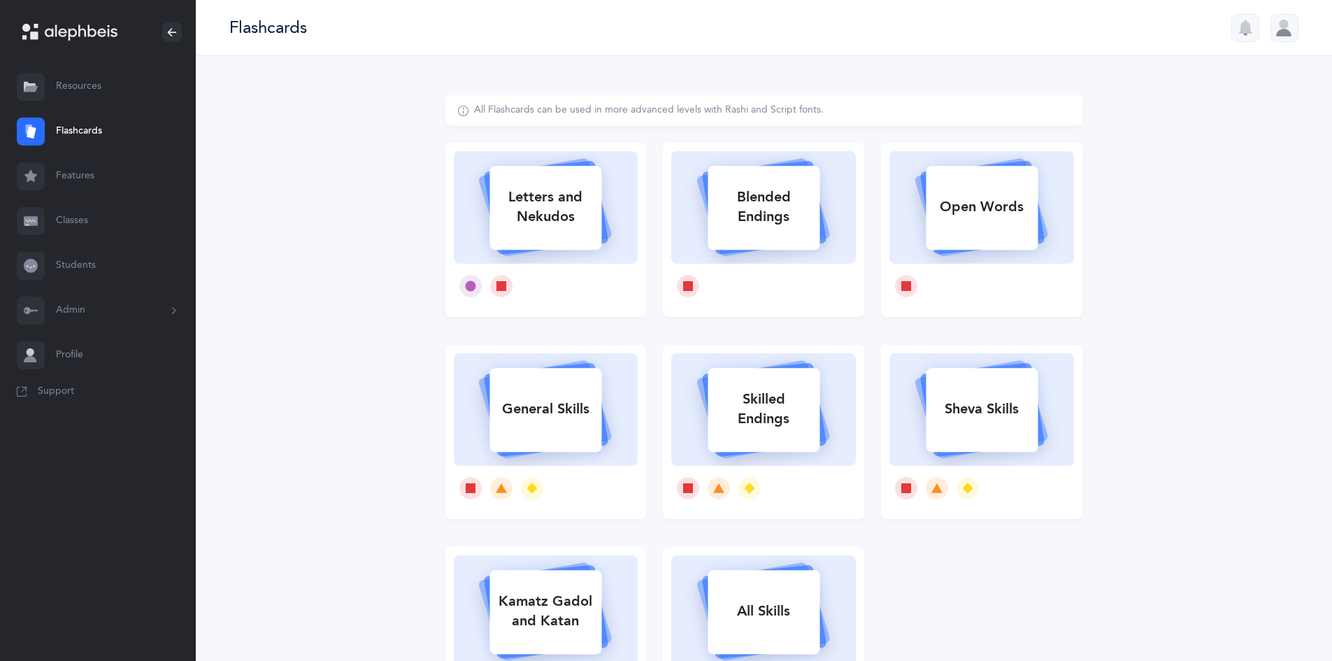
select select
select select "single"
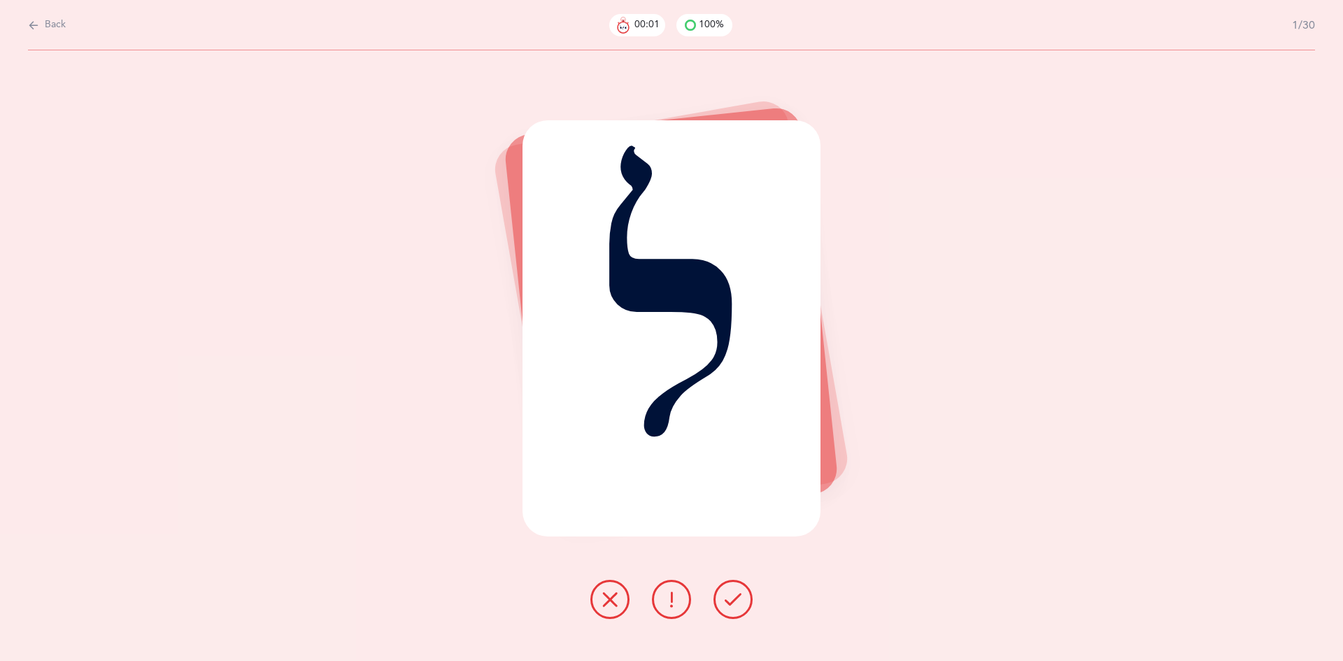
click at [725, 600] on icon at bounding box center [732, 599] width 17 height 17
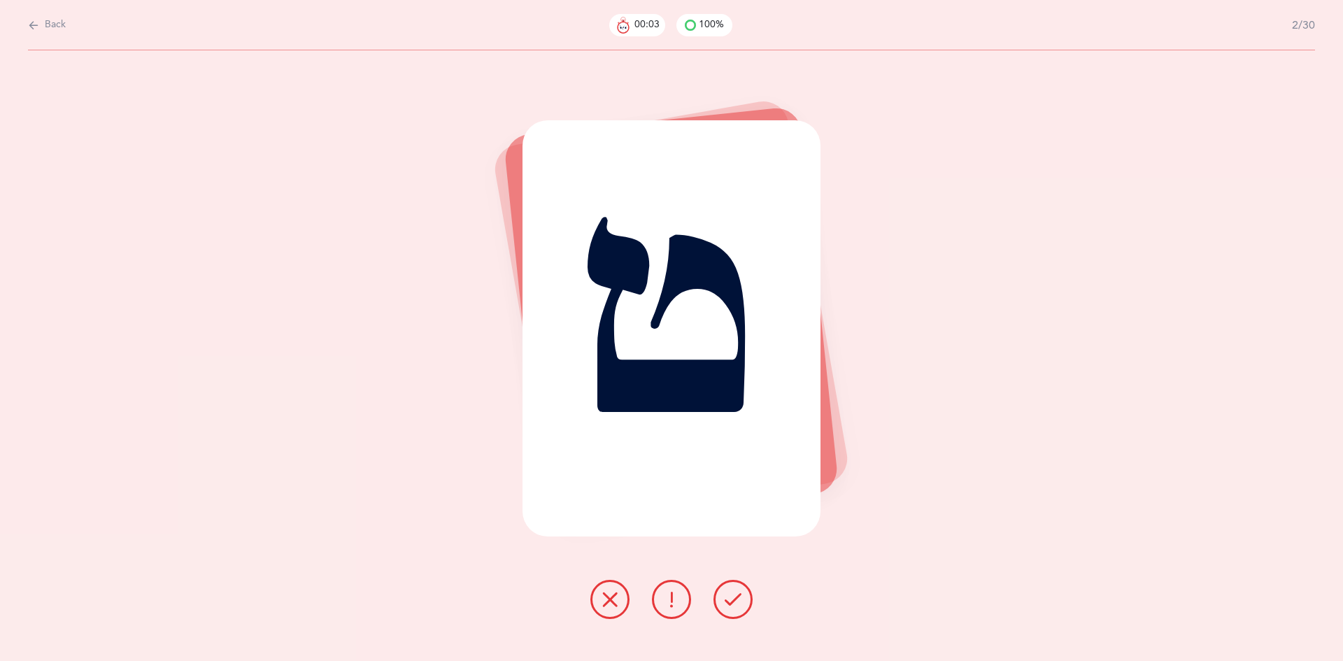
click at [725, 605] on icon at bounding box center [732, 599] width 17 height 17
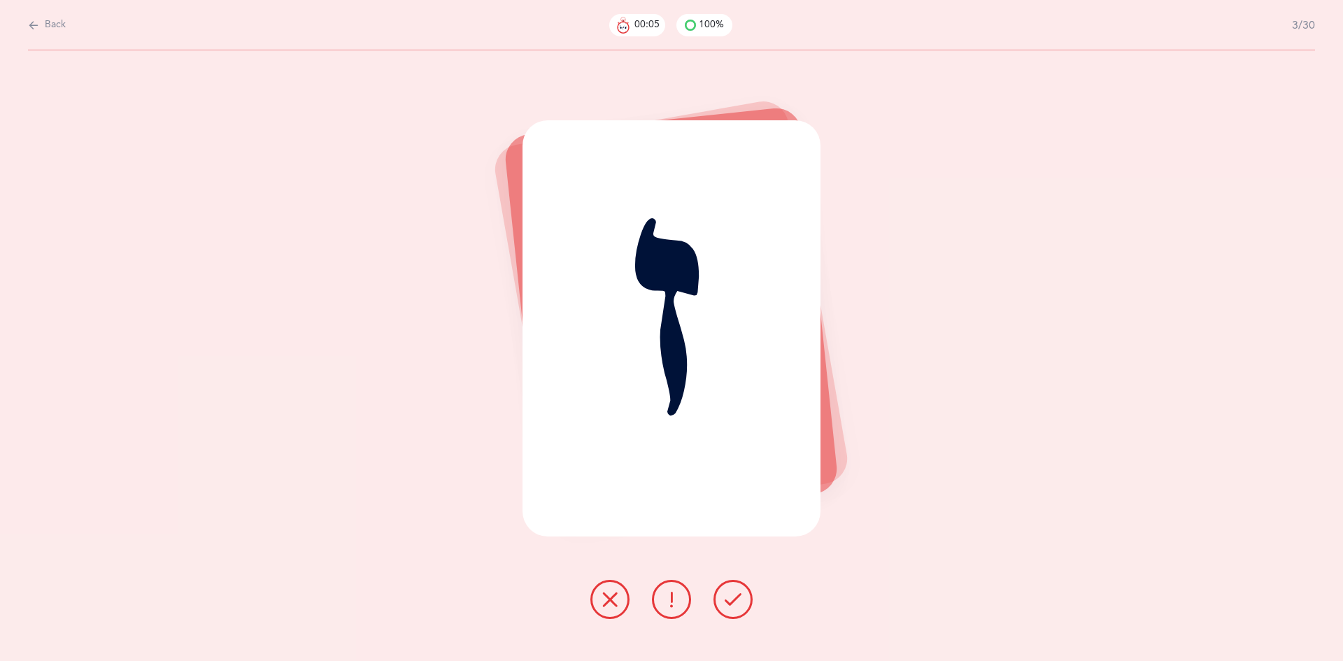
click at [744, 613] on button at bounding box center [732, 599] width 39 height 39
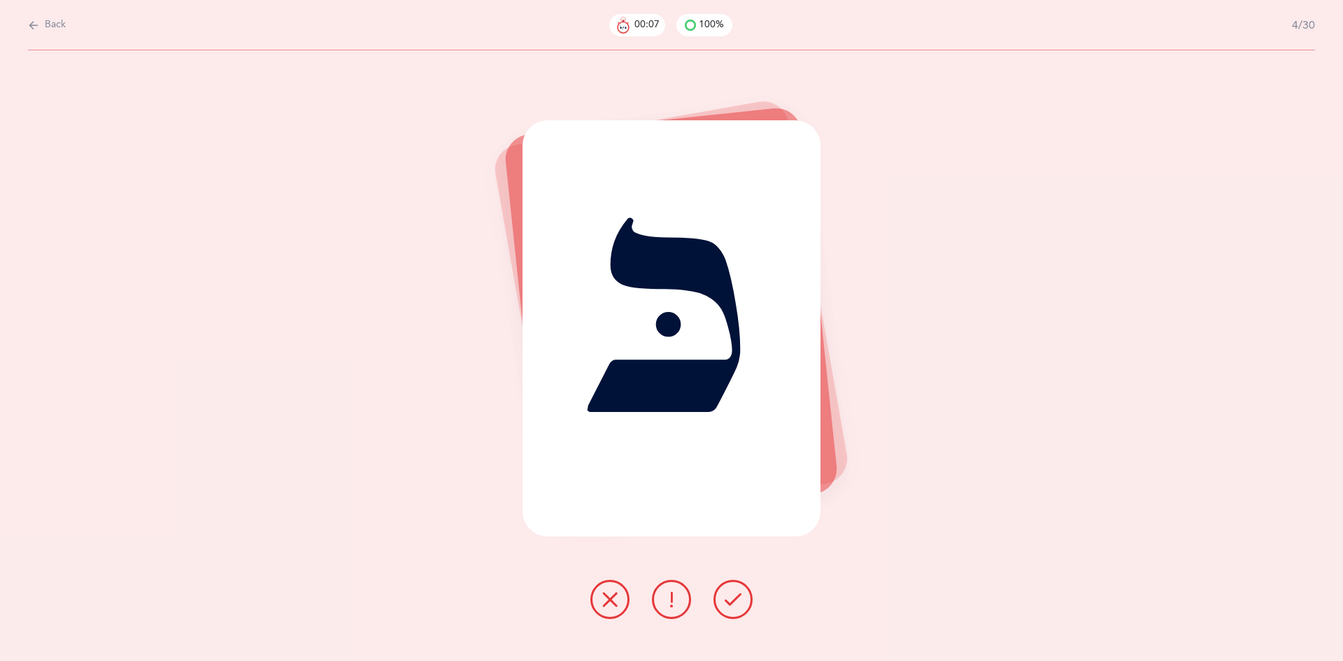
click at [737, 610] on button at bounding box center [732, 599] width 39 height 39
click at [736, 603] on icon at bounding box center [732, 599] width 17 height 17
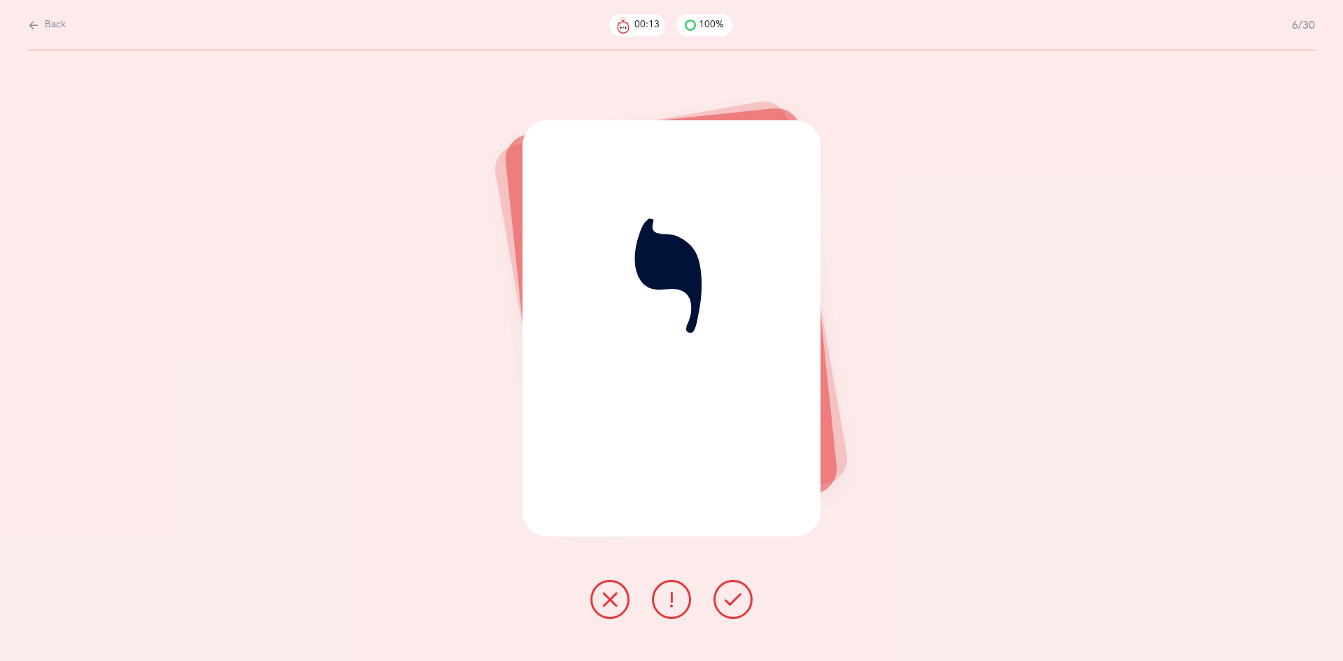
click at [716, 594] on button at bounding box center [732, 599] width 39 height 39
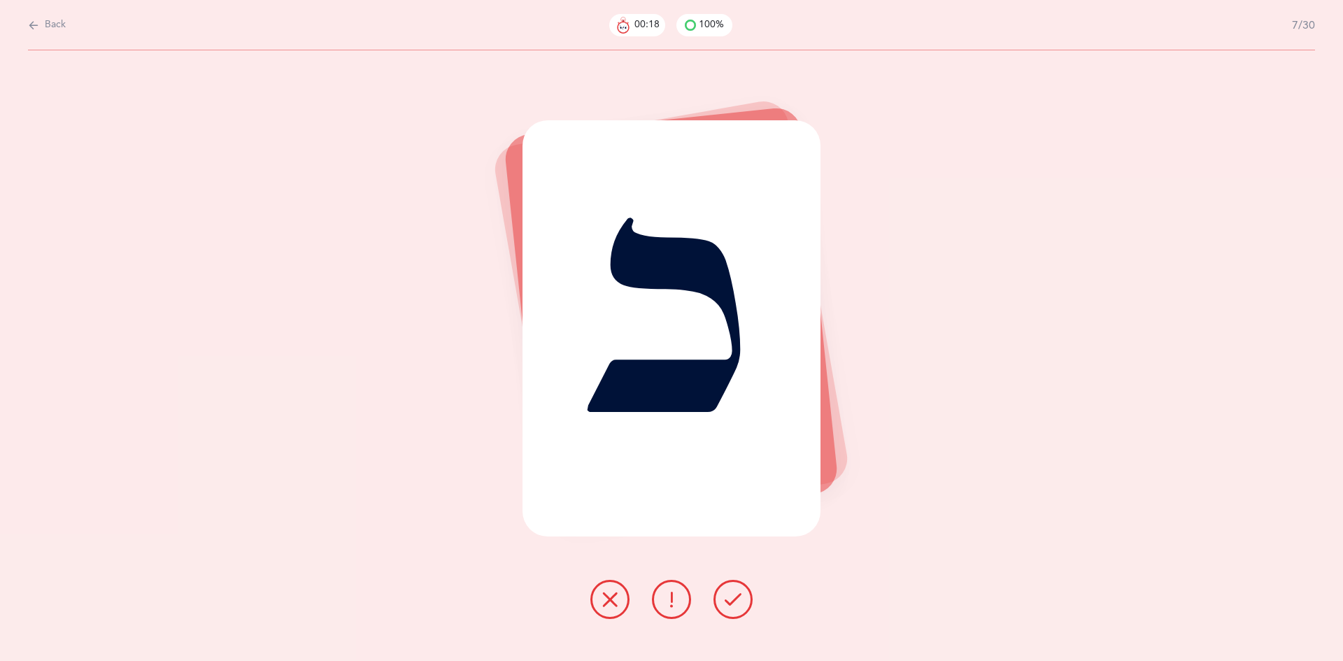
click at [610, 609] on button at bounding box center [609, 599] width 39 height 39
click at [622, 590] on button at bounding box center [609, 599] width 39 height 39
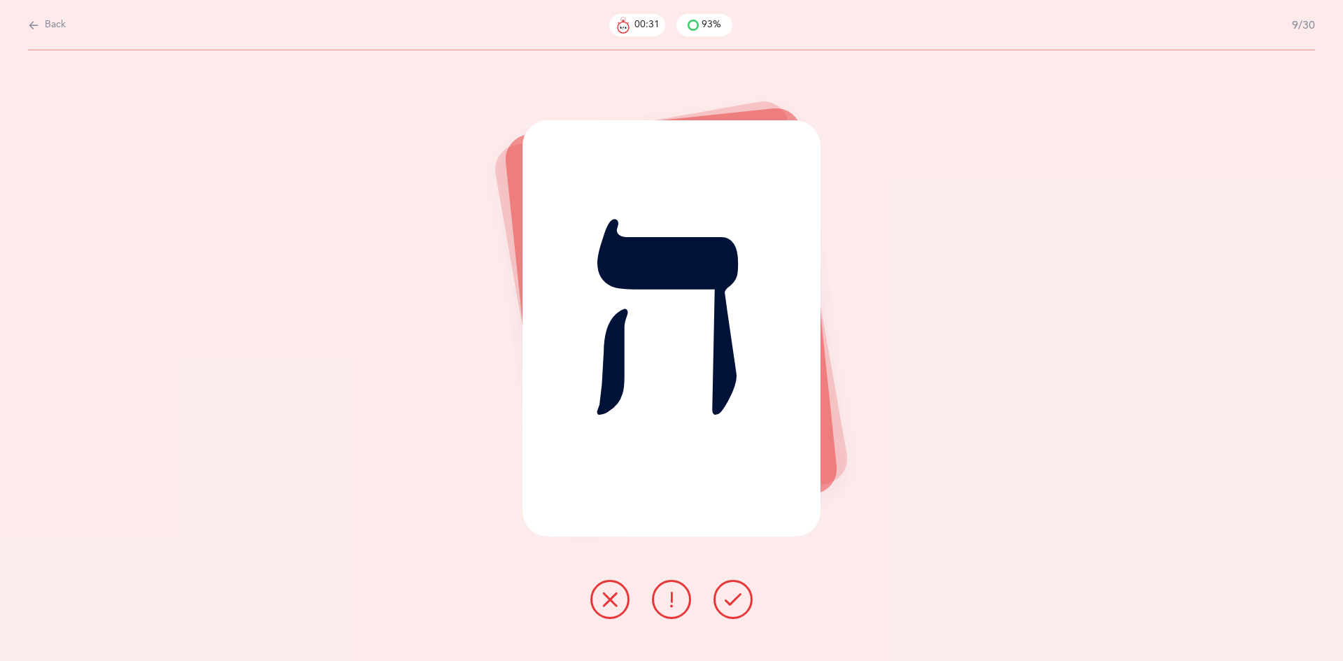
click at [727, 606] on icon at bounding box center [732, 599] width 17 height 17
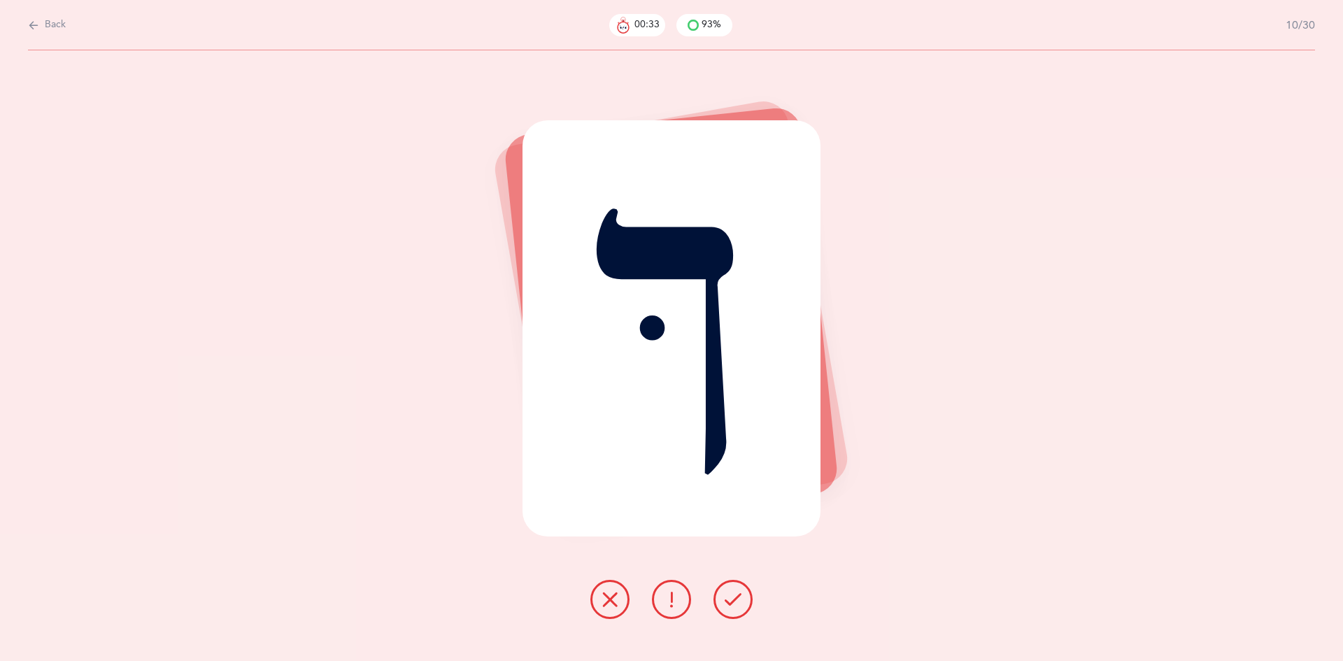
click at [728, 591] on icon at bounding box center [732, 599] width 17 height 17
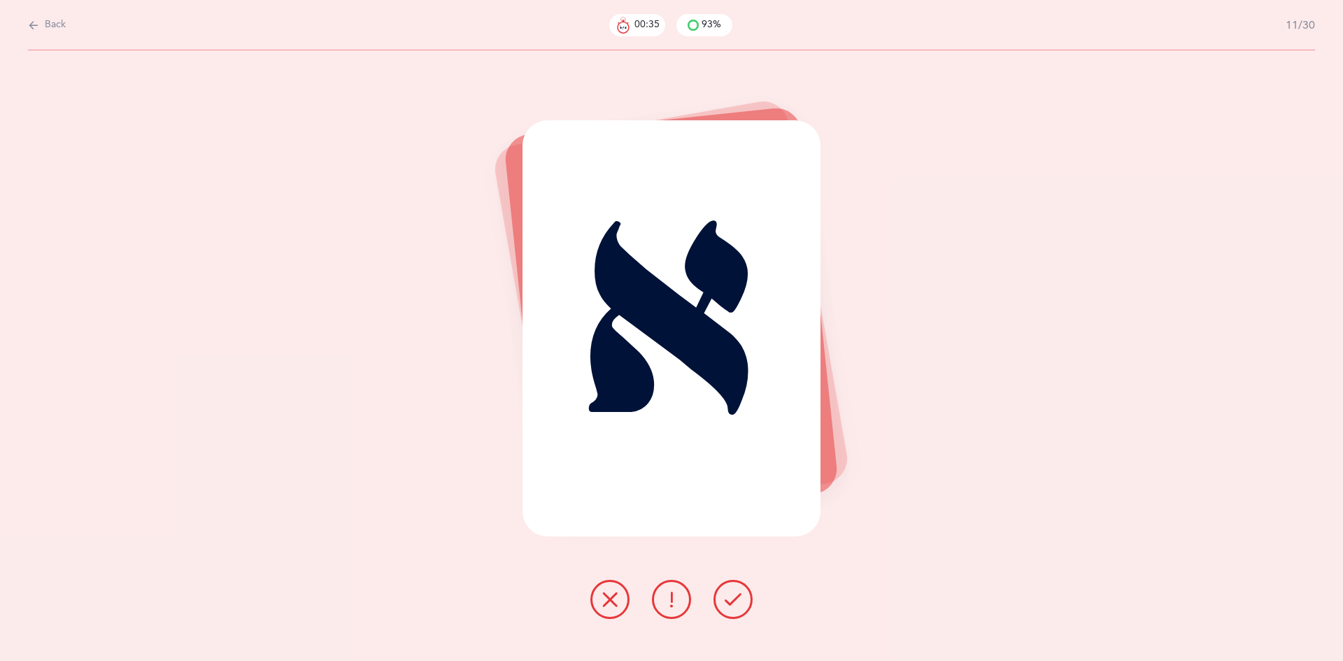
click at [736, 613] on button at bounding box center [732, 599] width 39 height 39
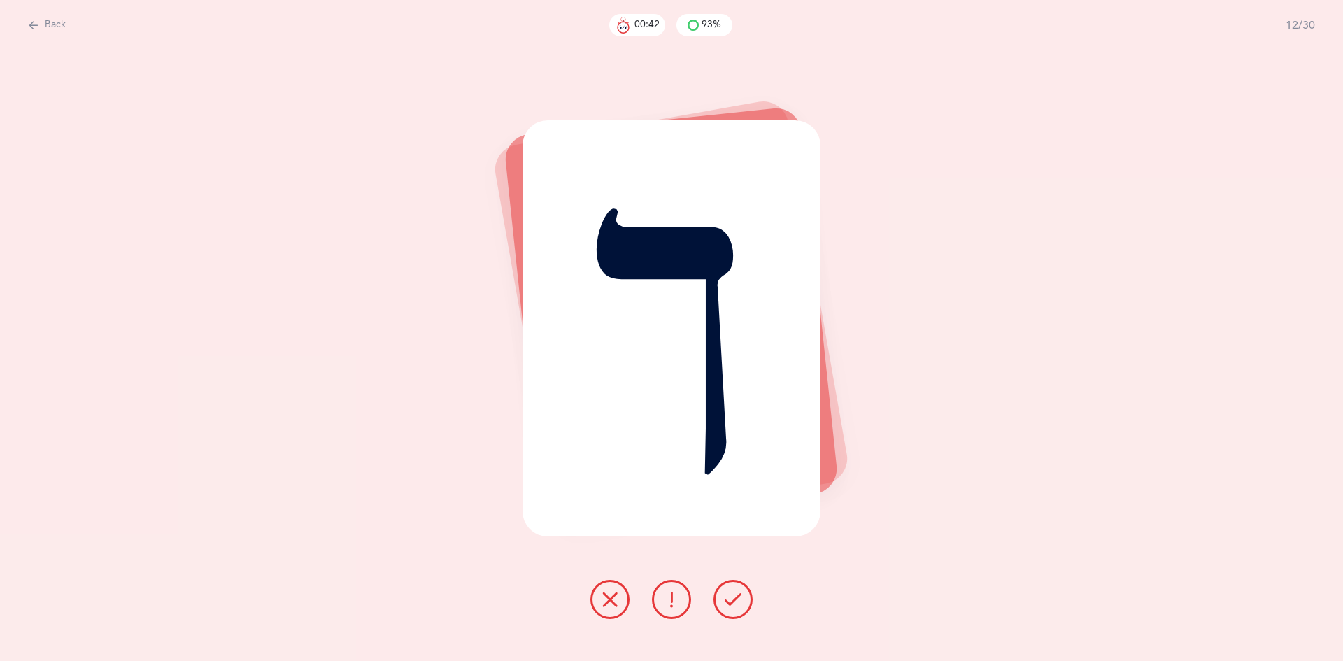
click at [600, 602] on button at bounding box center [609, 599] width 39 height 39
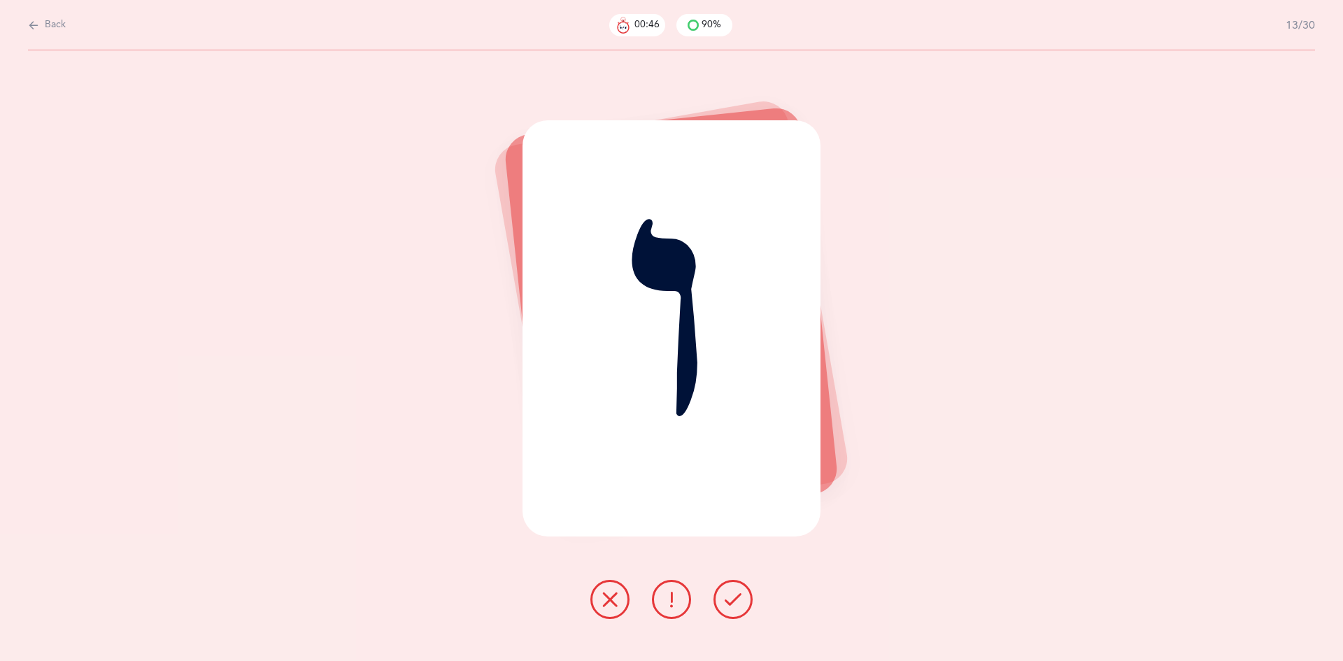
click at [734, 603] on icon at bounding box center [732, 599] width 17 height 17
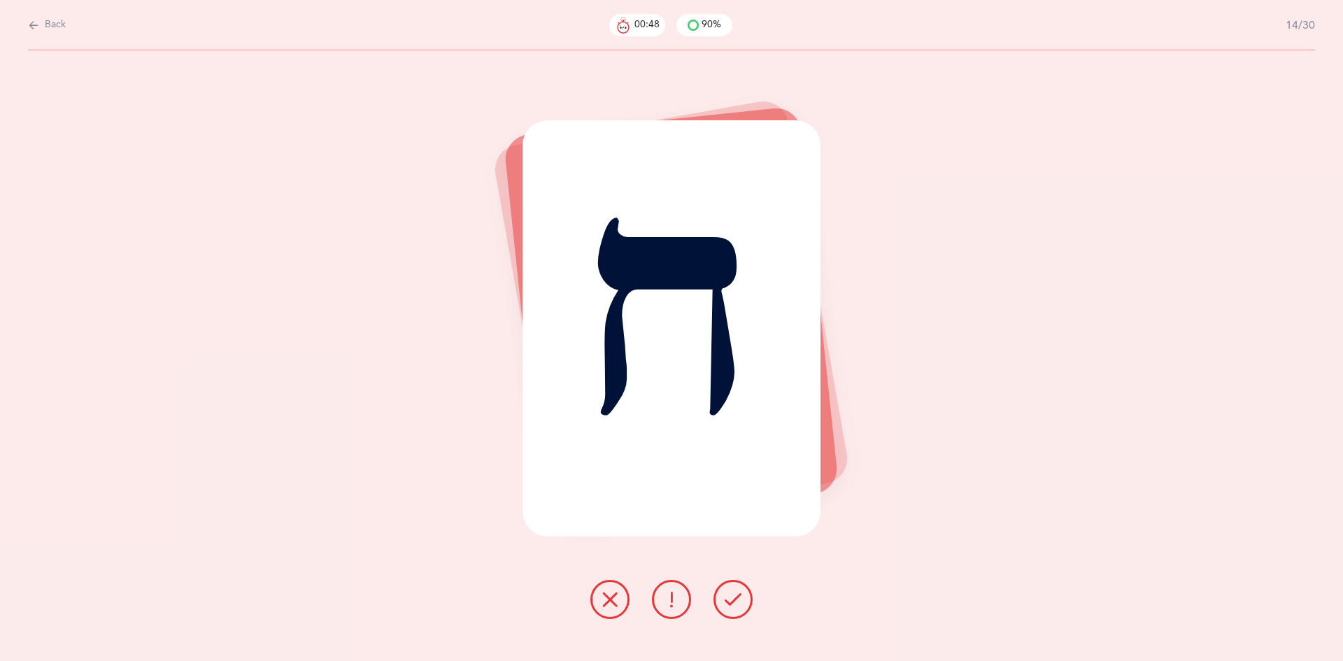
click at [732, 601] on icon at bounding box center [732, 599] width 17 height 17
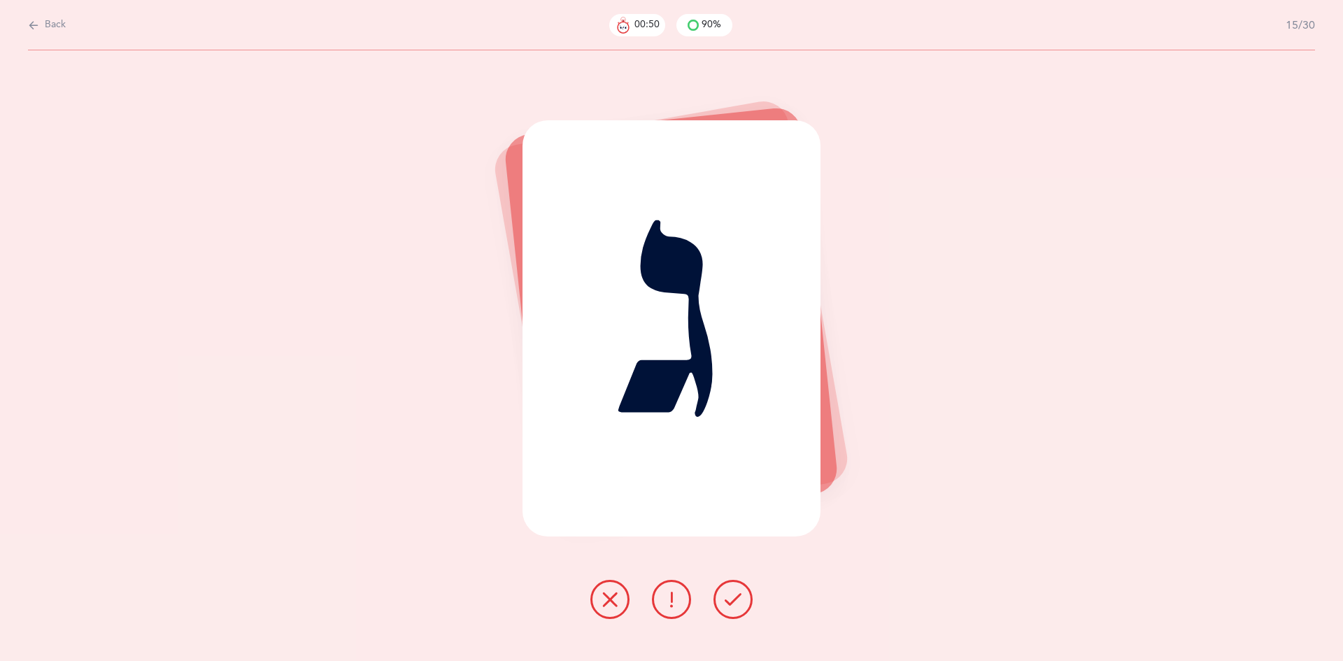
click at [732, 606] on icon at bounding box center [732, 599] width 17 height 17
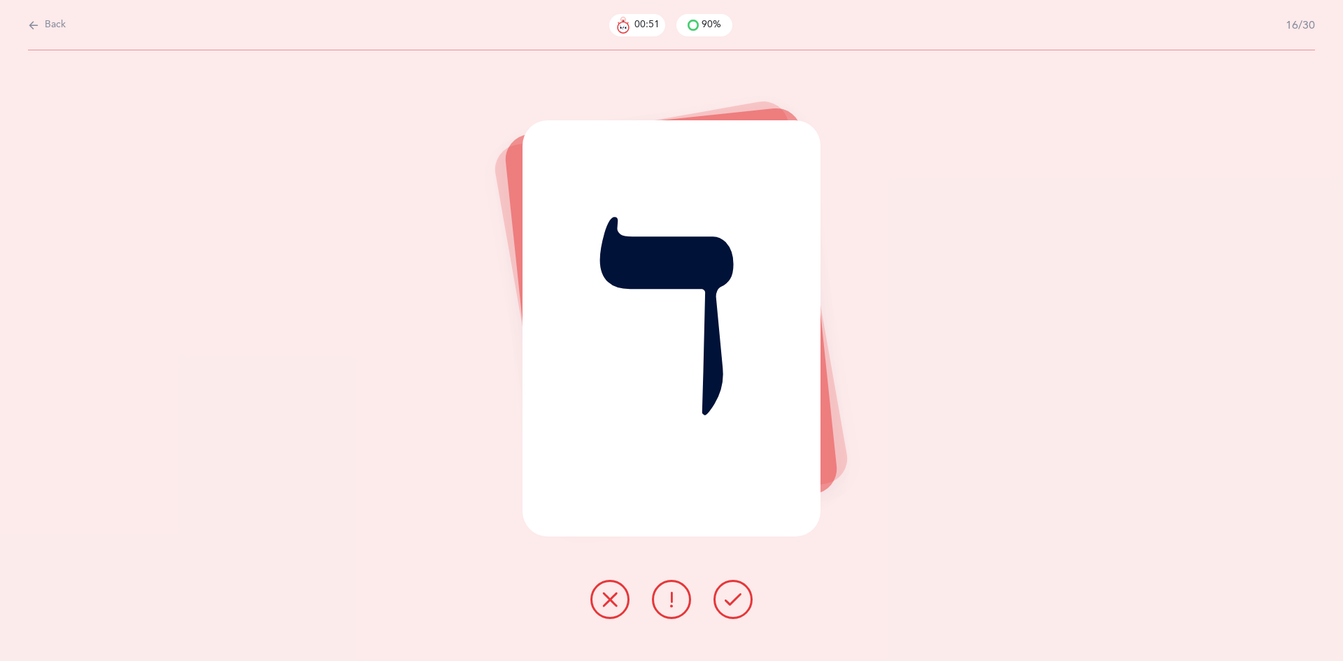
click at [732, 603] on icon at bounding box center [732, 599] width 17 height 17
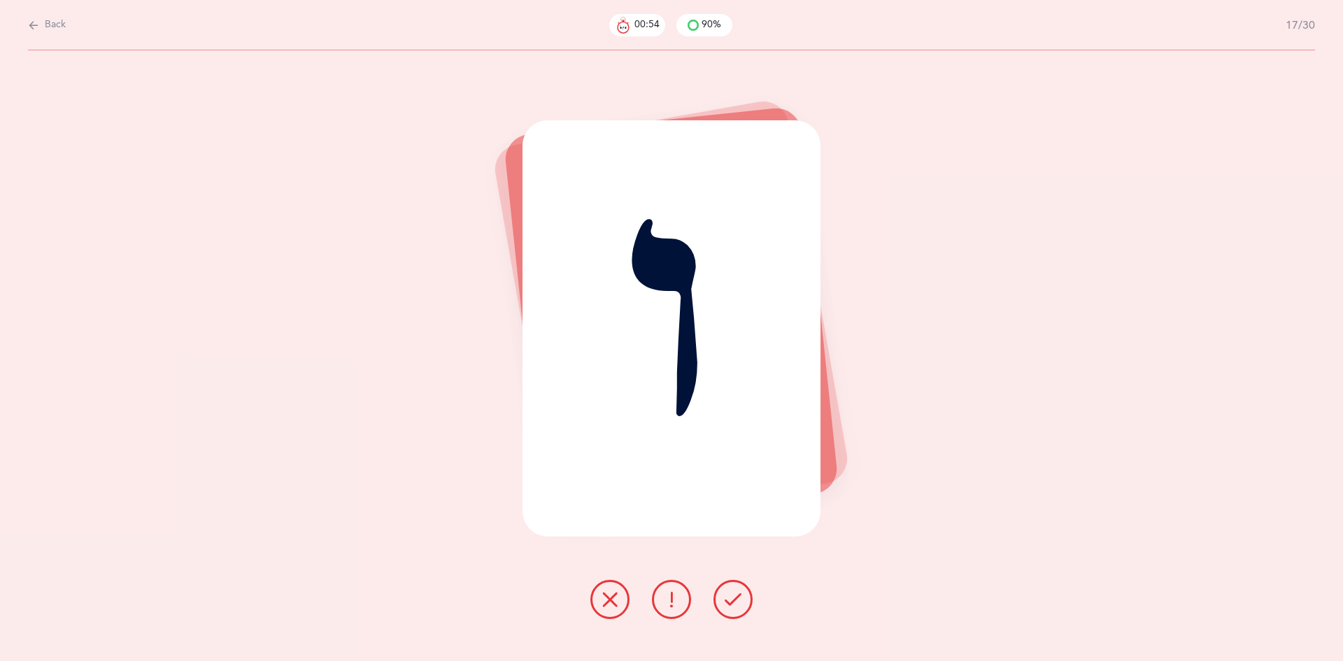
click at [736, 605] on icon at bounding box center [732, 599] width 17 height 17
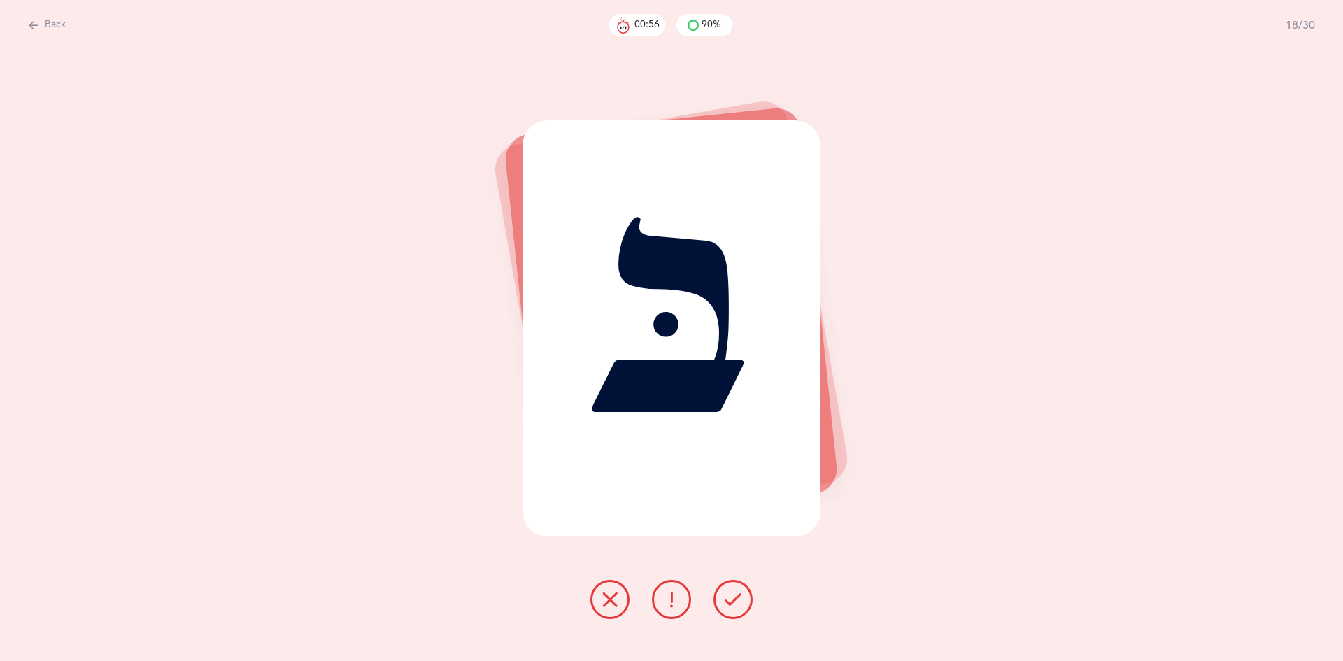
click at [737, 604] on icon at bounding box center [732, 599] width 17 height 17
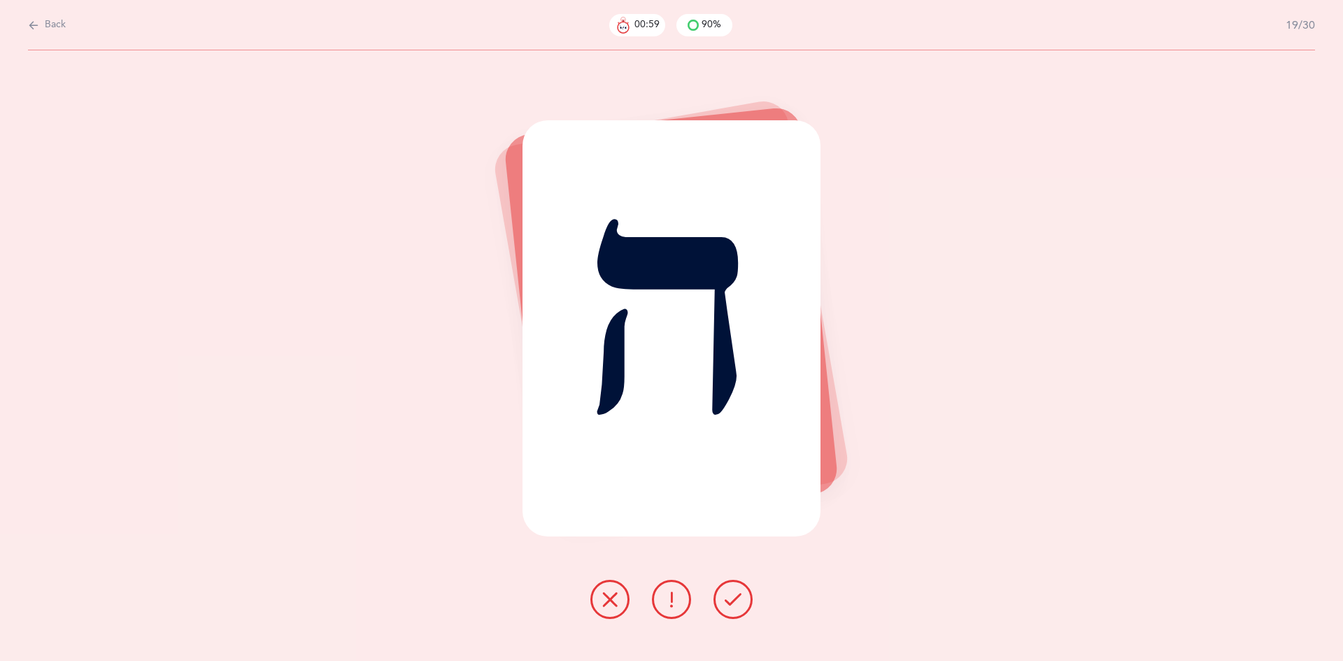
click at [733, 602] on icon at bounding box center [732, 599] width 17 height 17
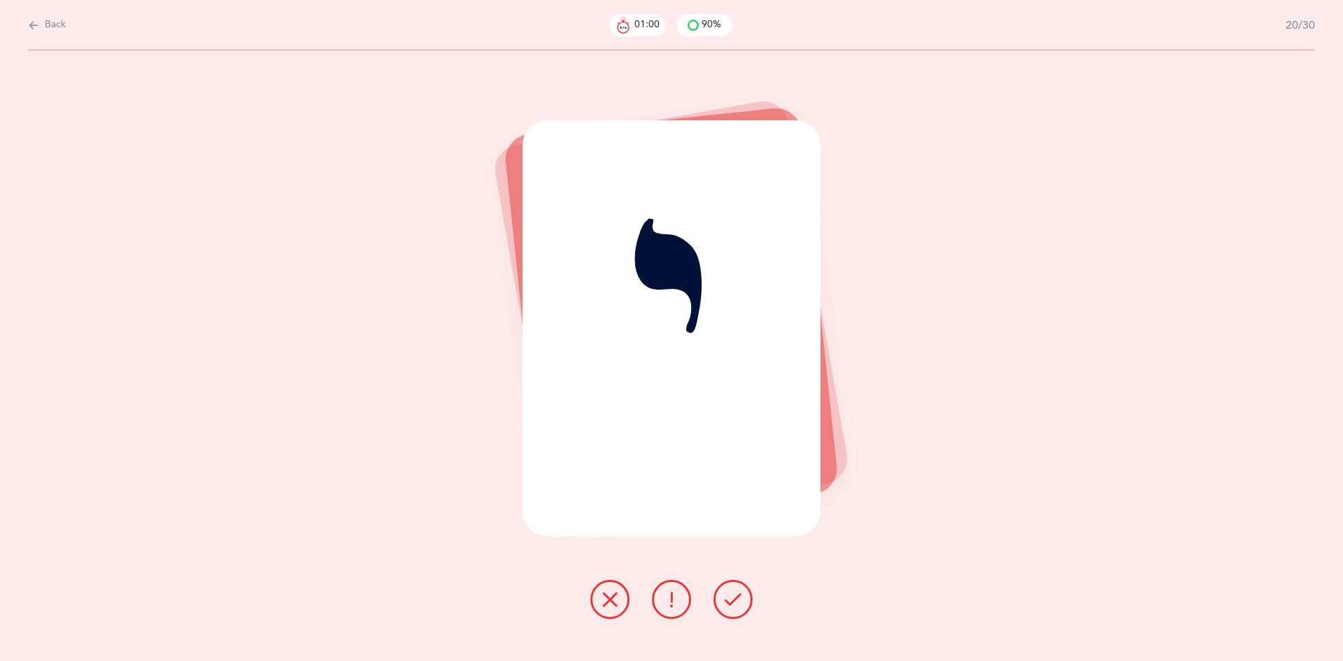
click at [736, 601] on icon at bounding box center [732, 599] width 17 height 17
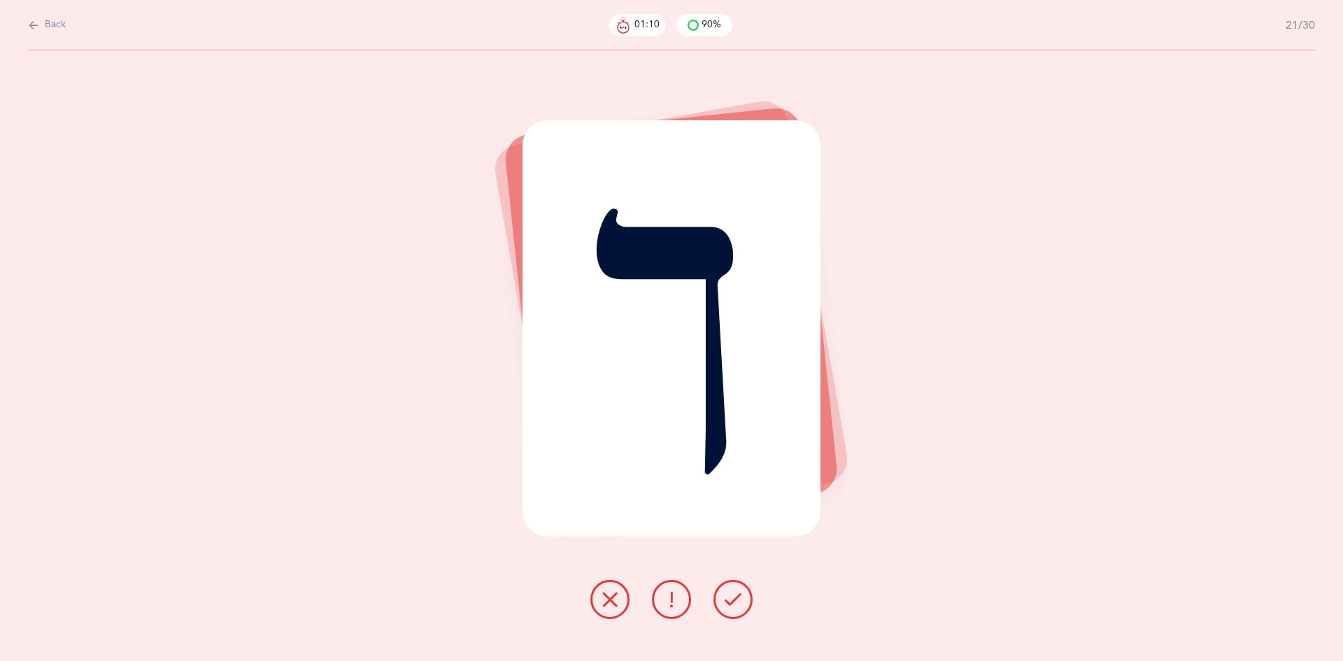
click at [608, 597] on icon at bounding box center [609, 599] width 17 height 17
click at [724, 596] on icon at bounding box center [732, 599] width 17 height 17
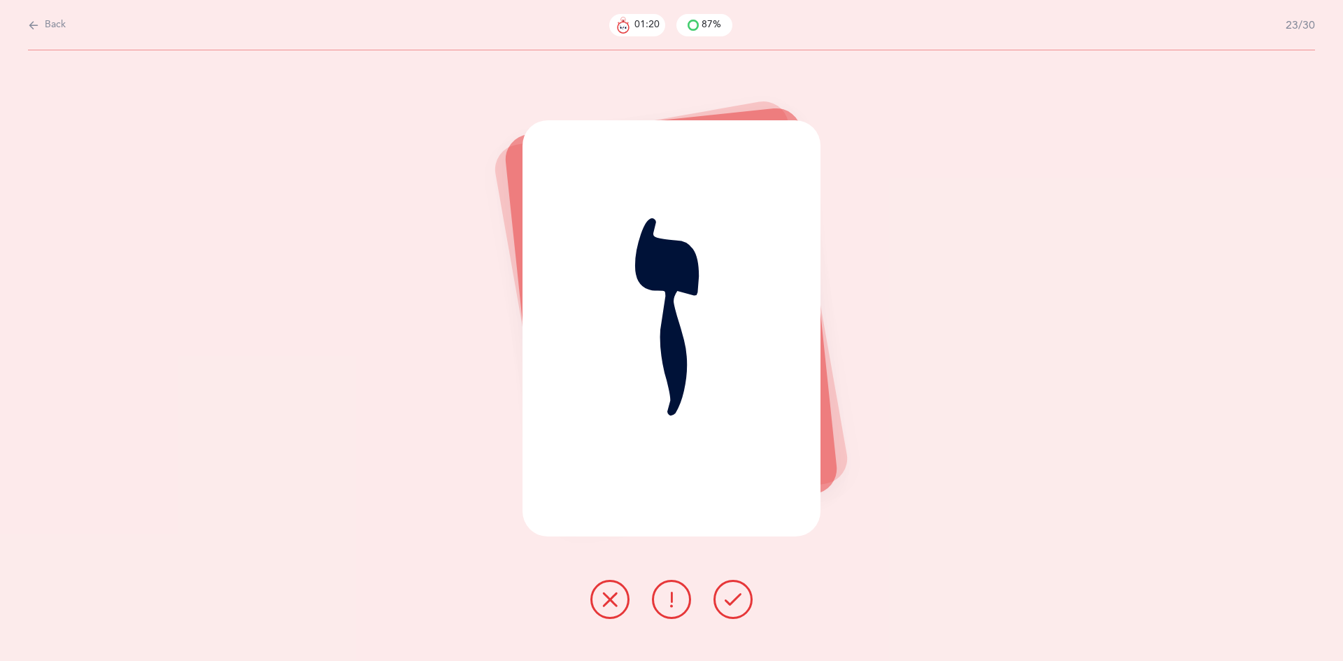
click at [743, 608] on button at bounding box center [732, 599] width 39 height 39
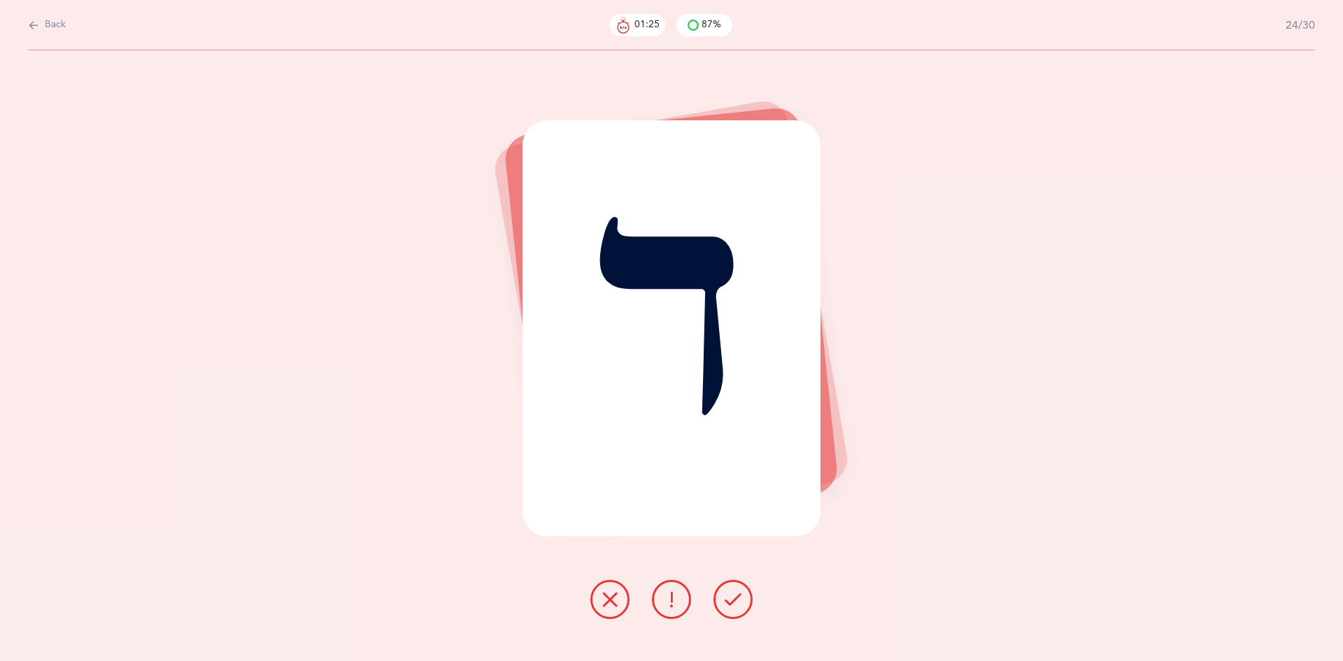
click at [750, 609] on button at bounding box center [732, 599] width 39 height 39
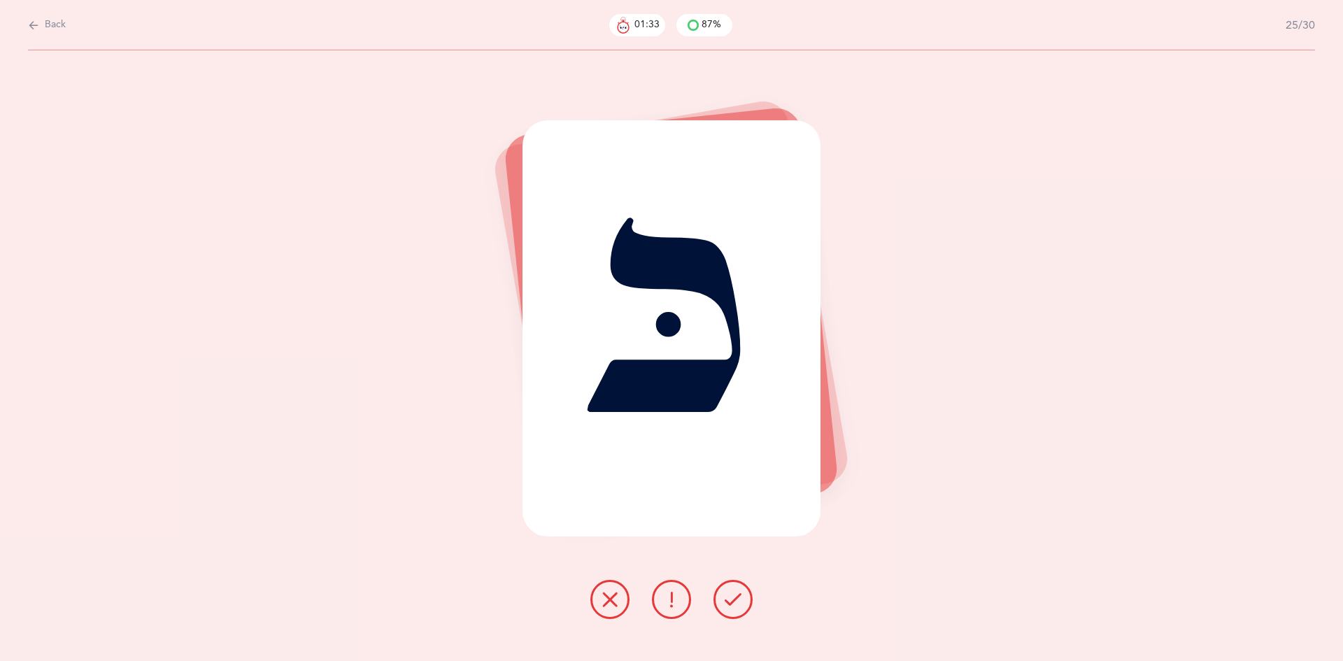
click at [747, 605] on button at bounding box center [732, 599] width 39 height 39
click at [743, 604] on button at bounding box center [732, 599] width 39 height 39
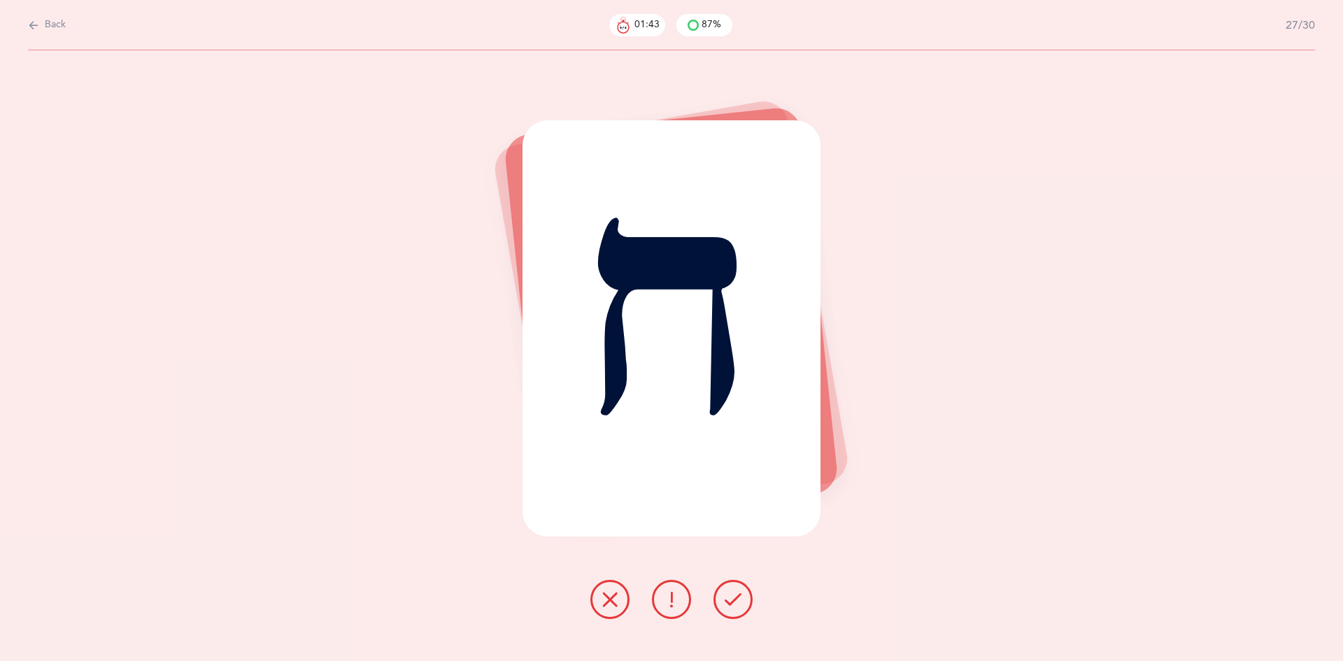
click at [732, 599] on icon at bounding box center [732, 599] width 17 height 17
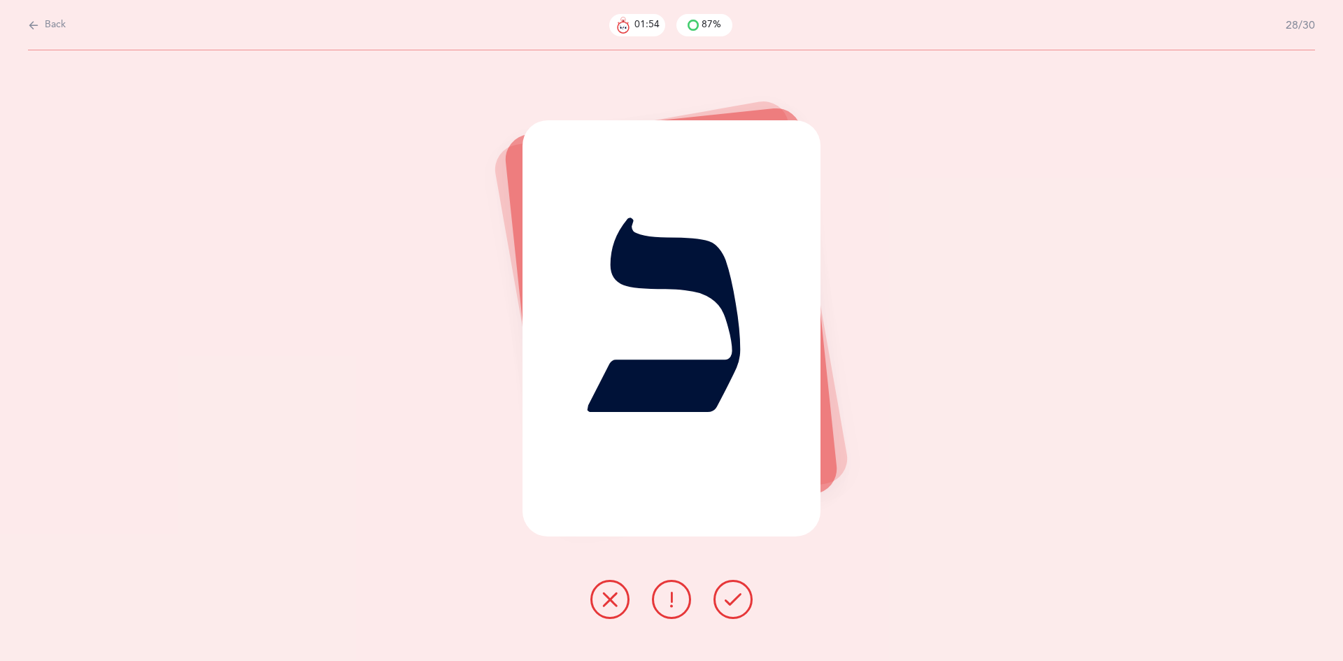
click at [602, 602] on icon at bounding box center [609, 599] width 17 height 17
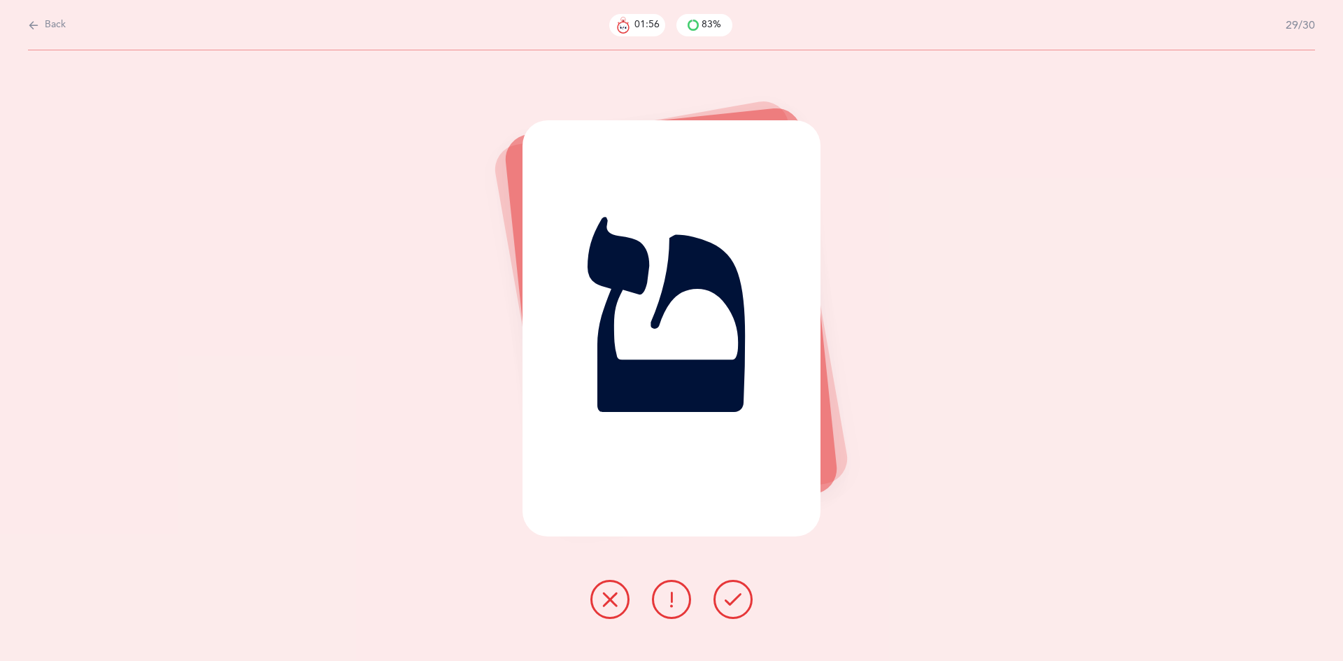
click at [734, 601] on icon at bounding box center [732, 599] width 17 height 17
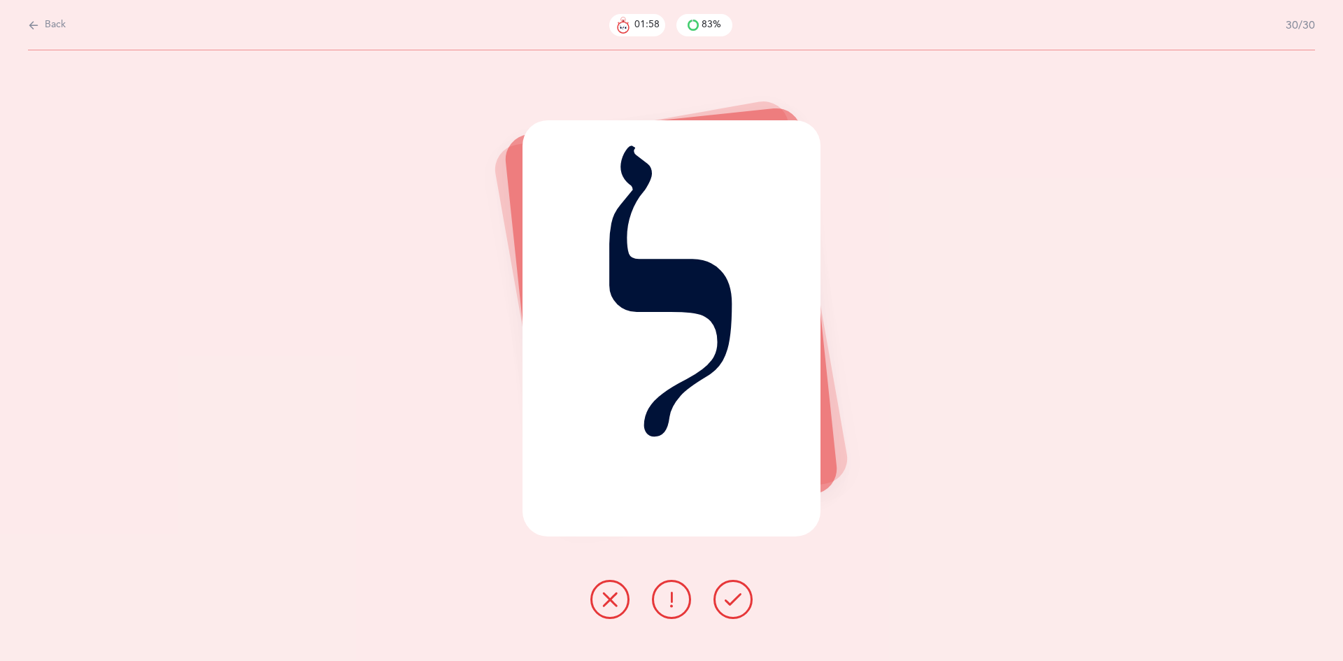
click at [726, 601] on icon at bounding box center [732, 599] width 17 height 17
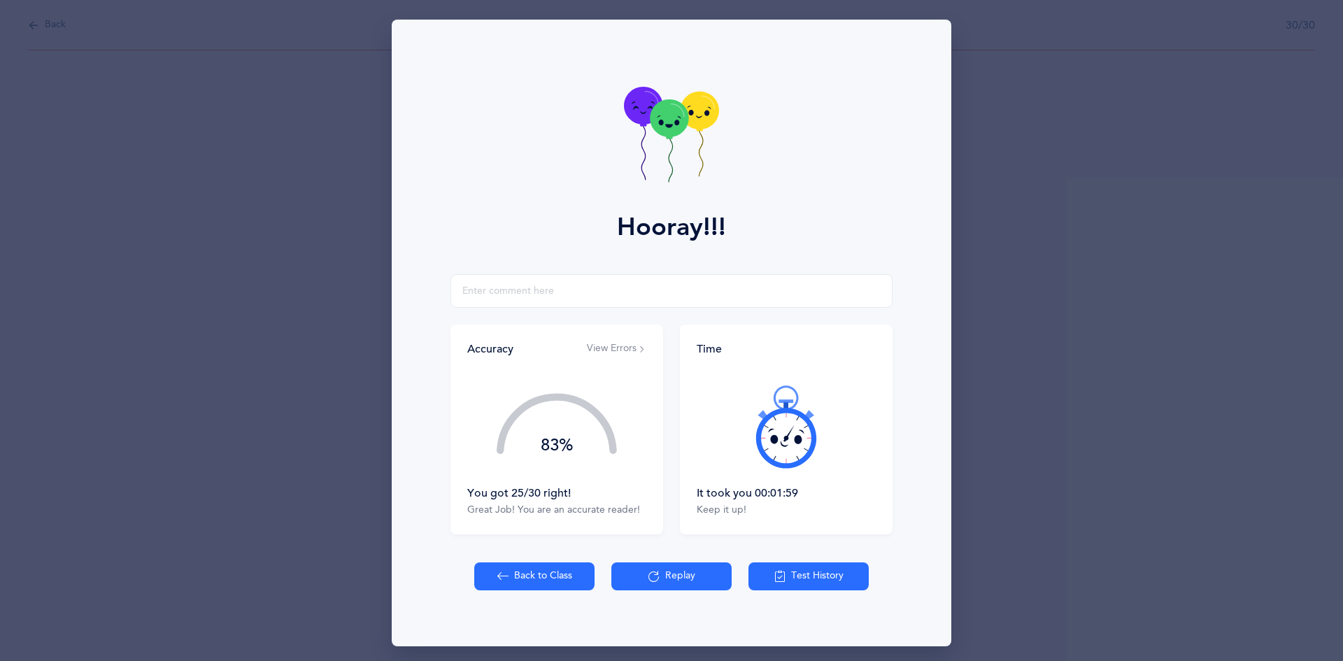
click at [731, 603] on div "Back to Class Replay Test History" at bounding box center [671, 604] width 543 height 84
click at [663, 585] on button "Replay" at bounding box center [671, 576] width 120 height 28
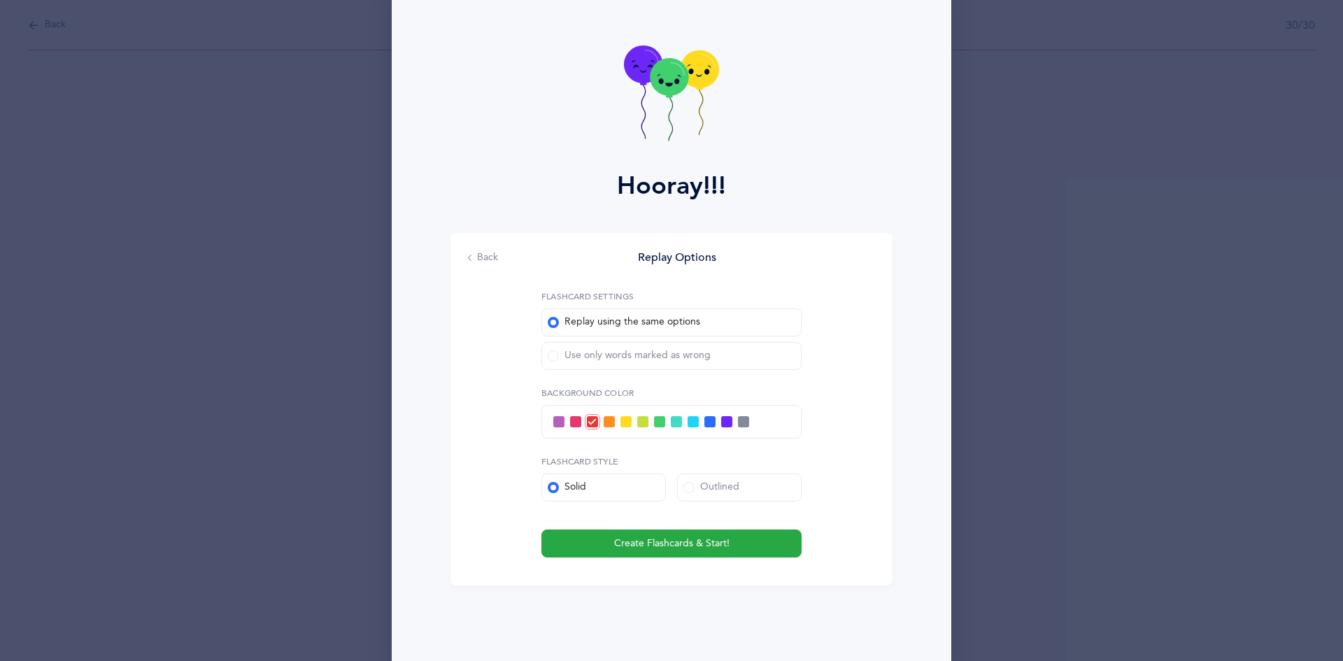
scroll to position [57, 0]
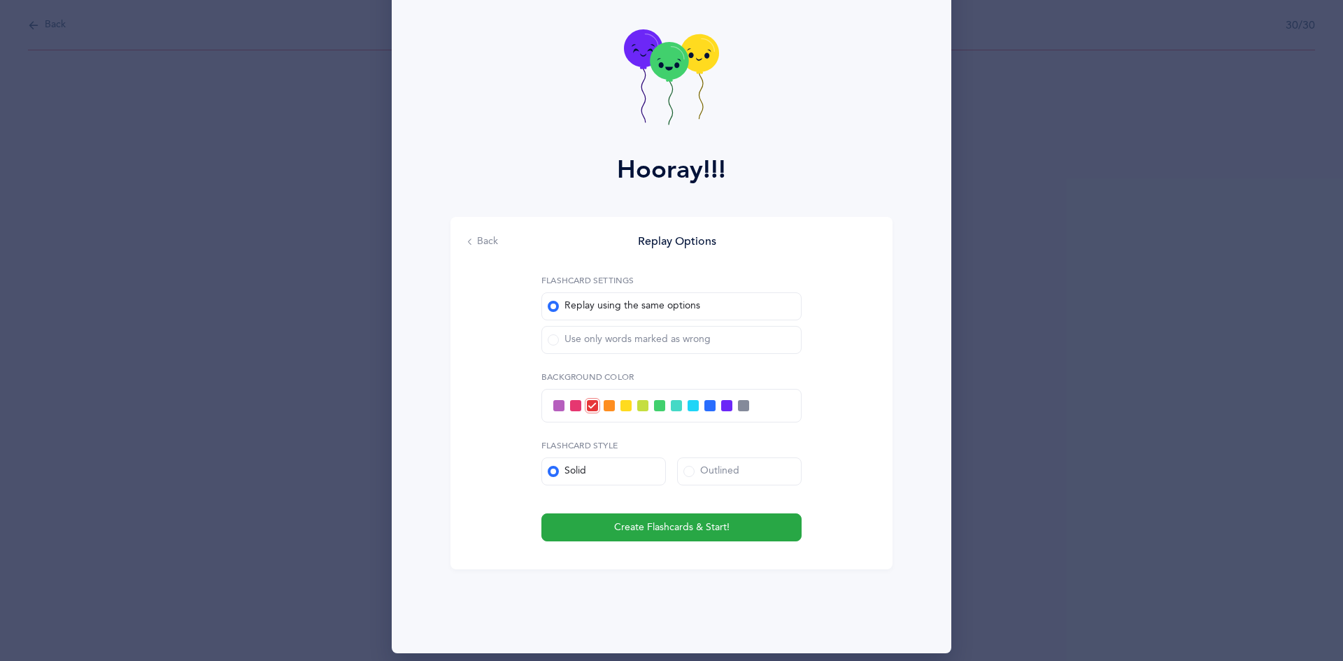
click at [543, 351] on label "Use only words marked as wrong" at bounding box center [671, 340] width 260 height 28
click at [0, 0] on input "Use only words marked as wrong" at bounding box center [0, 0] width 0 height 0
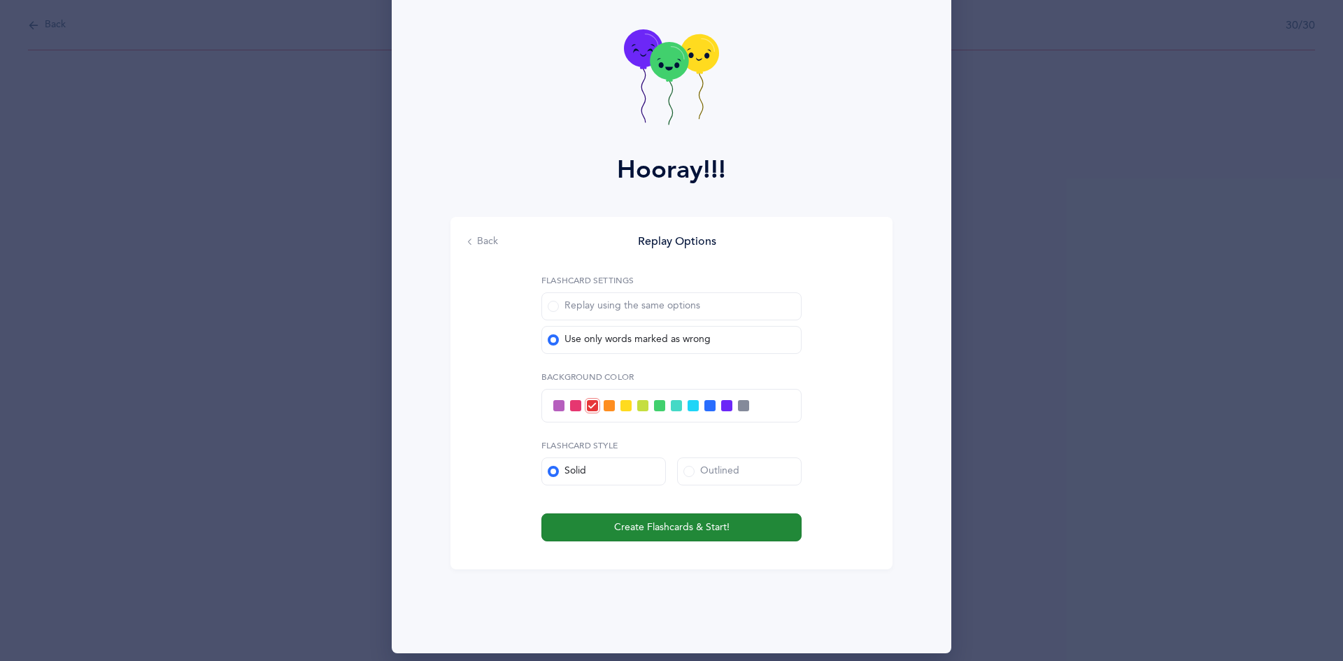
click at [648, 530] on span "Create Flashcards & Start!" at bounding box center [671, 527] width 115 height 15
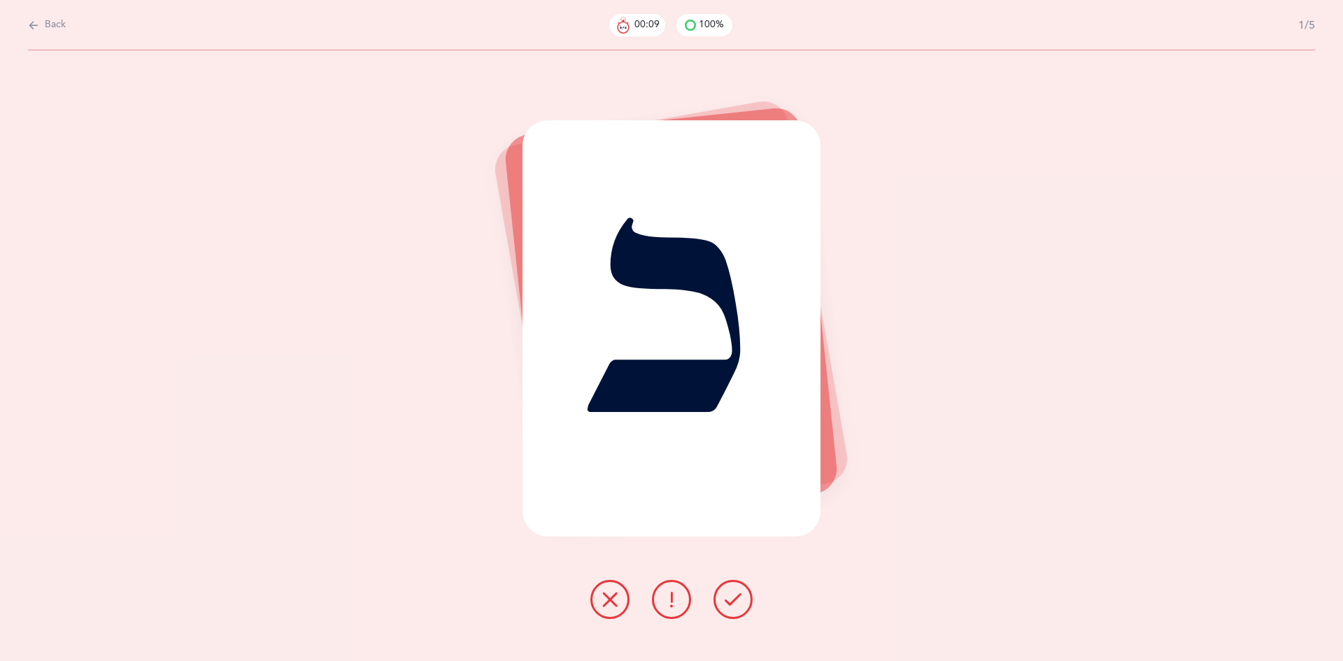
click at [616, 593] on icon at bounding box center [609, 599] width 17 height 17
click at [732, 602] on icon at bounding box center [732, 599] width 17 height 17
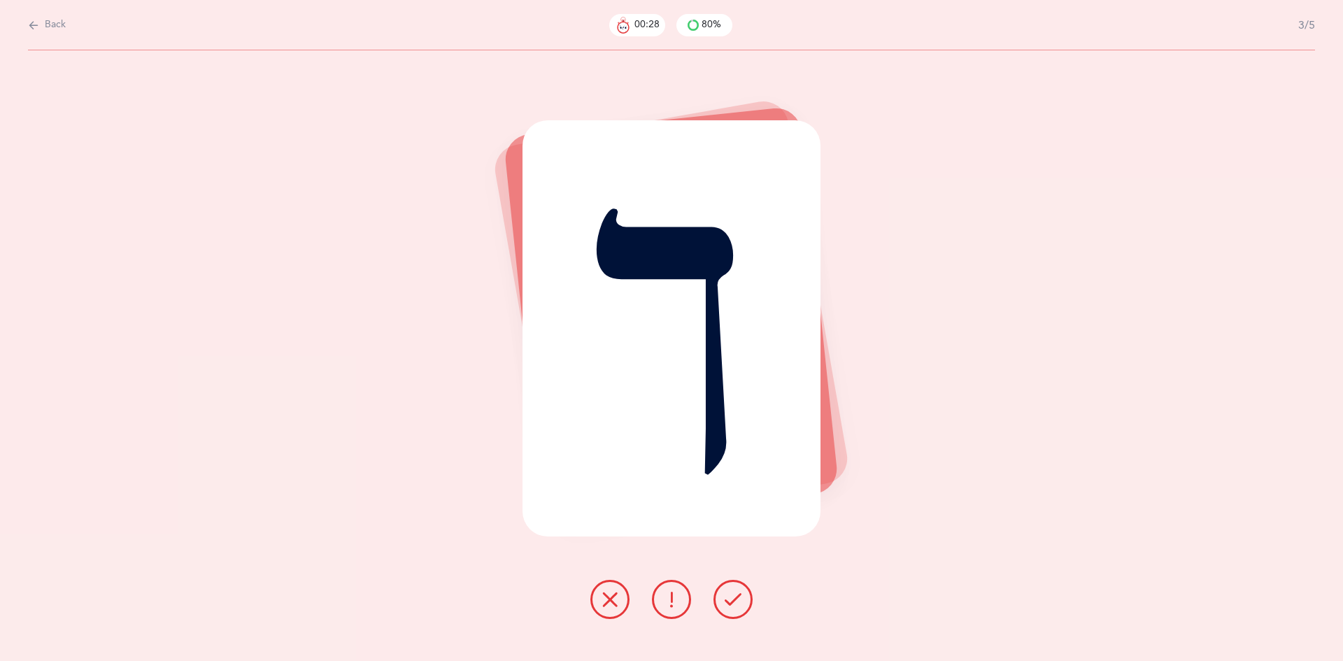
click at [613, 610] on button at bounding box center [609, 599] width 39 height 39
click at [727, 602] on icon at bounding box center [732, 599] width 17 height 17
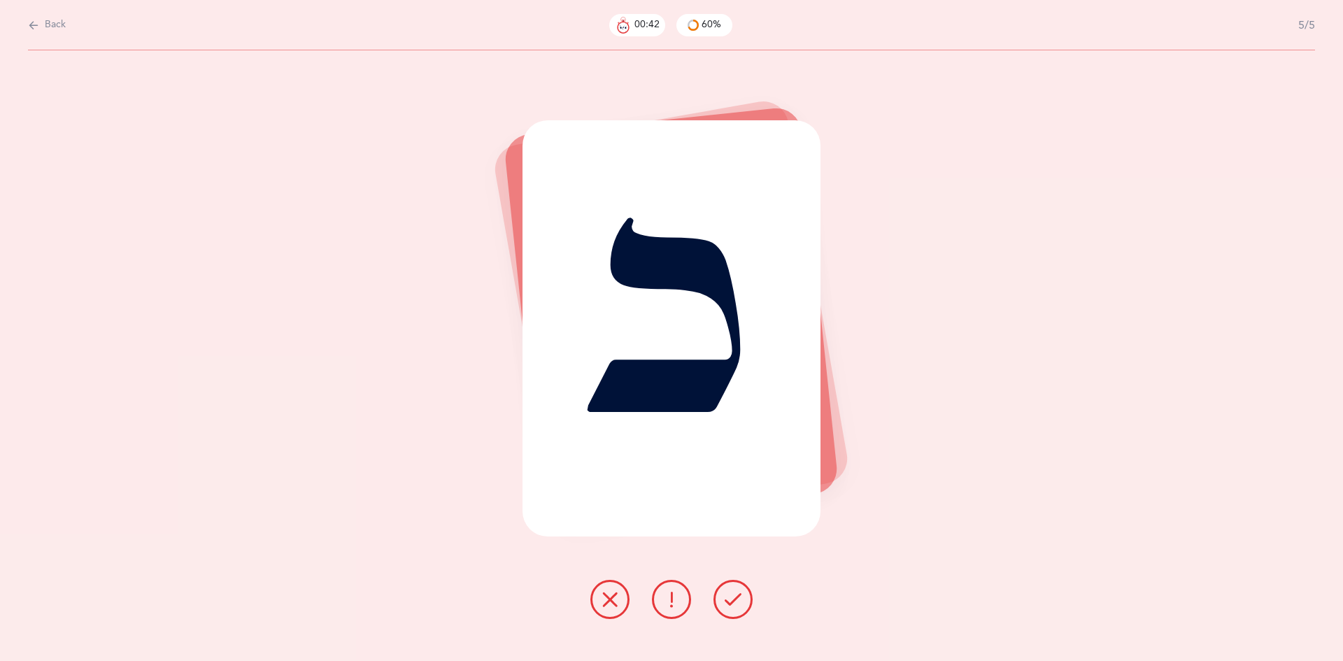
click at [724, 603] on button at bounding box center [732, 599] width 39 height 39
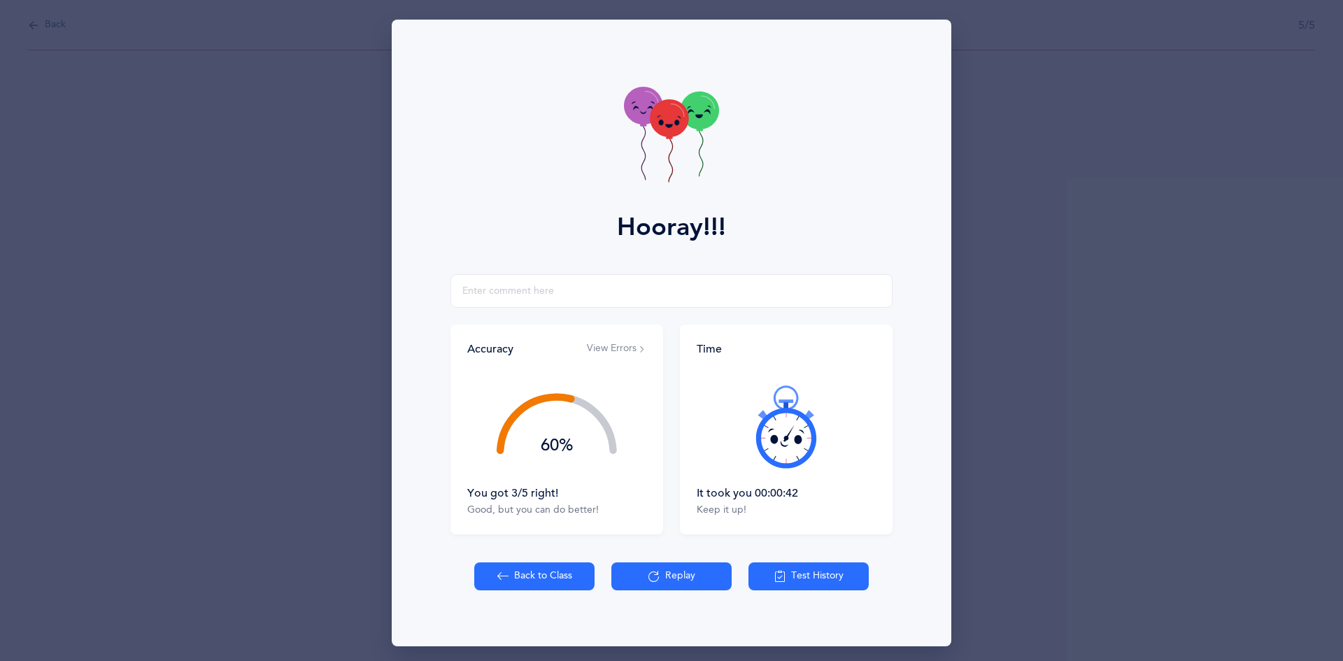
click at [497, 578] on icon at bounding box center [502, 575] width 11 height 15
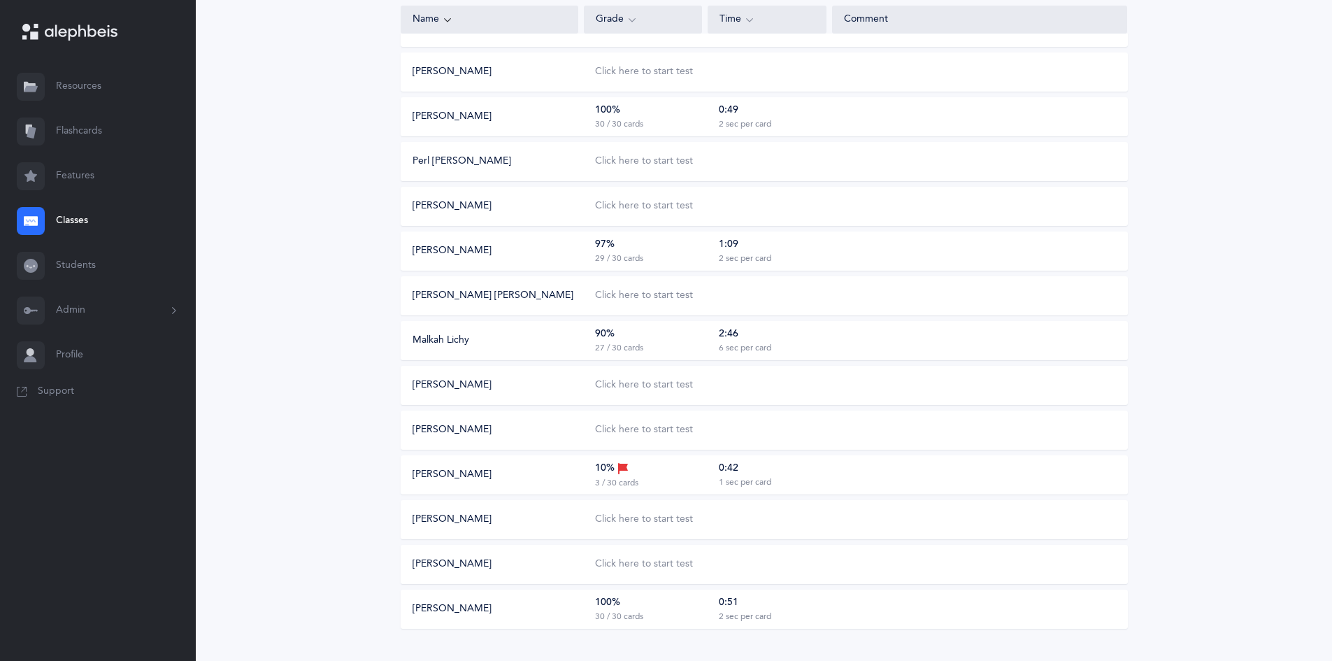
scroll to position [435, 0]
